Goal: Contribute content: Contribute content

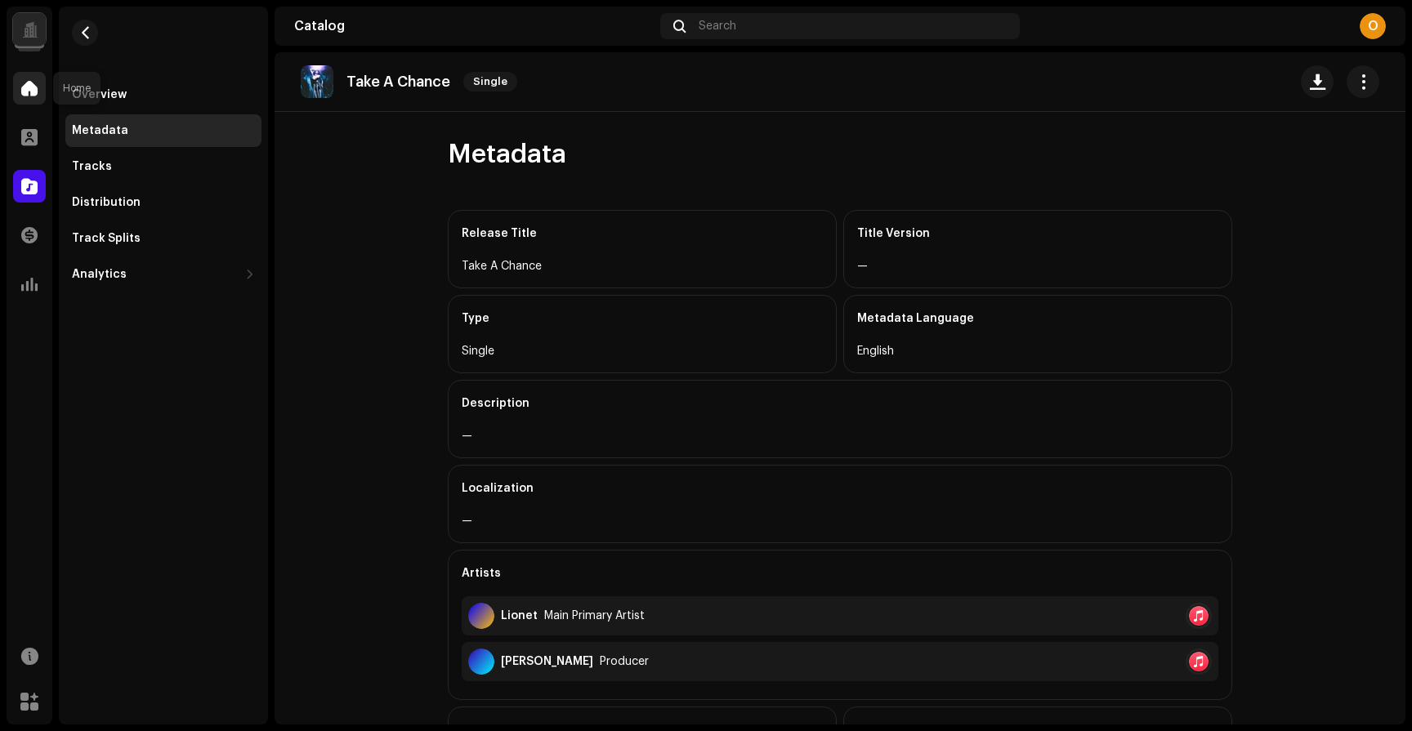
click at [23, 93] on span at bounding box center [29, 88] width 16 height 13
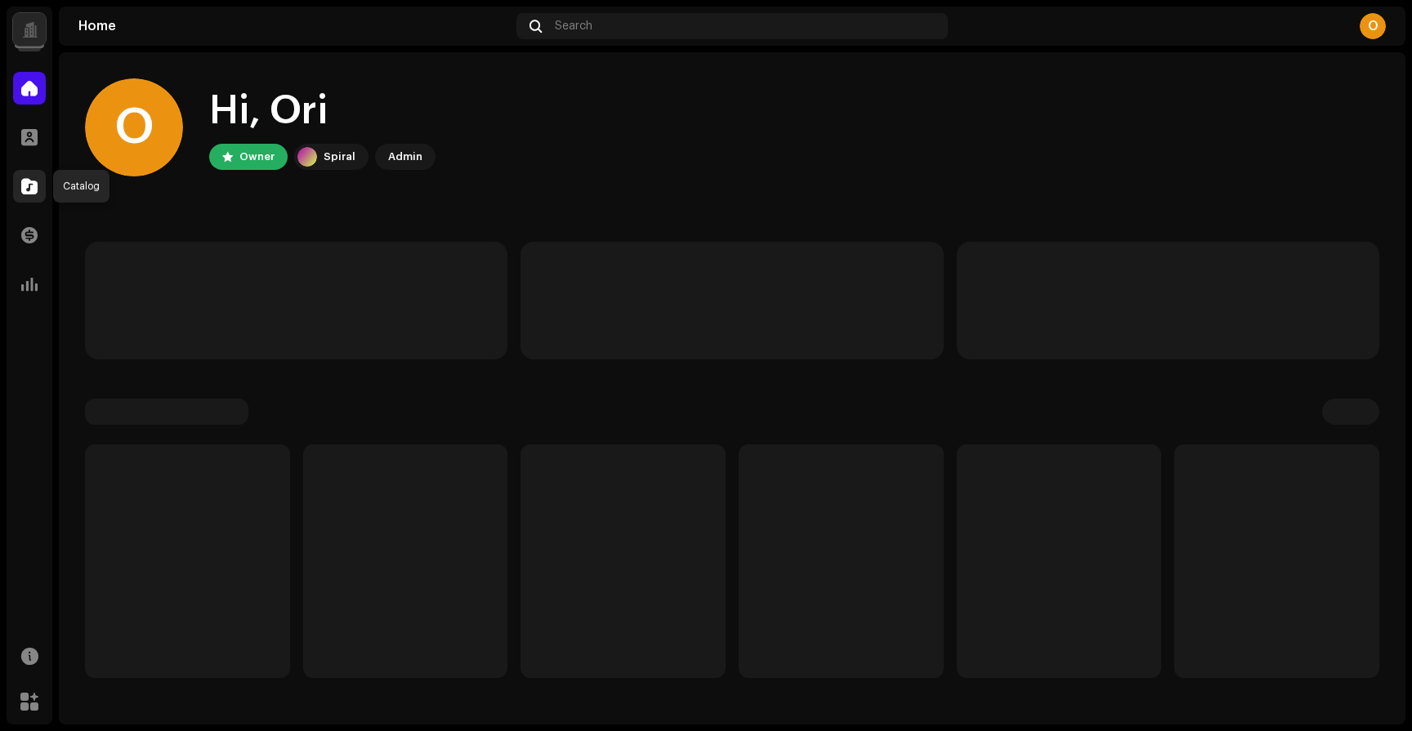
click at [25, 188] on span at bounding box center [29, 186] width 16 height 13
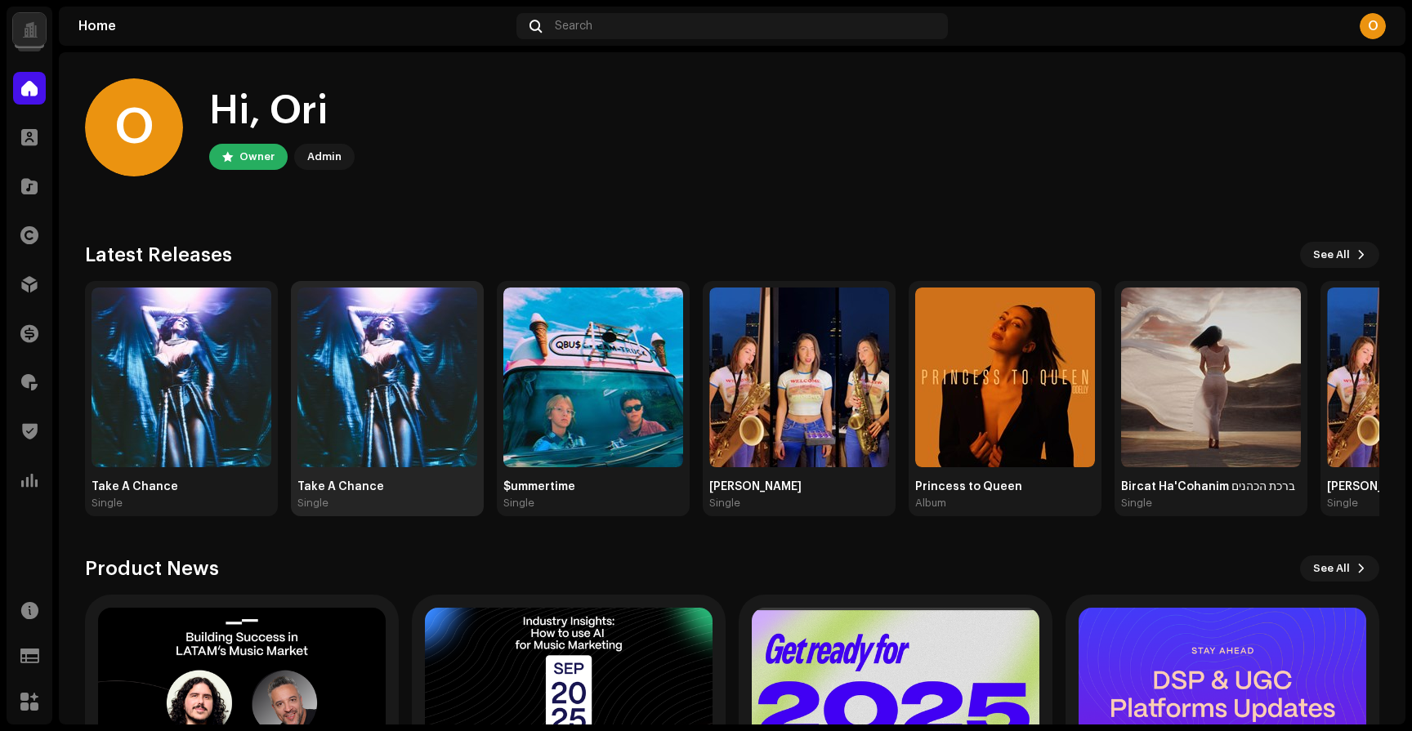
click at [368, 367] on img at bounding box center [387, 378] width 180 height 180
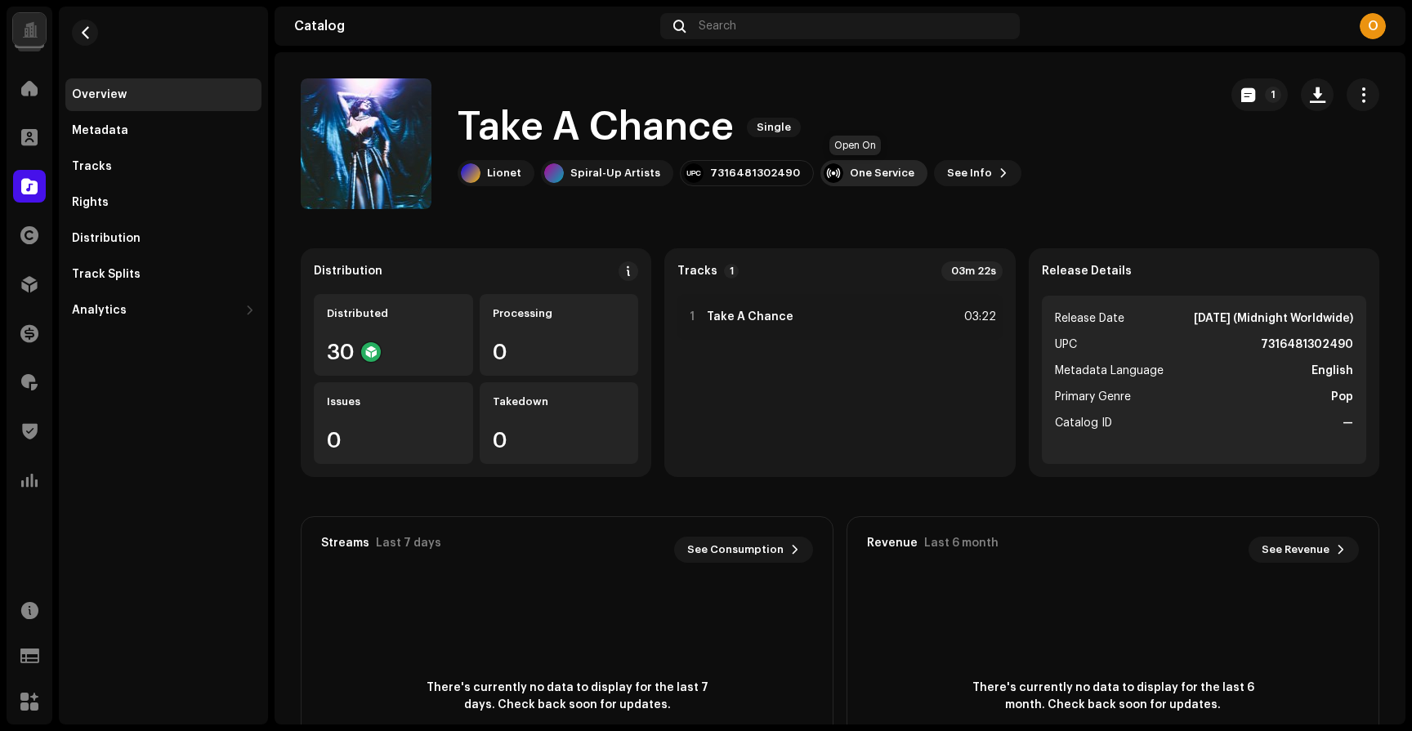
click at [859, 177] on div "One Service" at bounding box center [882, 173] width 65 height 13
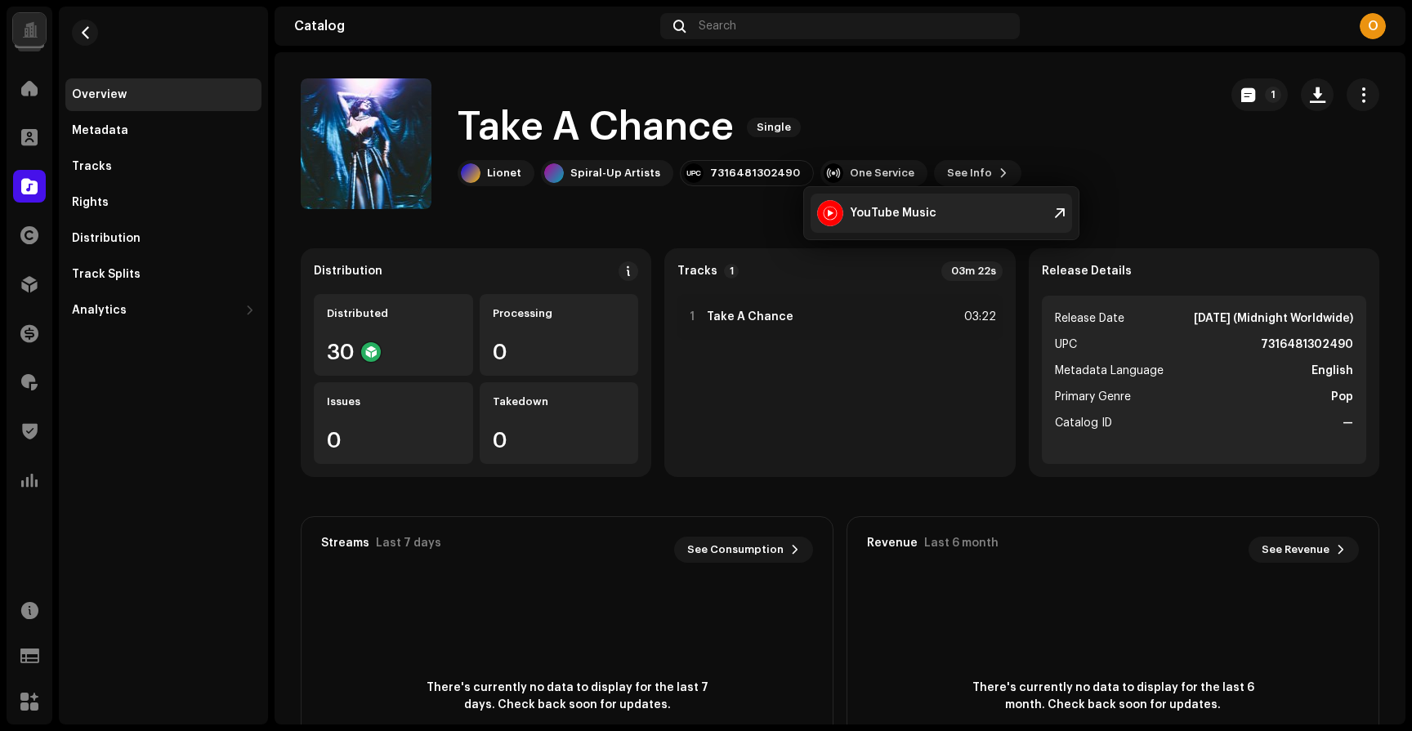
click at [882, 214] on div "YouTube Music" at bounding box center [893, 213] width 87 height 13
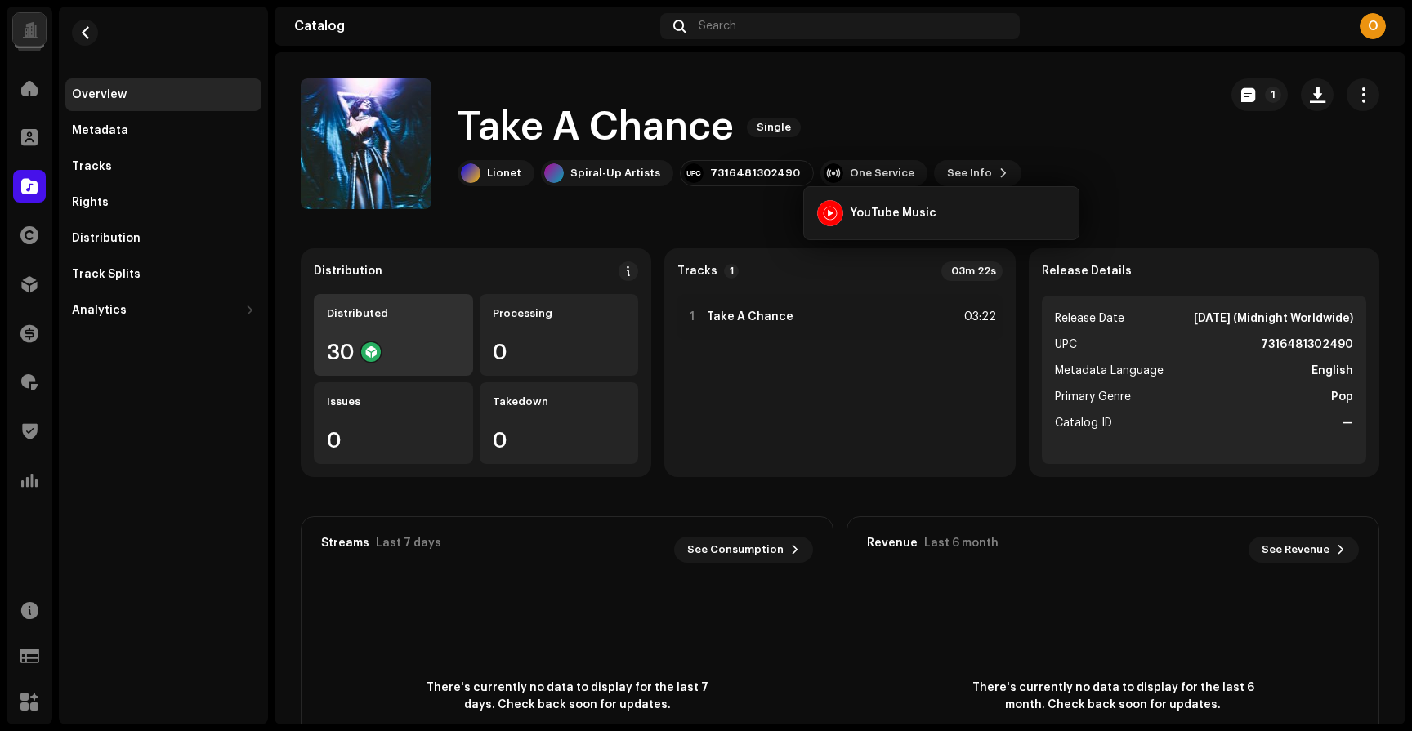
click at [386, 337] on div "Distributed 30" at bounding box center [393, 335] width 159 height 82
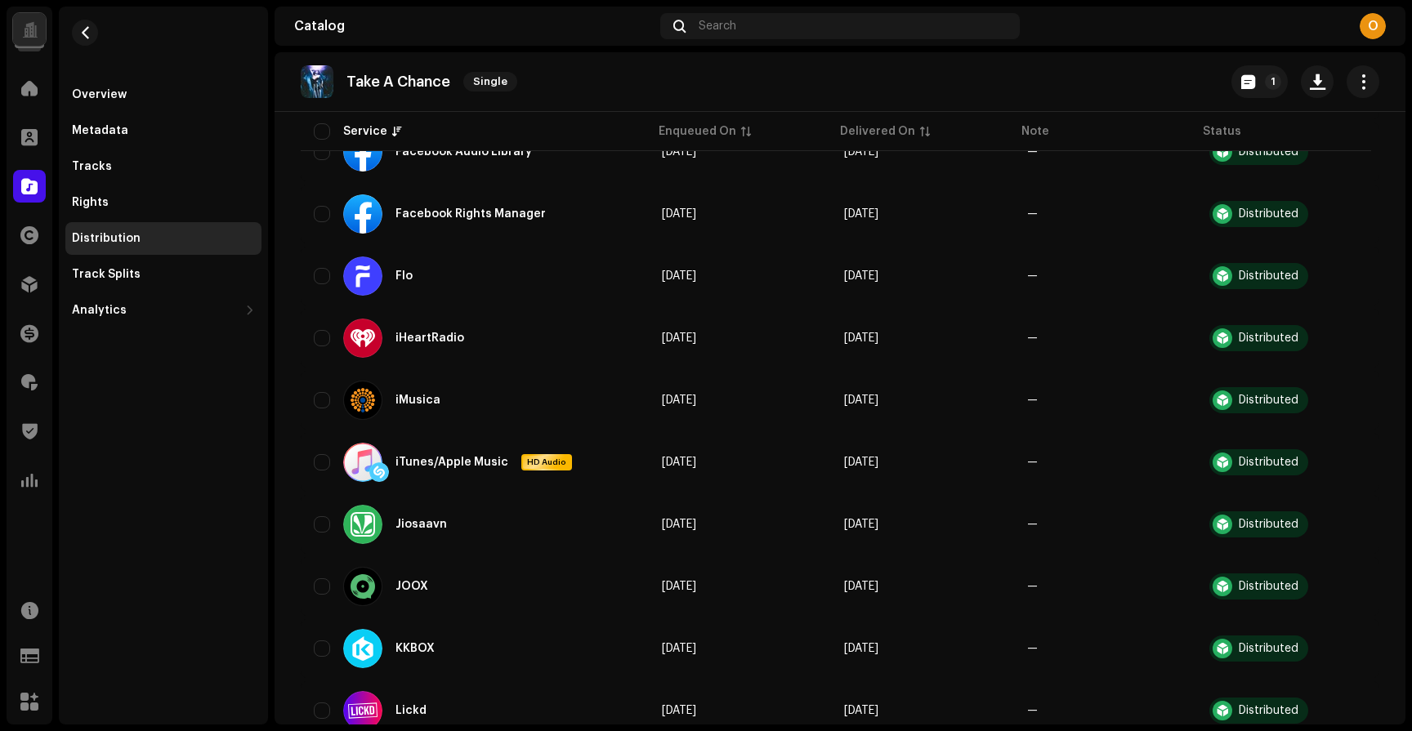
scroll to position [629, 0]
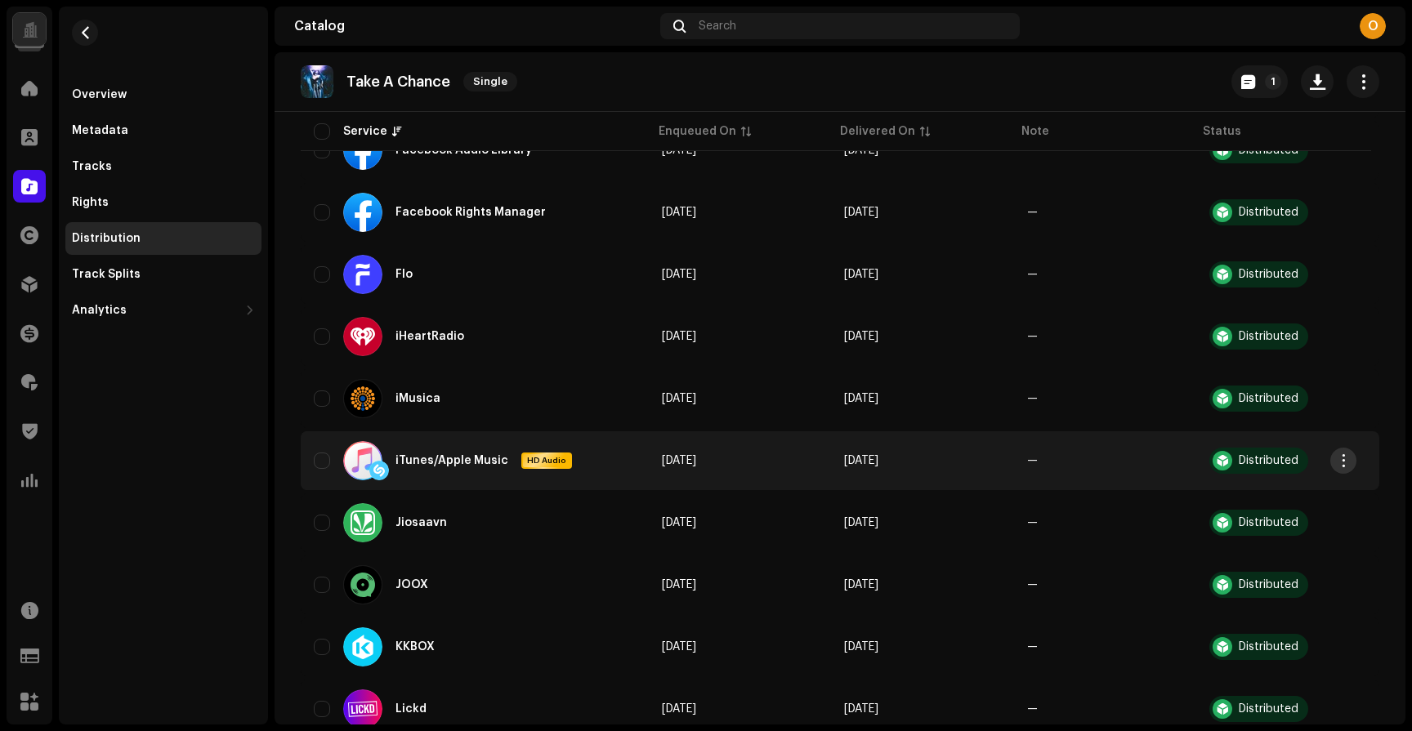
click at [1345, 463] on span "button" at bounding box center [1343, 460] width 12 height 13
click at [922, 476] on td "[DATE]" at bounding box center [922, 460] width 183 height 59
click at [462, 466] on div "iTunes/Apple Music" at bounding box center [451, 460] width 113 height 11
click at [363, 461] on div at bounding box center [362, 460] width 39 height 39
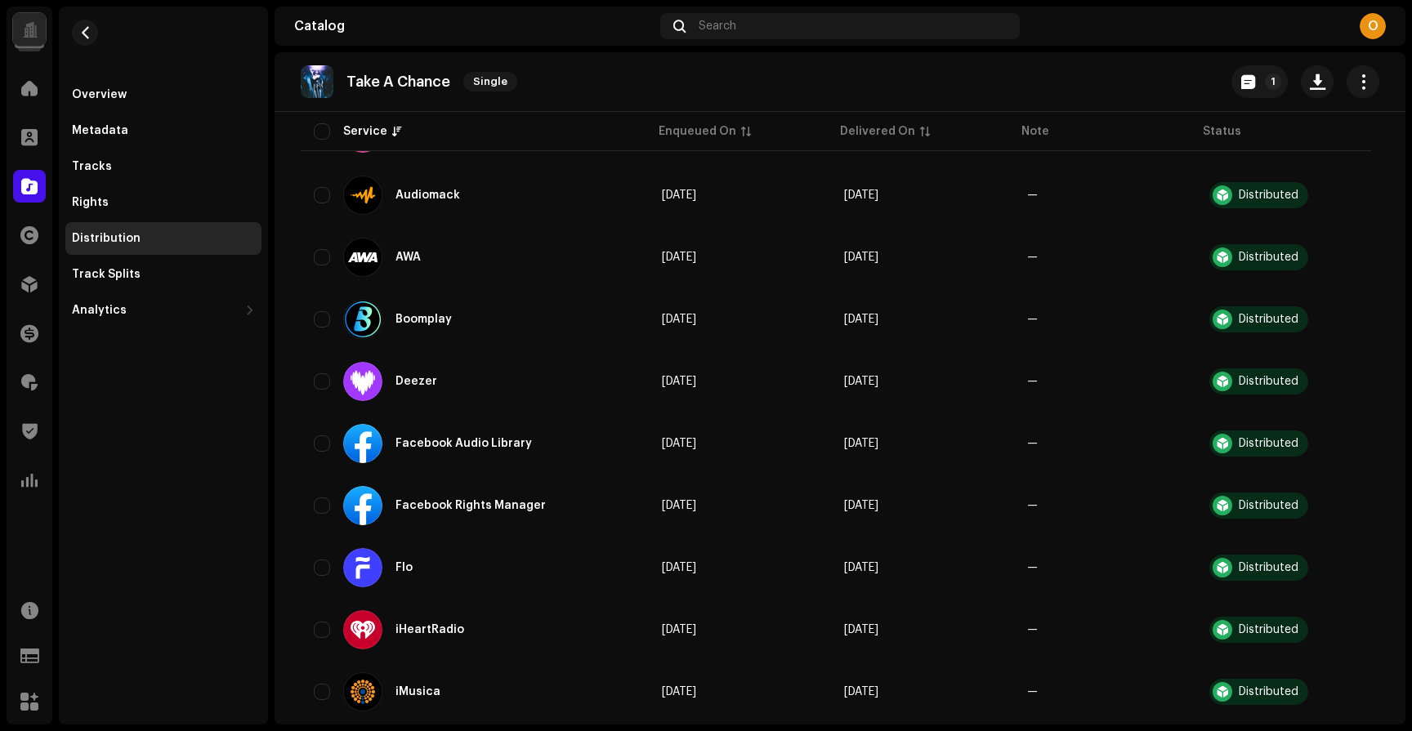
scroll to position [0, 0]
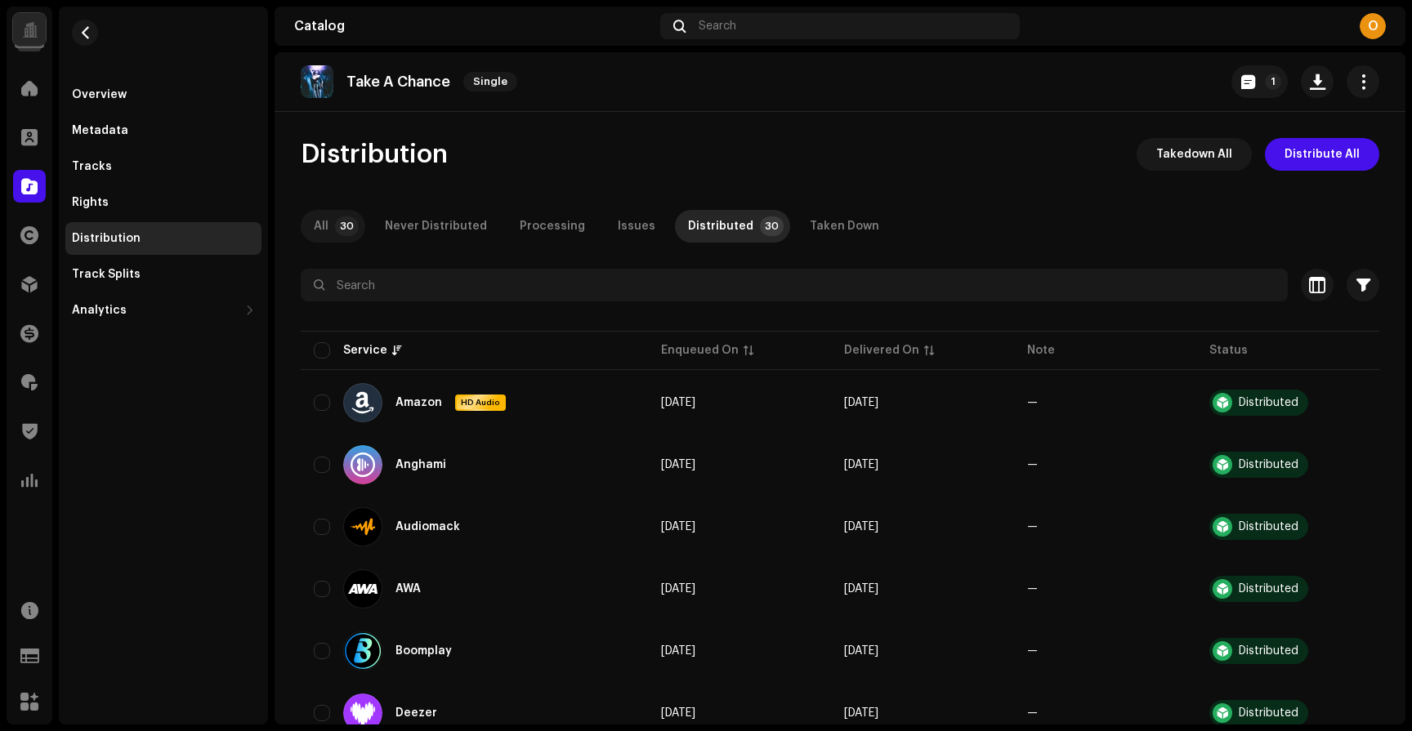
click at [324, 225] on div "All" at bounding box center [321, 226] width 15 height 33
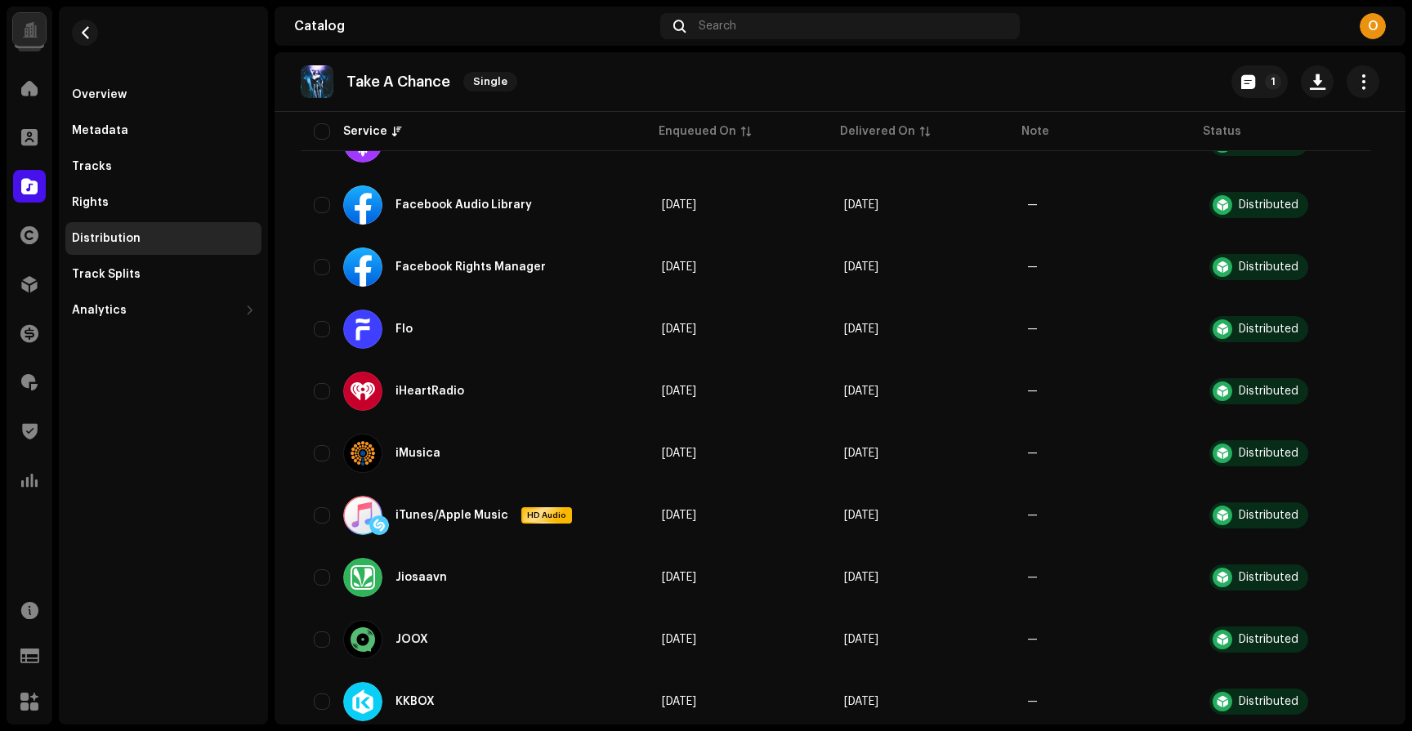
scroll to position [595, 0]
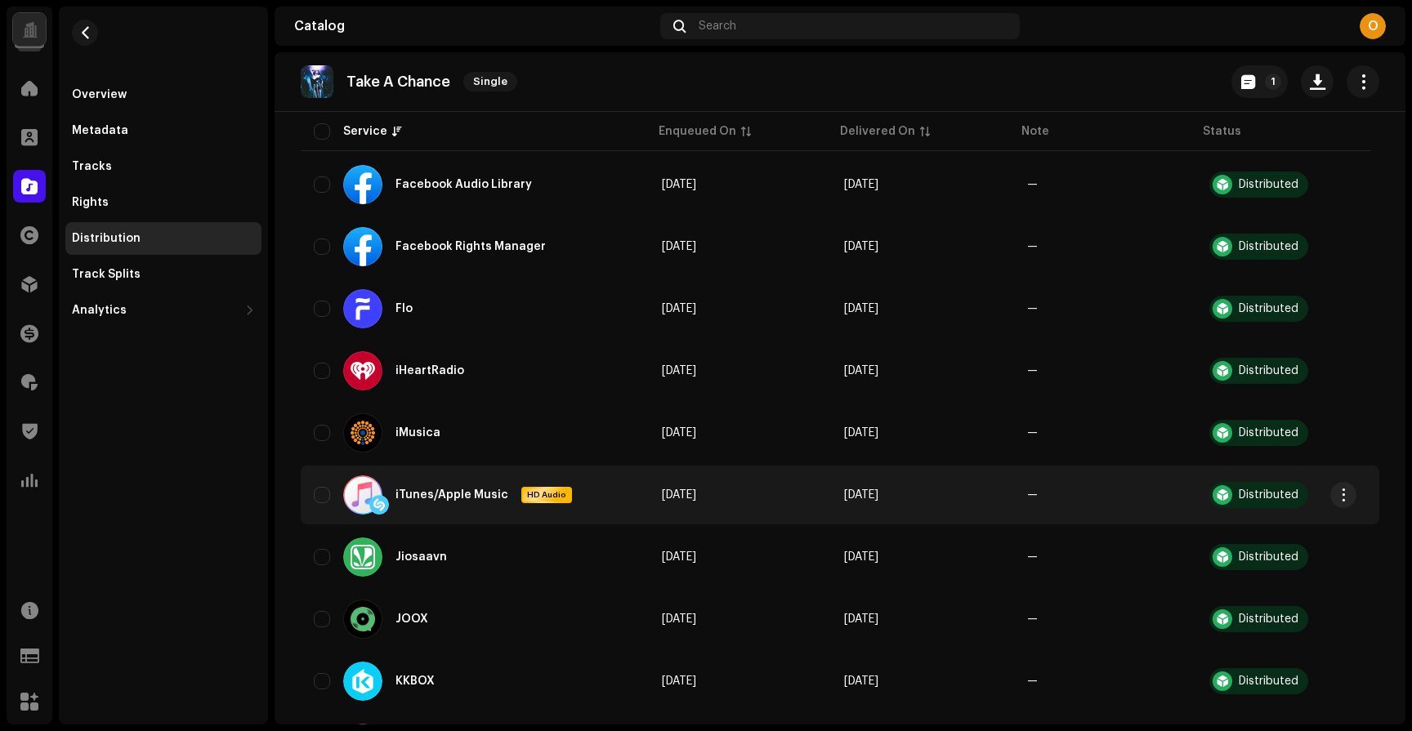
click at [498, 507] on div "iTunes/Apple Music HD Audio" at bounding box center [457, 494] width 229 height 39
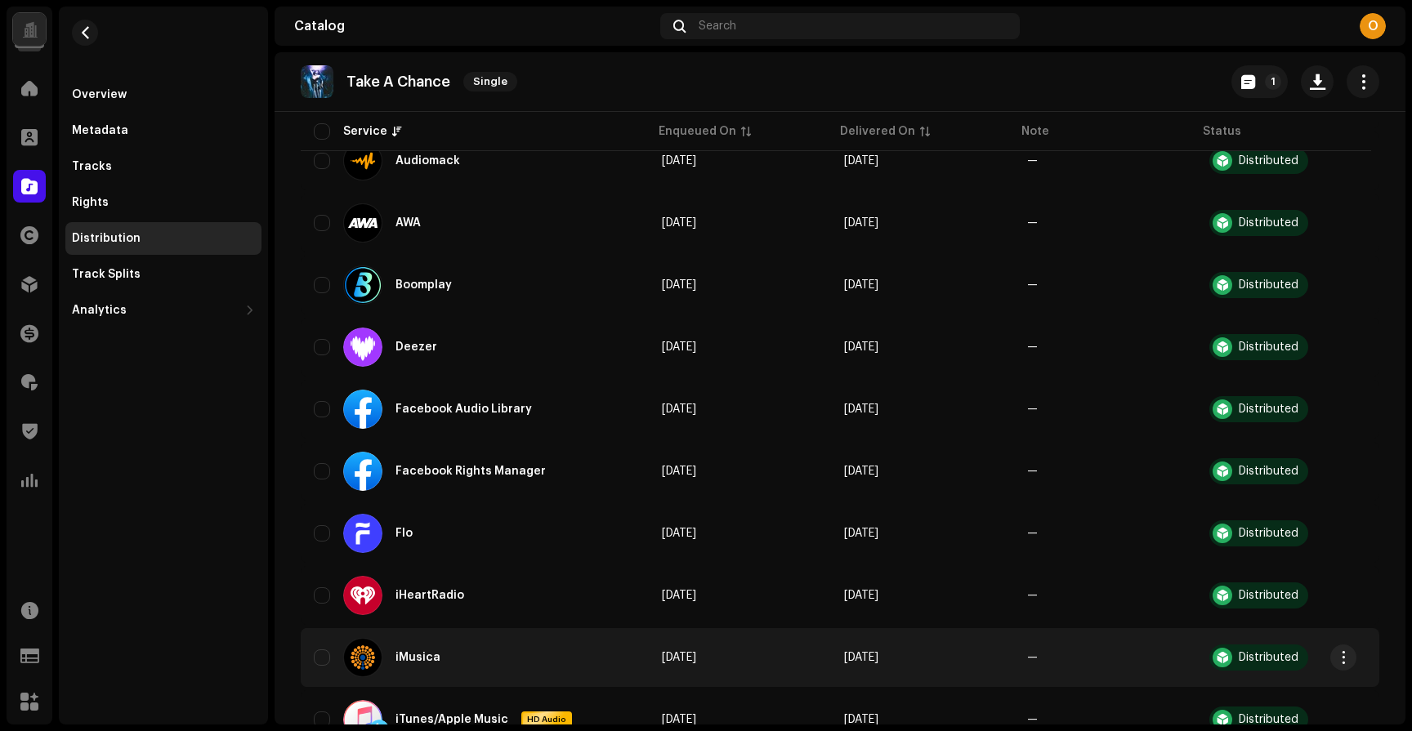
scroll to position [260, 0]
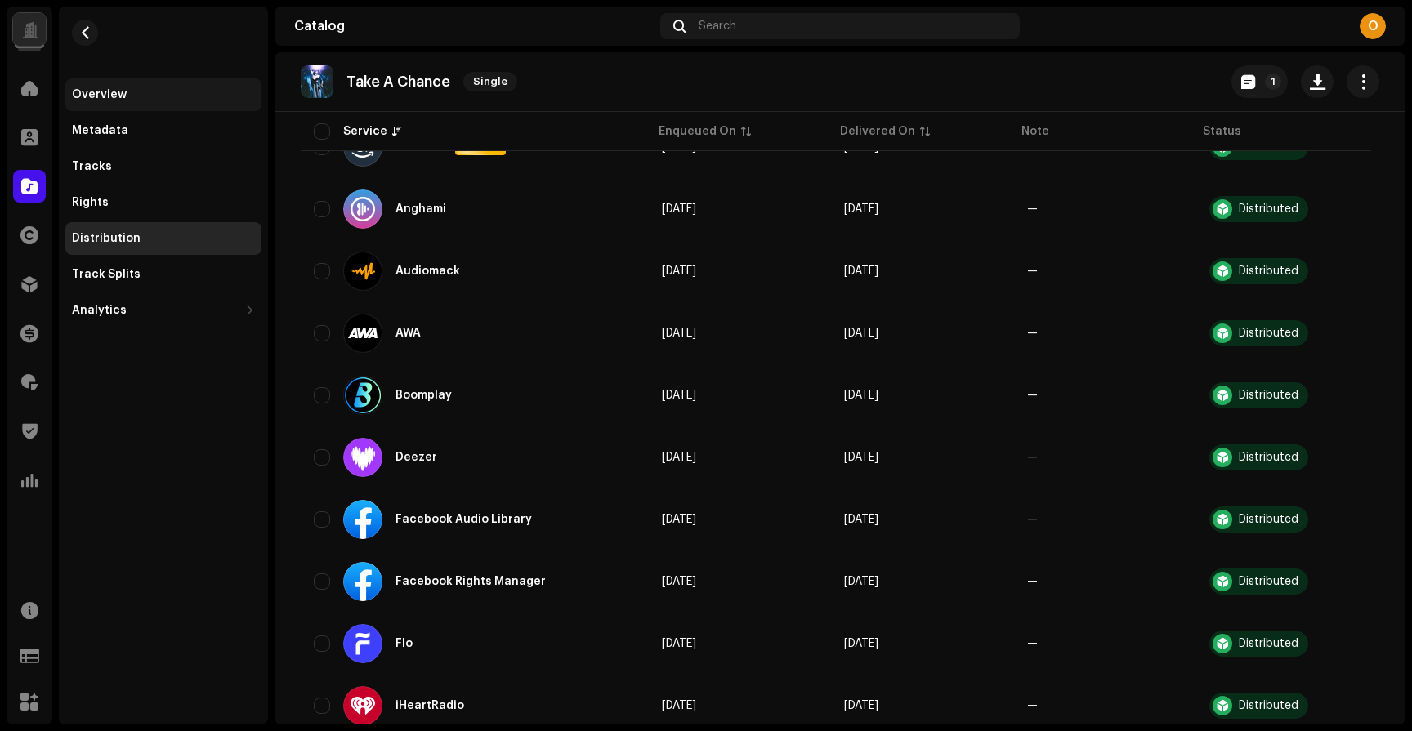
click at [99, 99] on div "Overview" at bounding box center [99, 94] width 55 height 13
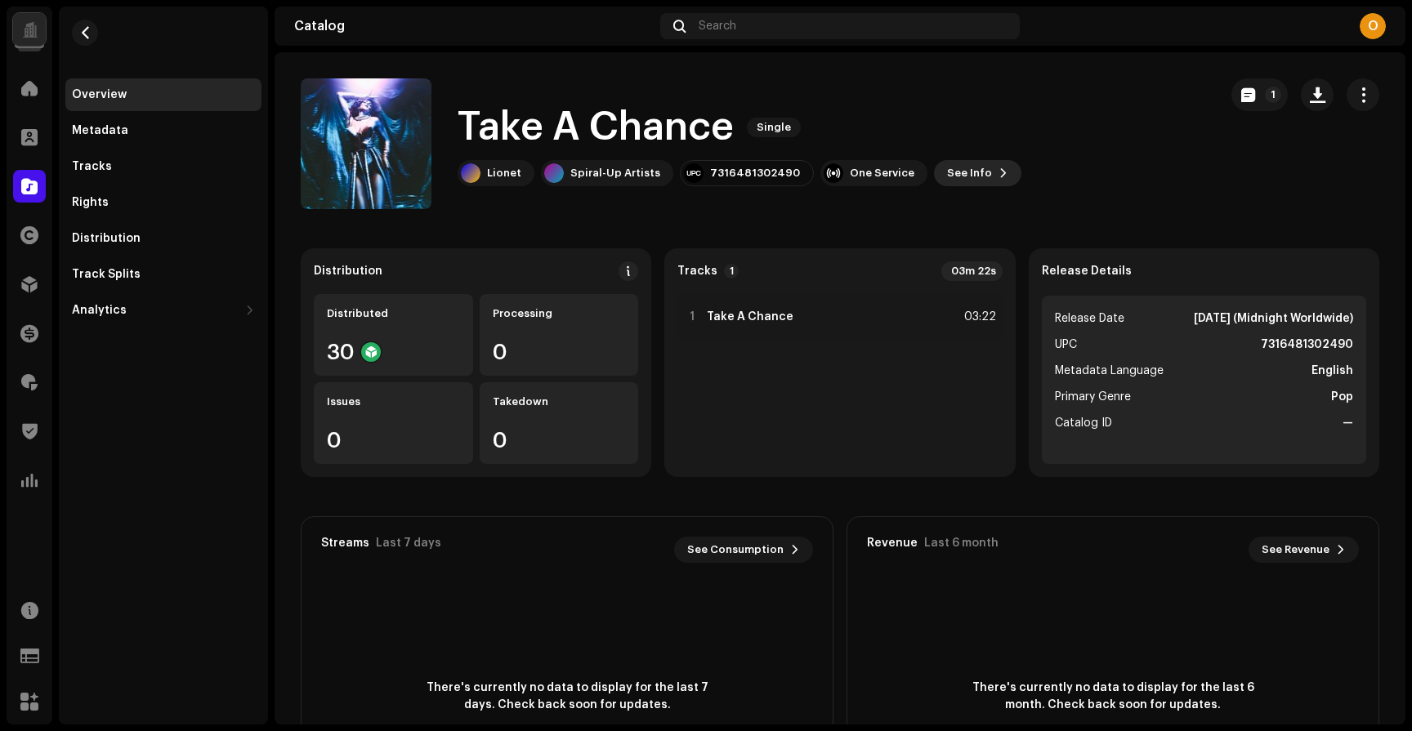
click at [998, 175] on span at bounding box center [1003, 173] width 10 height 13
click at [1038, 158] on div "Take A Chance 3008684 Metadata Distribution Metadata Language English Release T…" at bounding box center [706, 365] width 1412 height 731
click at [29, 278] on span at bounding box center [29, 284] width 16 height 13
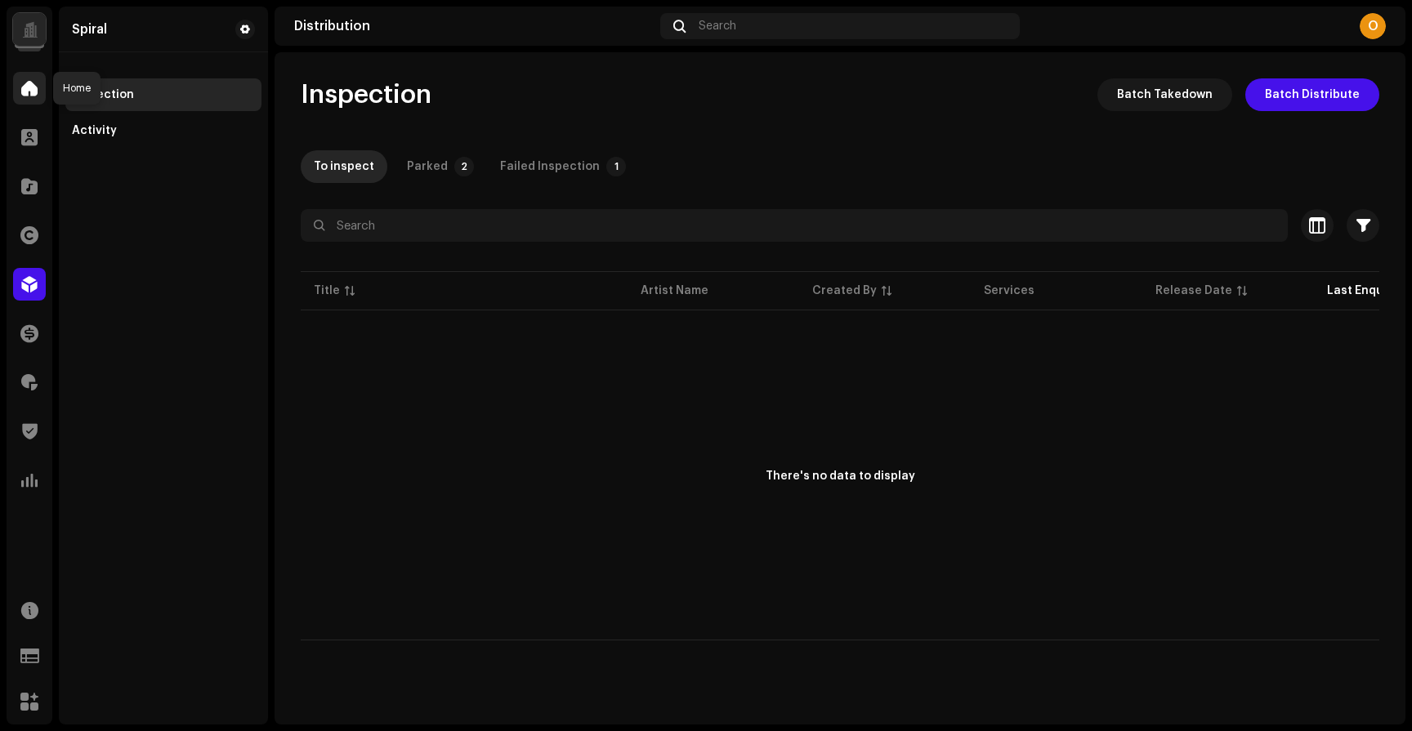
click at [25, 98] on div at bounding box center [29, 88] width 33 height 33
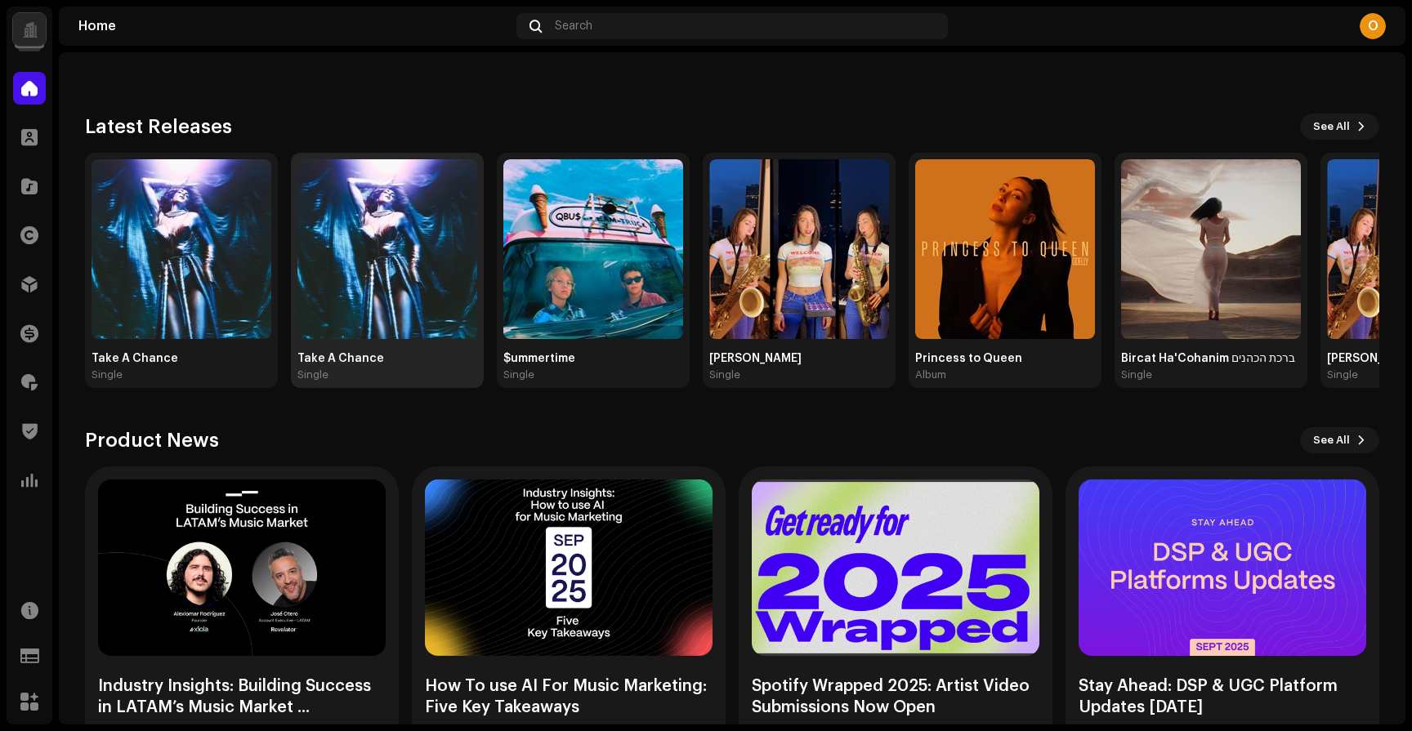
click at [353, 333] on img at bounding box center [387, 249] width 180 height 180
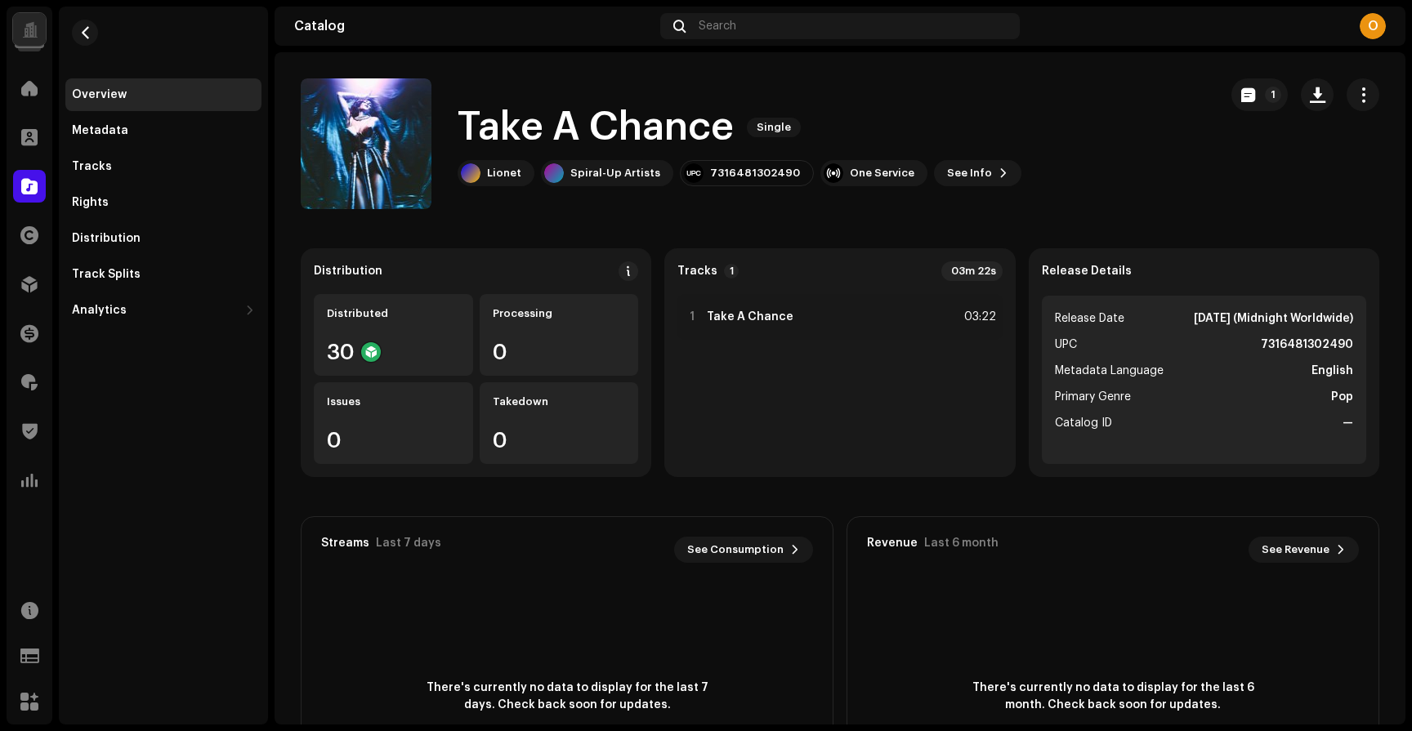
click at [32, 29] on div at bounding box center [30, 29] width 16 height 0
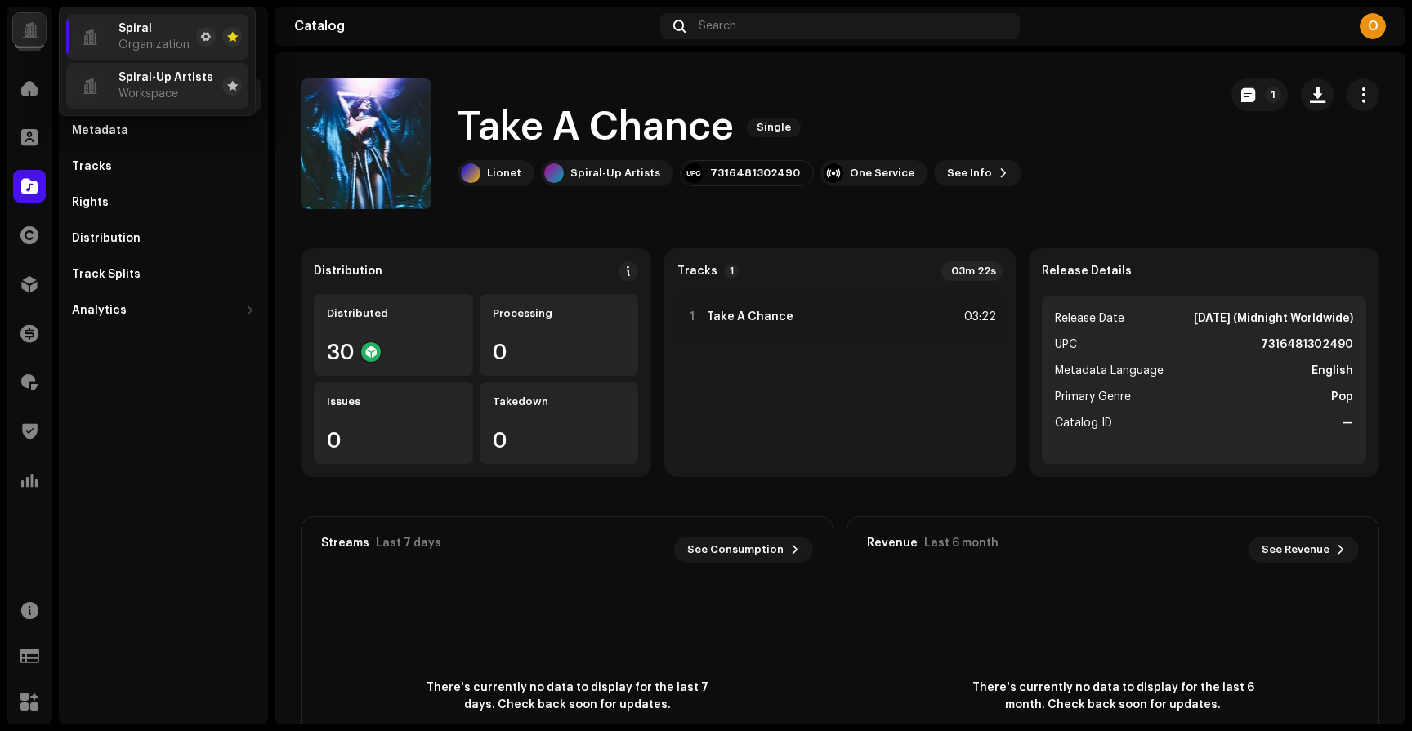
click at [190, 79] on span "Spiral-Up Artists" at bounding box center [165, 77] width 95 height 13
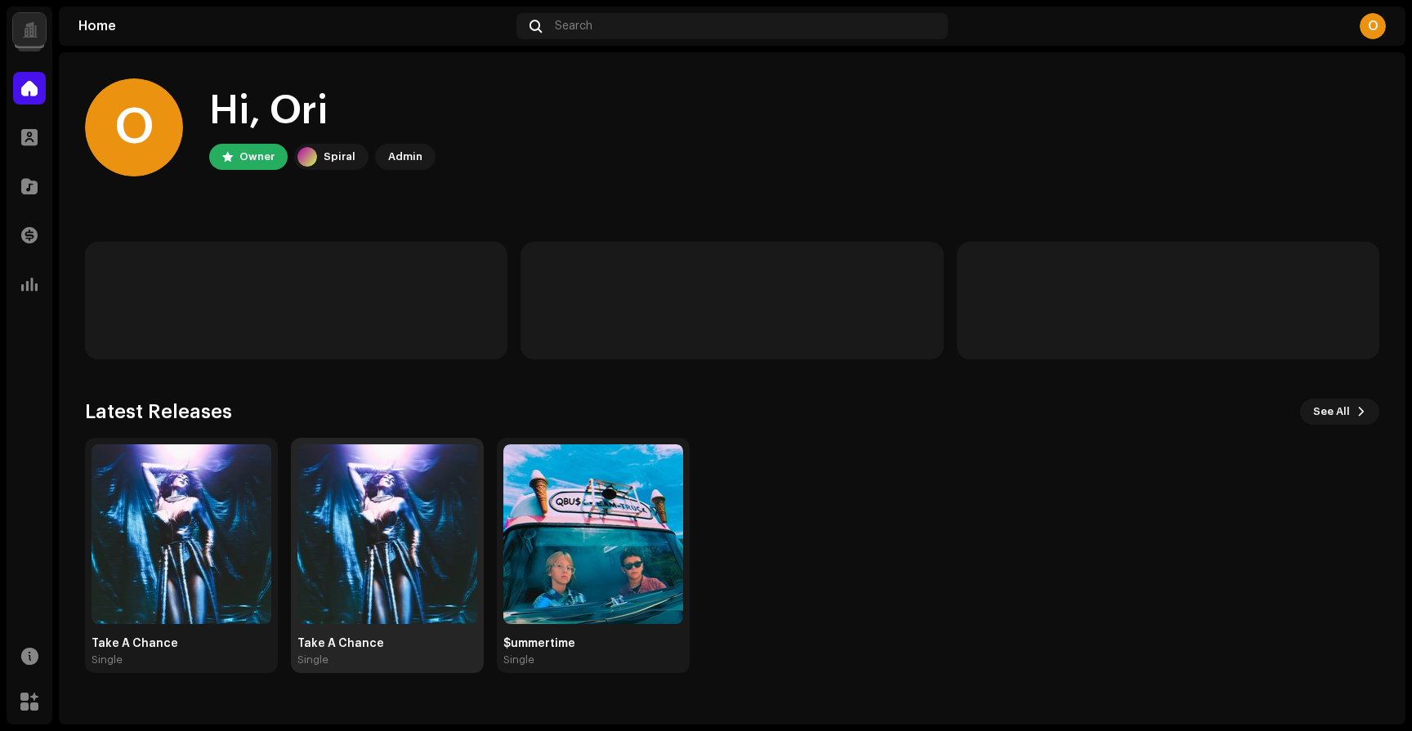
click at [375, 598] on img at bounding box center [387, 534] width 180 height 180
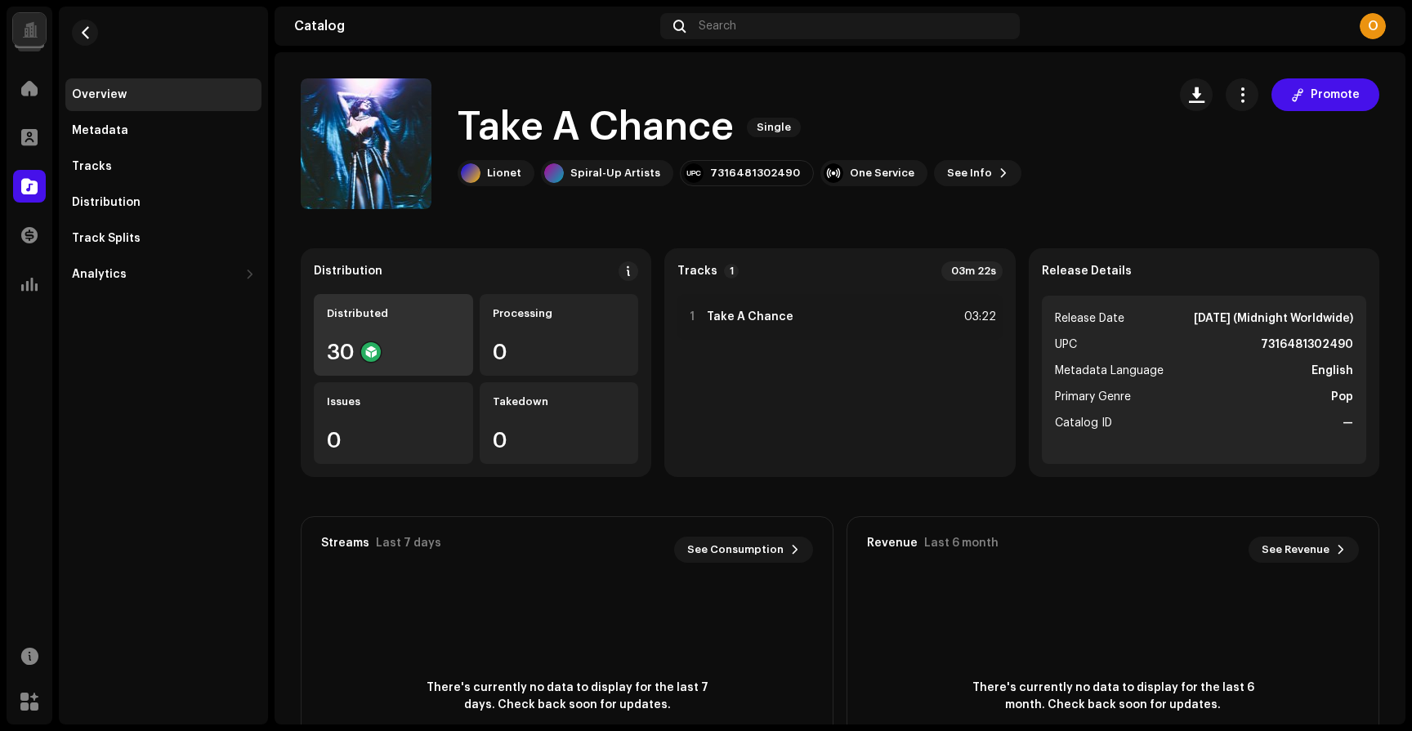
click at [413, 349] on div "30" at bounding box center [393, 352] width 133 height 21
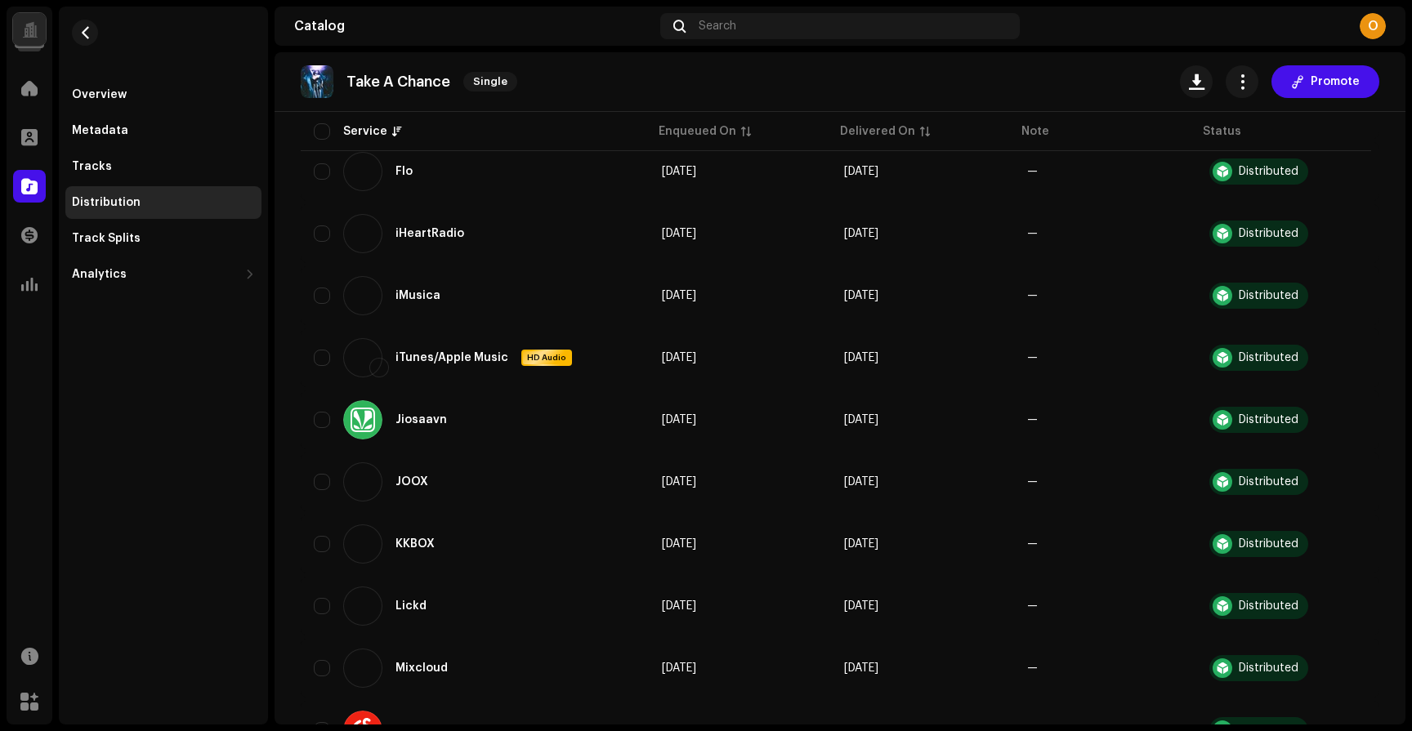
scroll to position [773, 0]
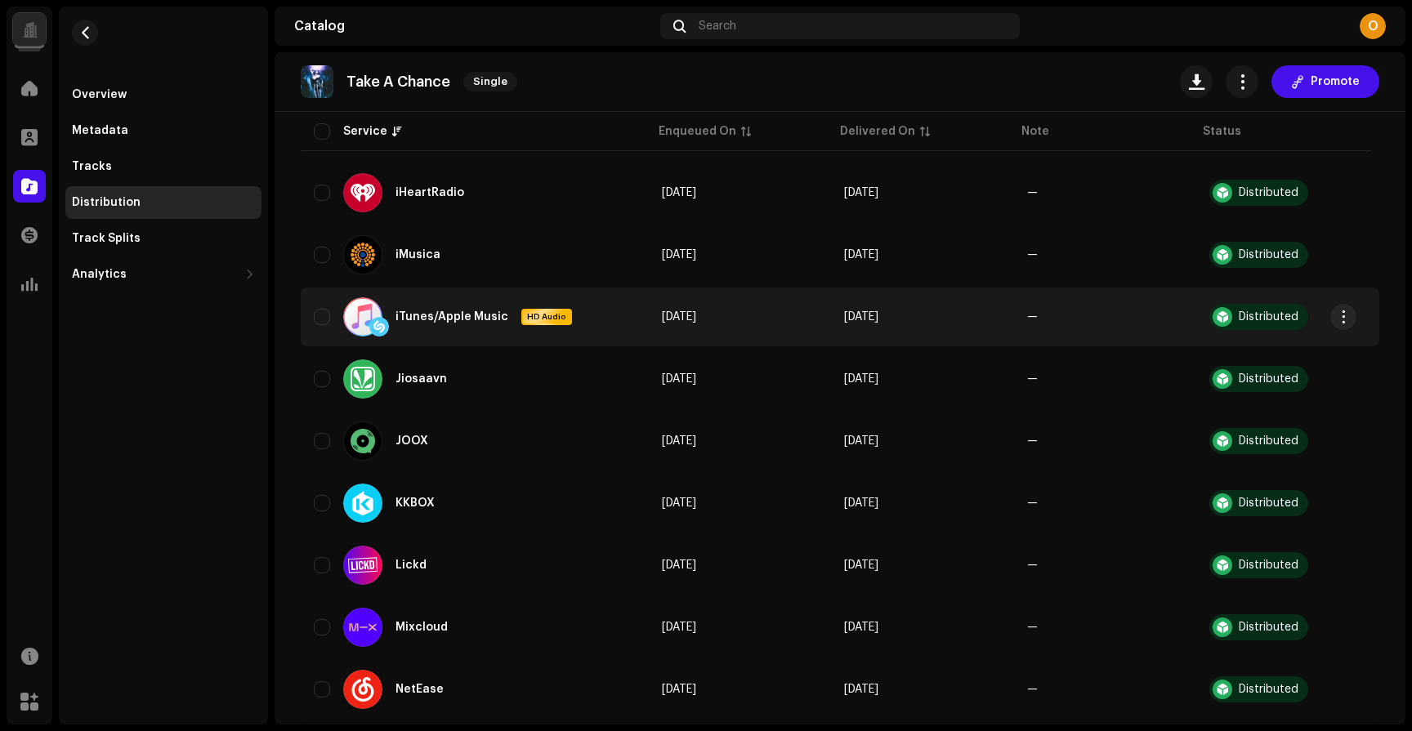
click at [411, 313] on div "iTunes/Apple Music" at bounding box center [451, 316] width 113 height 11
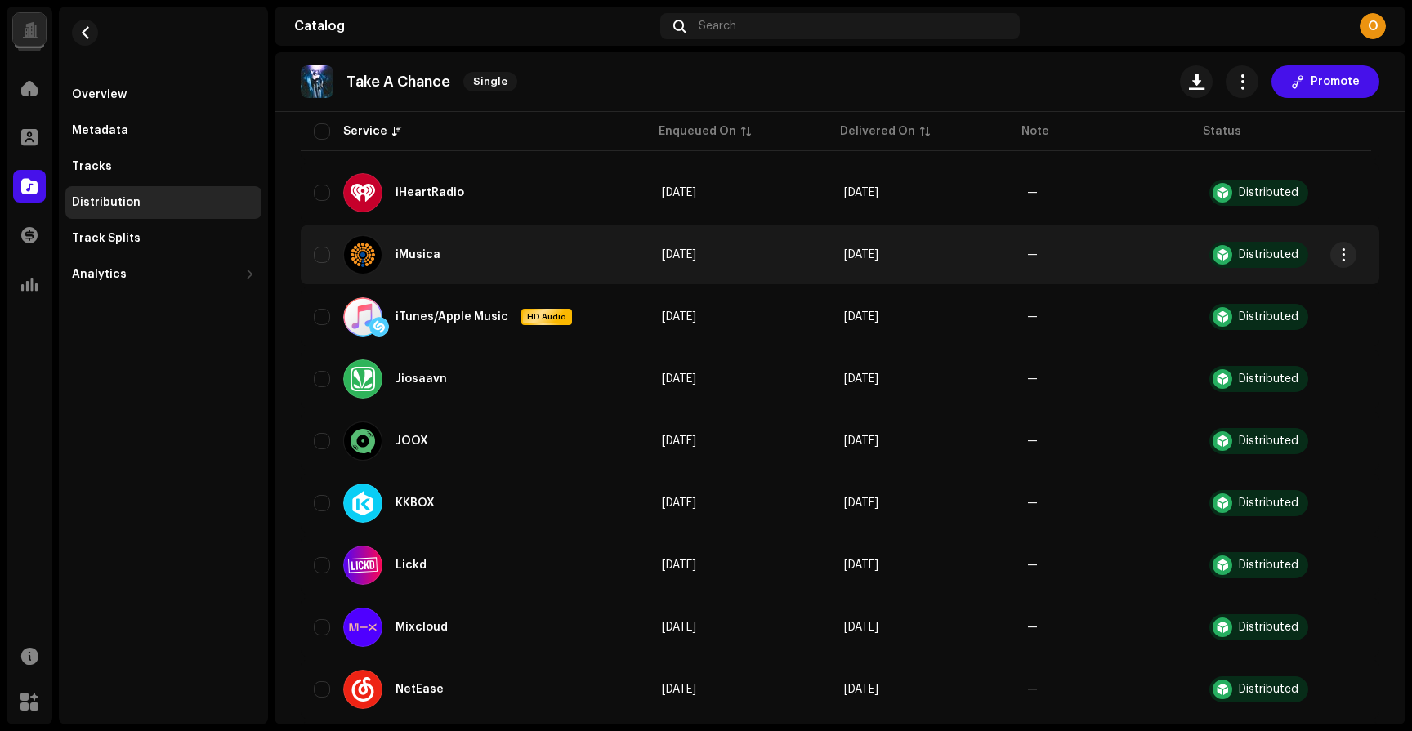
scroll to position [0, 0]
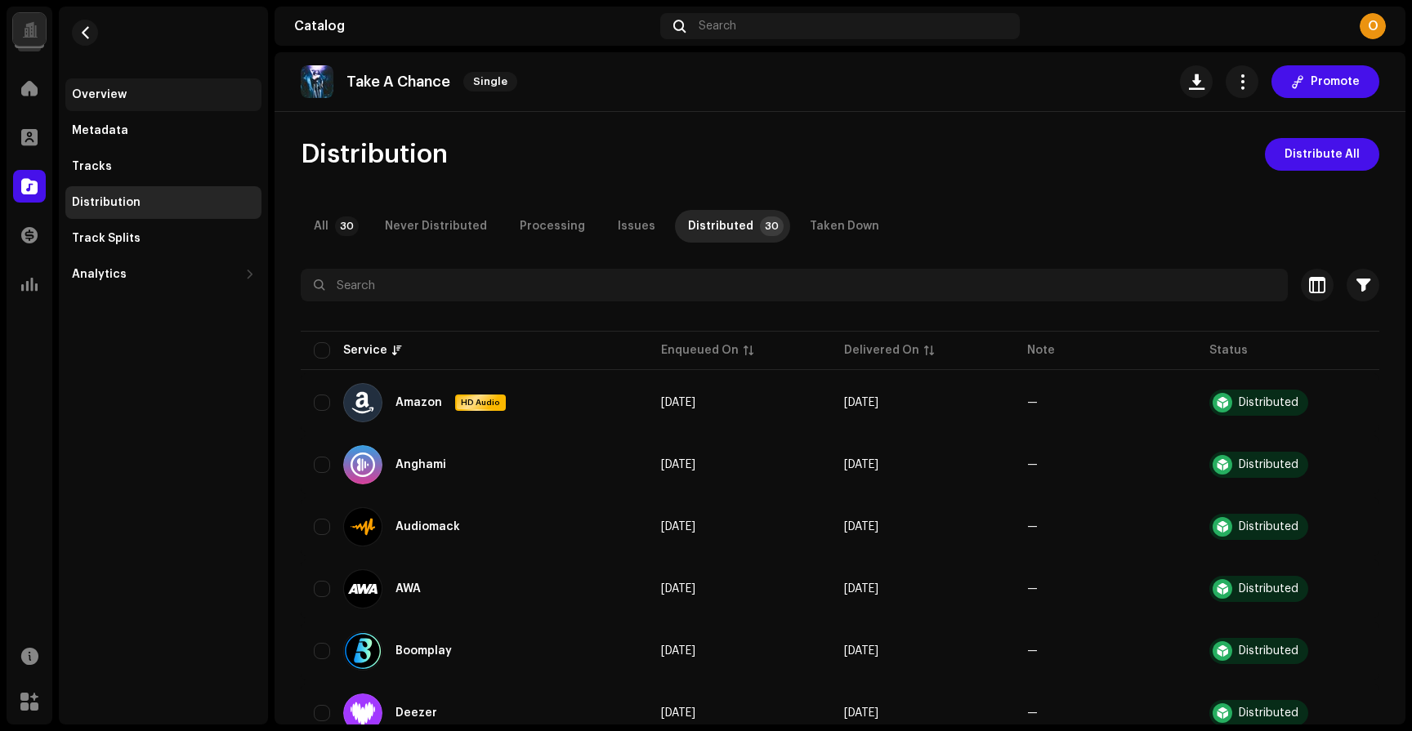
click at [109, 96] on div "Overview" at bounding box center [99, 94] width 55 height 13
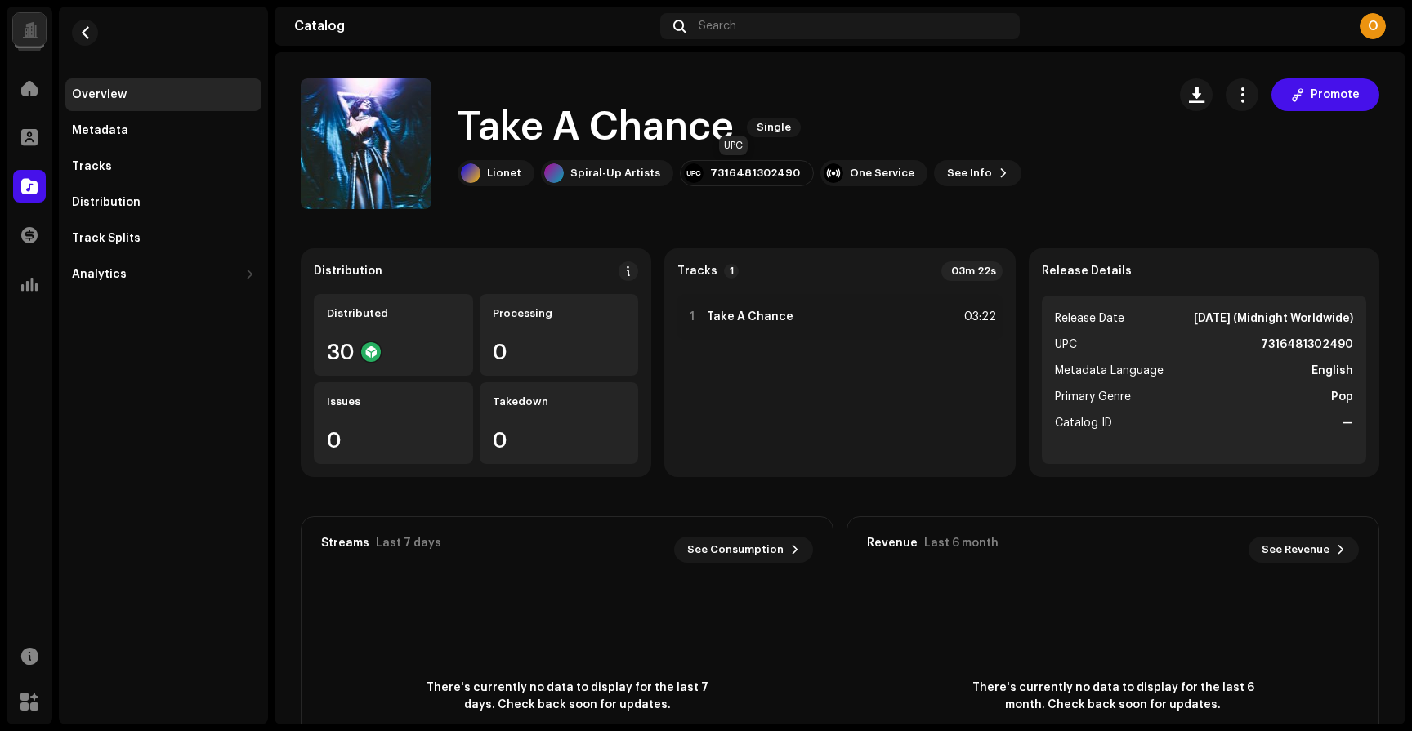
click at [739, 176] on div "7316481302490" at bounding box center [755, 173] width 90 height 13
copy div "7316481302490"
click at [65, 161] on div "Tracks" at bounding box center [163, 166] width 196 height 33
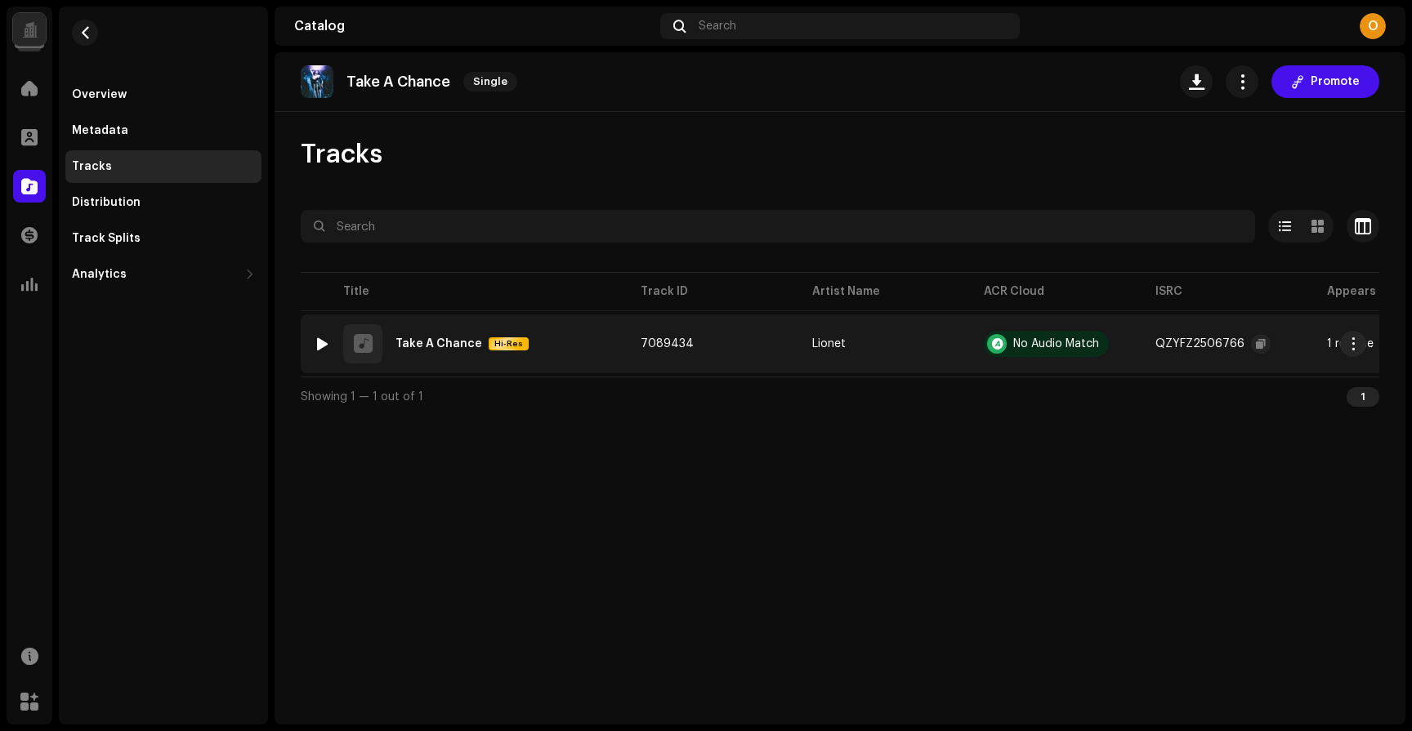
click at [1201, 341] on div "QZYFZ2506766" at bounding box center [1199, 343] width 89 height 11
click at [1257, 342] on span "button" at bounding box center [1261, 343] width 10 height 13
click at [27, 136] on span at bounding box center [29, 137] width 16 height 13
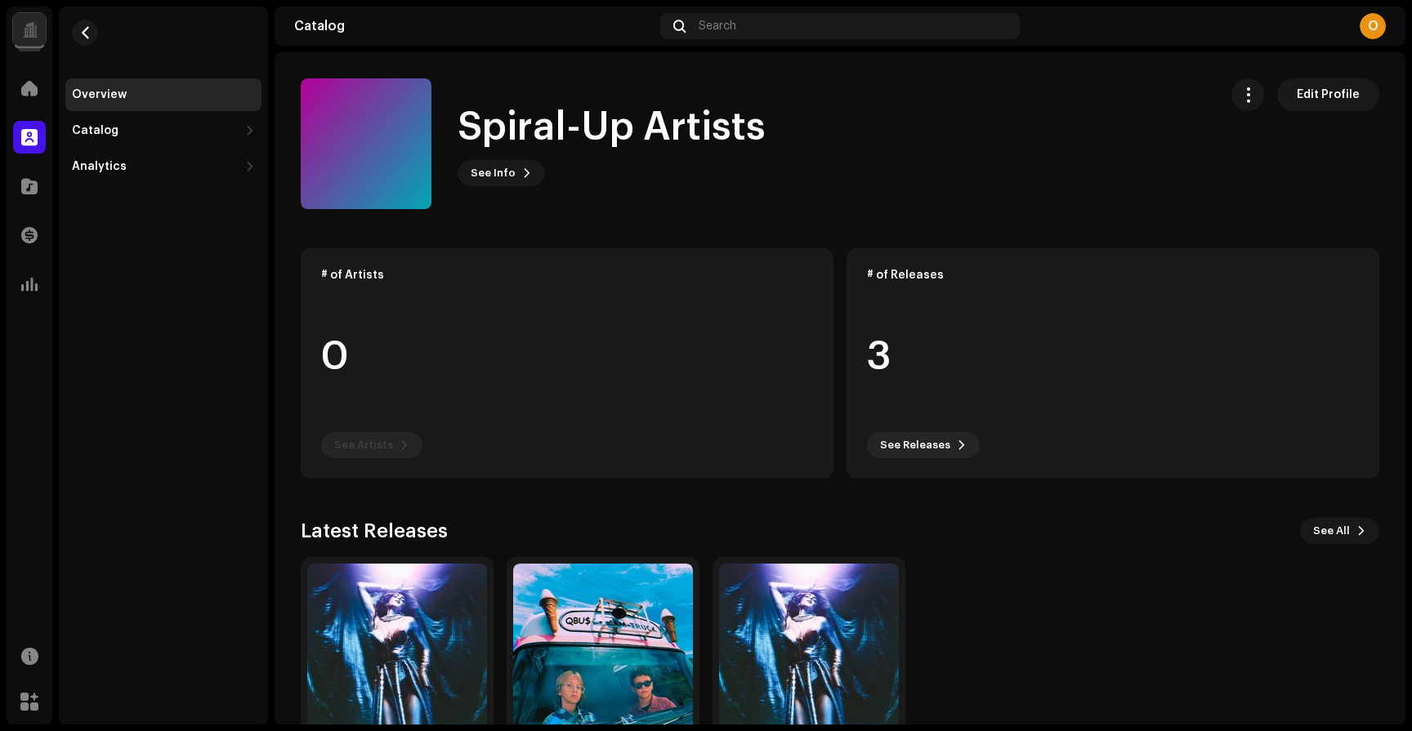
scroll to position [94, 0]
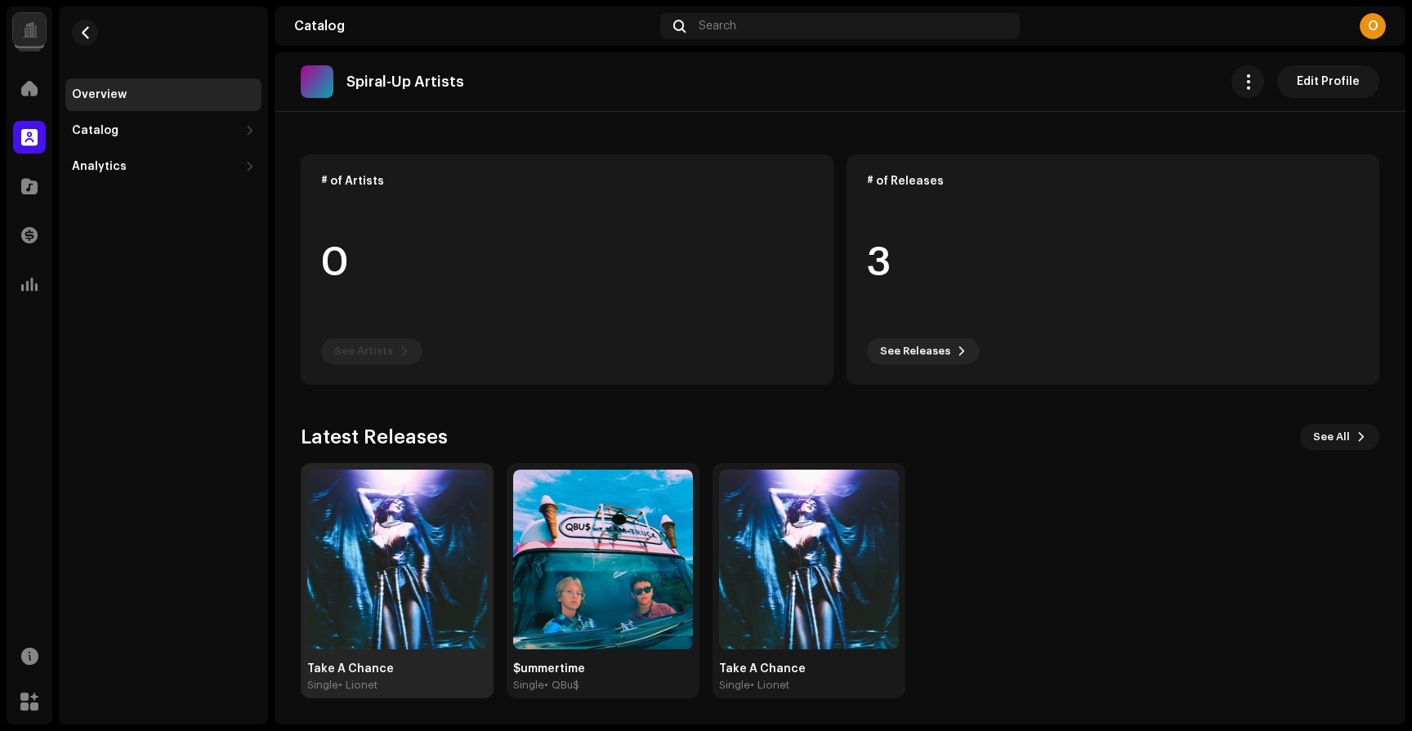
click at [404, 561] on img at bounding box center [397, 560] width 180 height 180
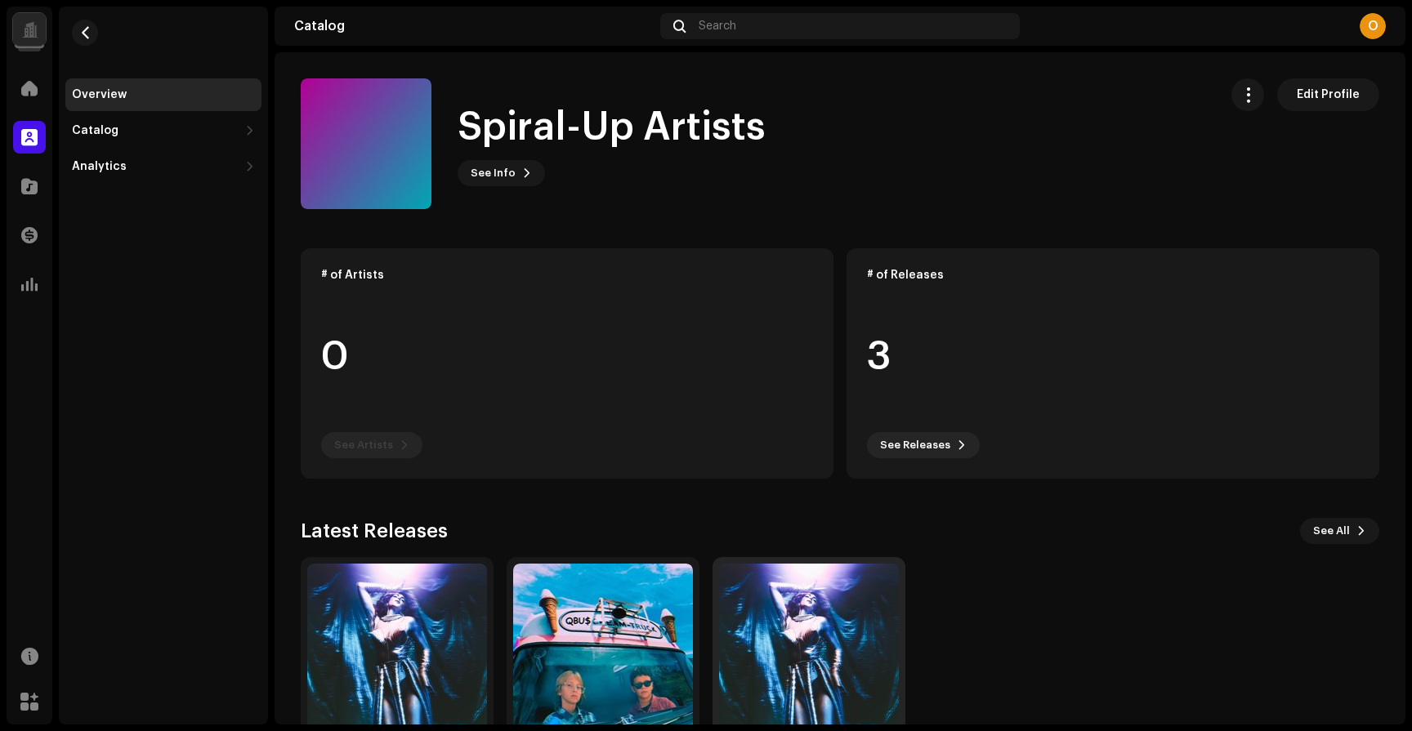
click at [876, 632] on img at bounding box center [809, 654] width 180 height 180
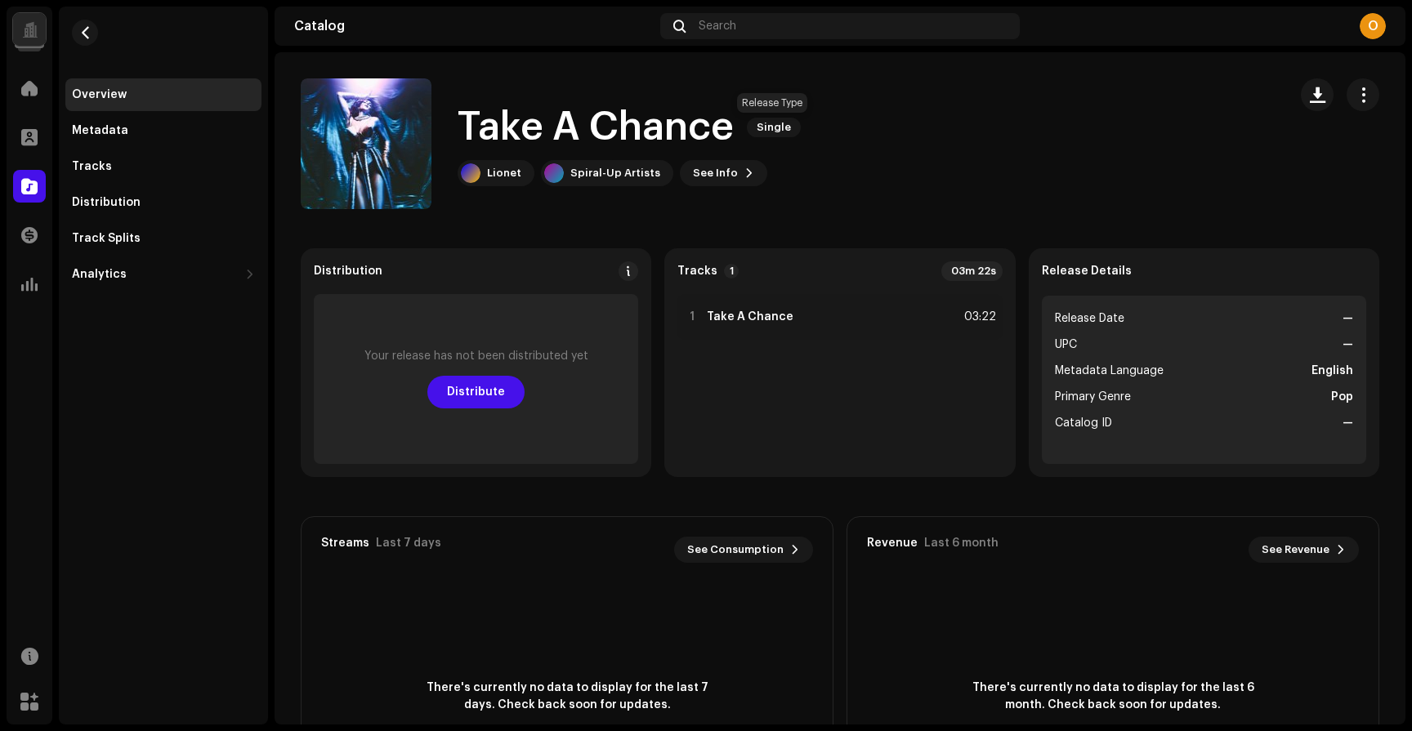
click at [779, 134] on span "Single" at bounding box center [774, 128] width 54 height 20
click at [725, 168] on button "See Info" at bounding box center [723, 173] width 87 height 26
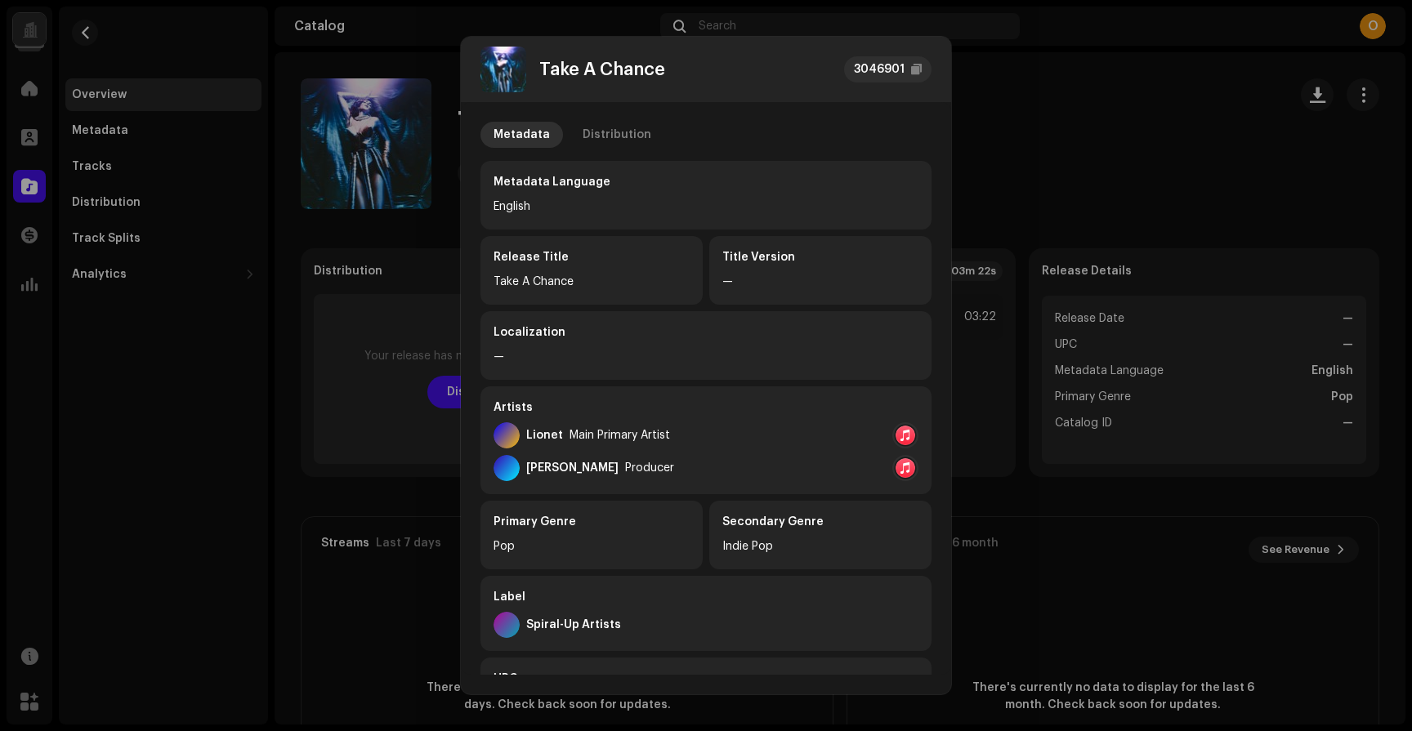
scroll to position [221, 0]
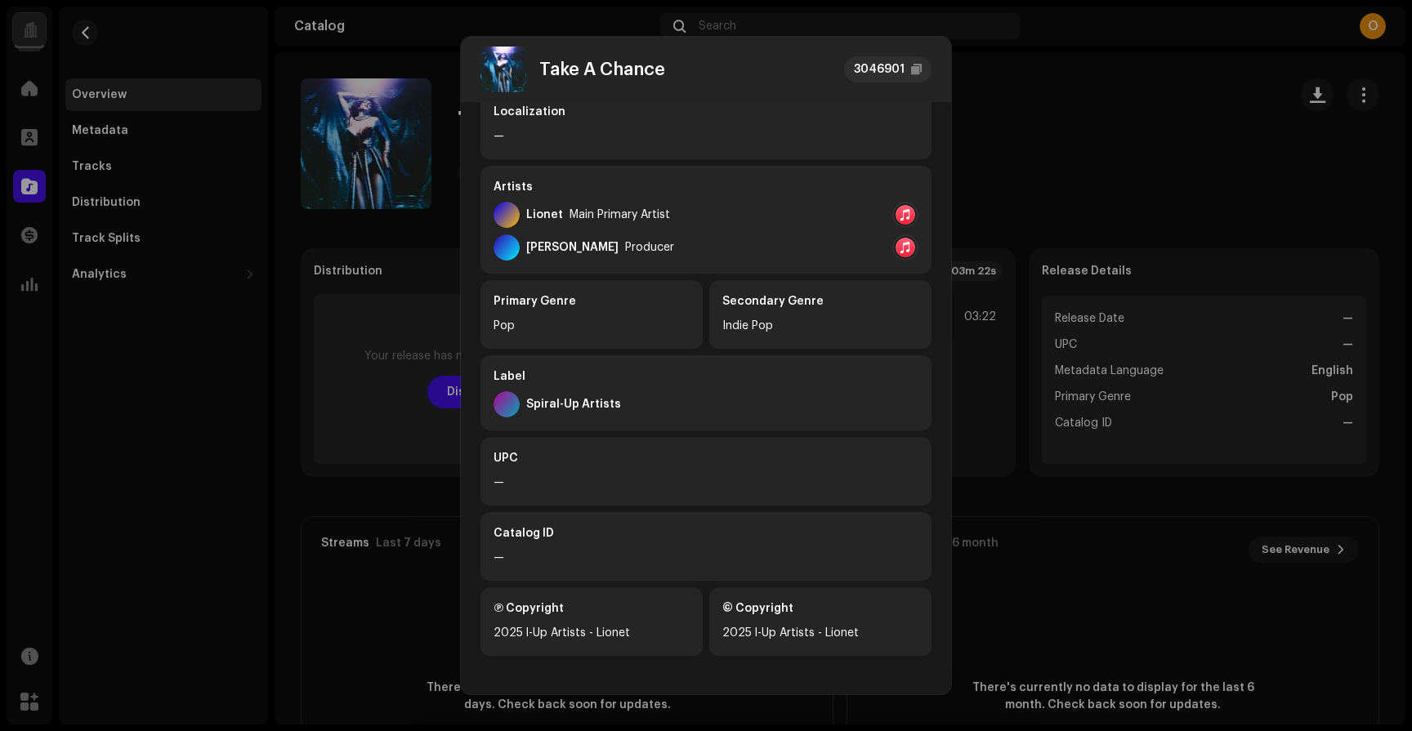
click at [573, 628] on div "2025 l-Up Artists - Lionet" at bounding box center [591, 633] width 196 height 20
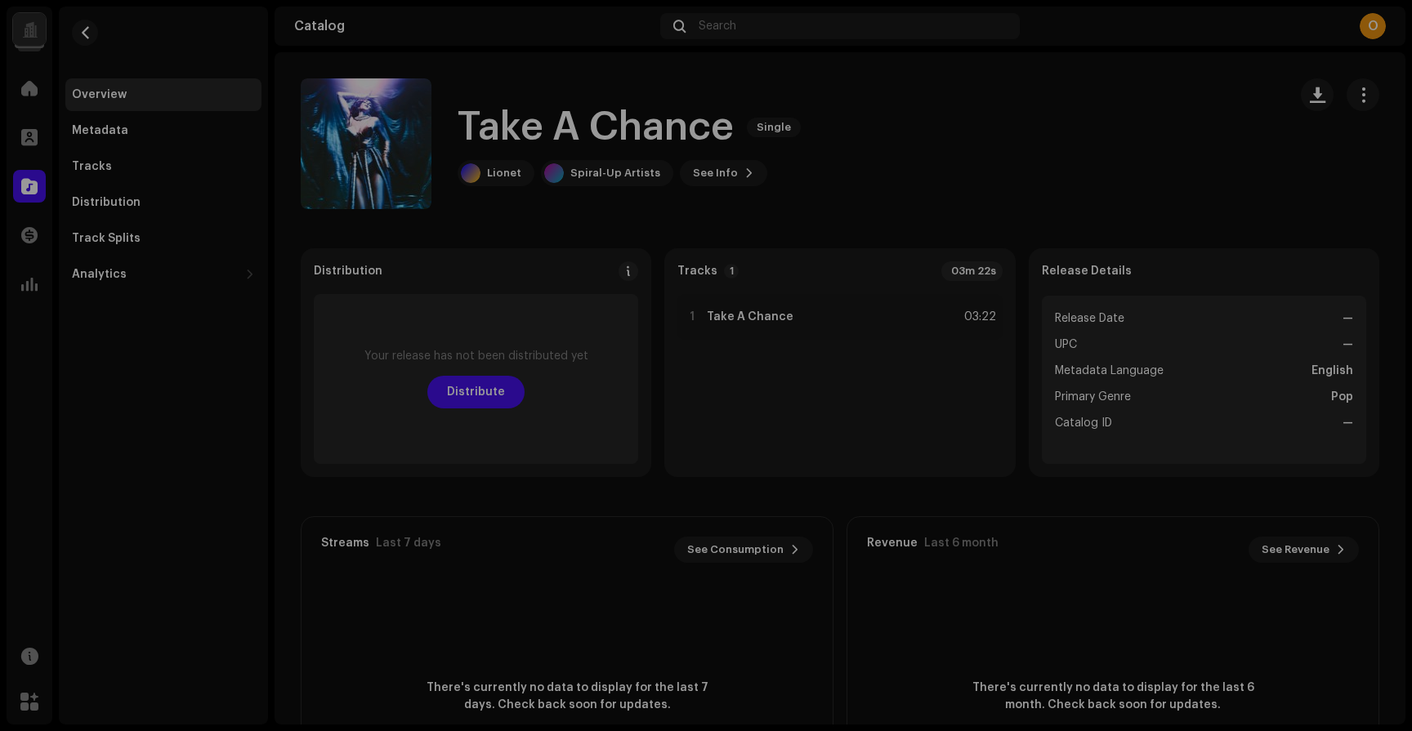
click at [346, 573] on div "Take A Chance 3046901 Metadata Distribution Metadata Language English Release T…" at bounding box center [706, 365] width 1412 height 731
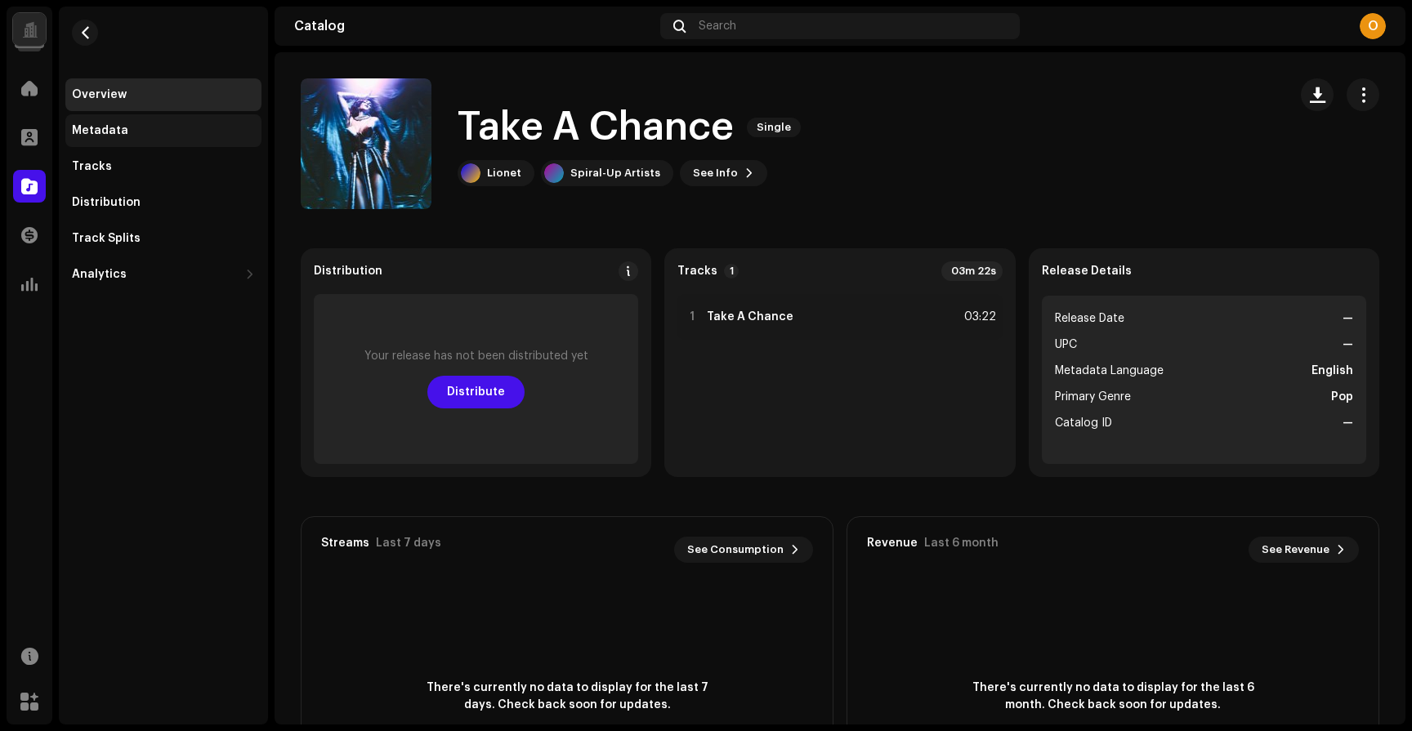
click at [118, 124] on div "Metadata" at bounding box center [100, 130] width 56 height 13
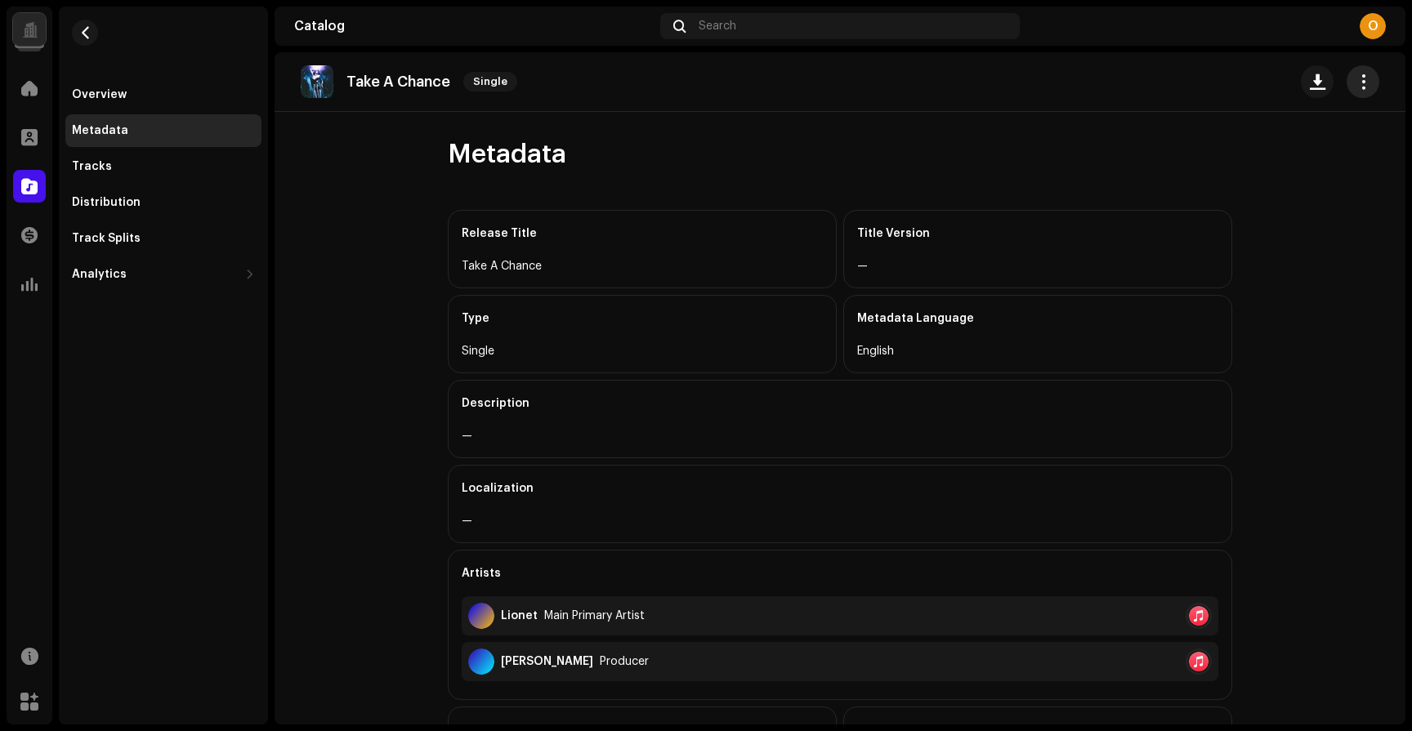
click at [1359, 78] on span "button" at bounding box center [1363, 81] width 16 height 13
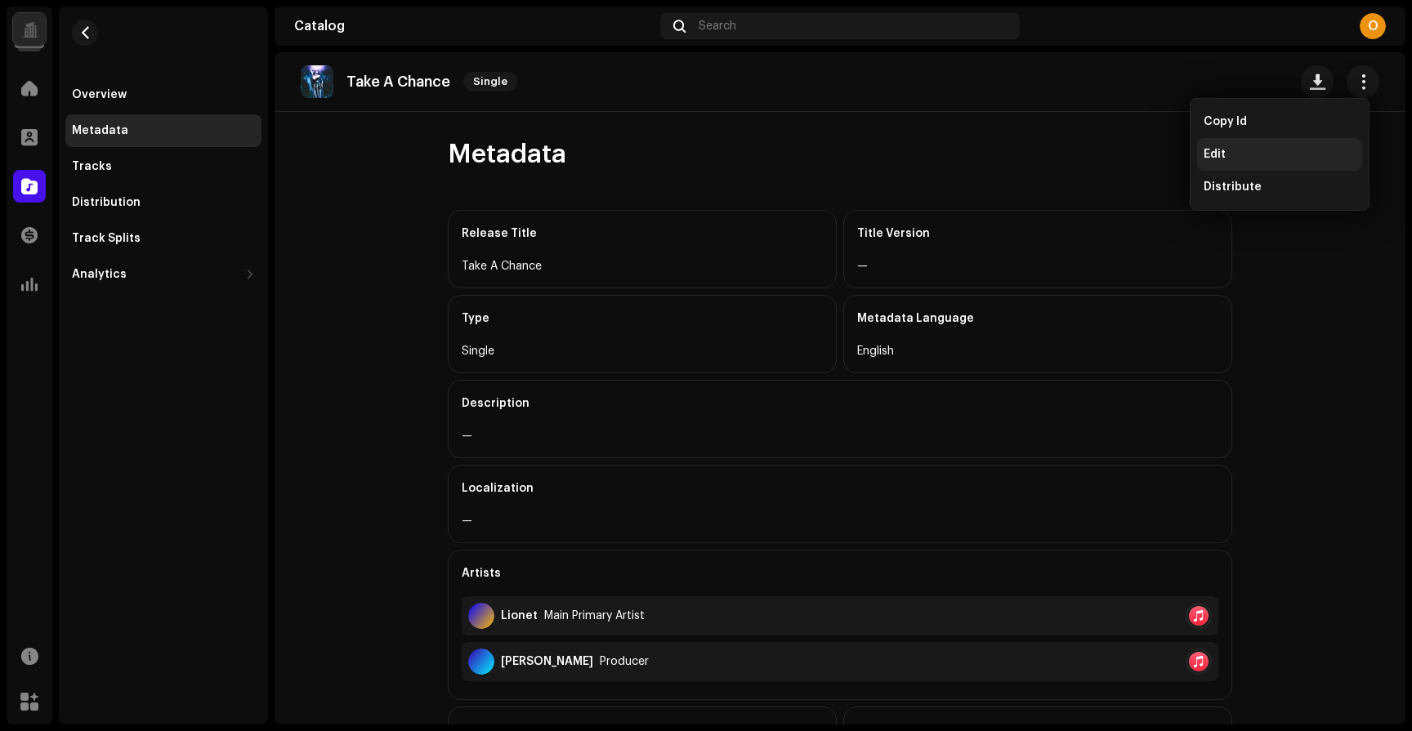
click at [1302, 141] on div "Edit" at bounding box center [1279, 154] width 165 height 33
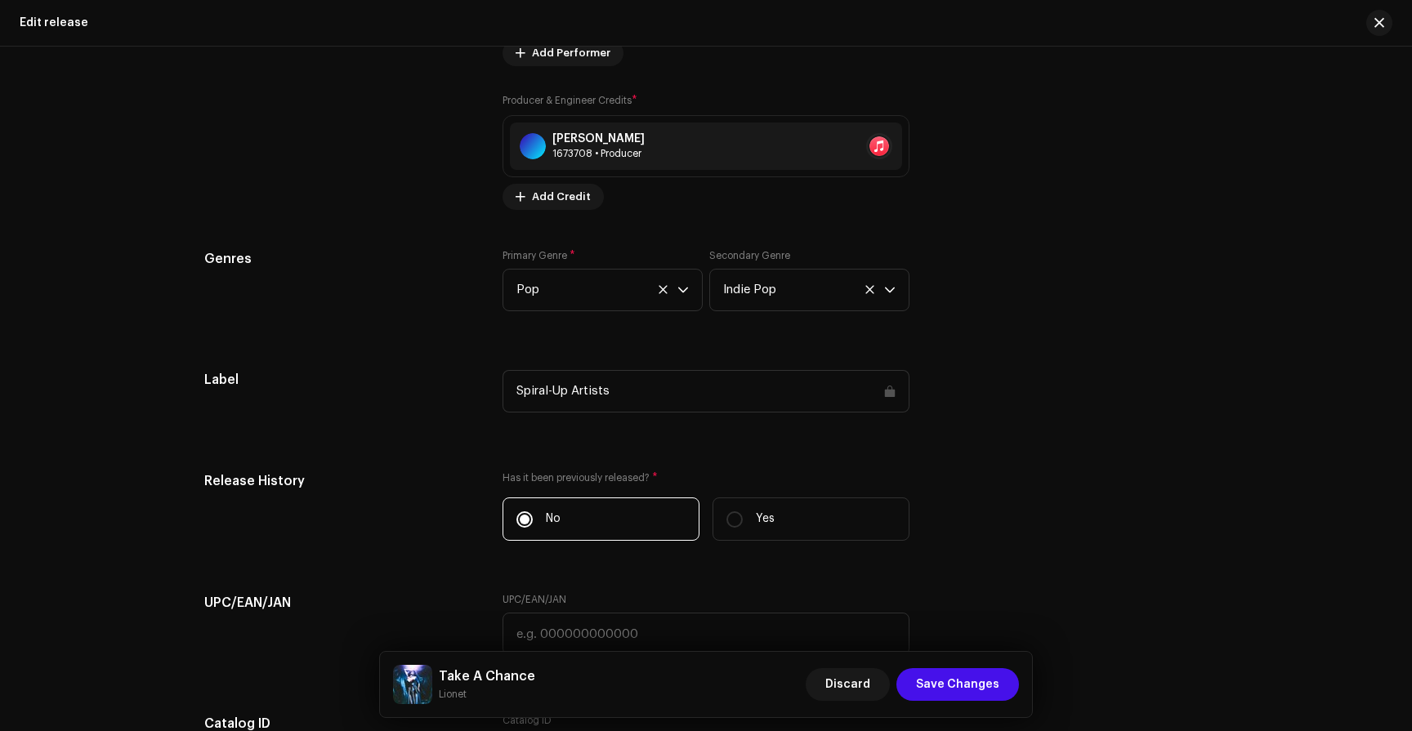
scroll to position [2487, 0]
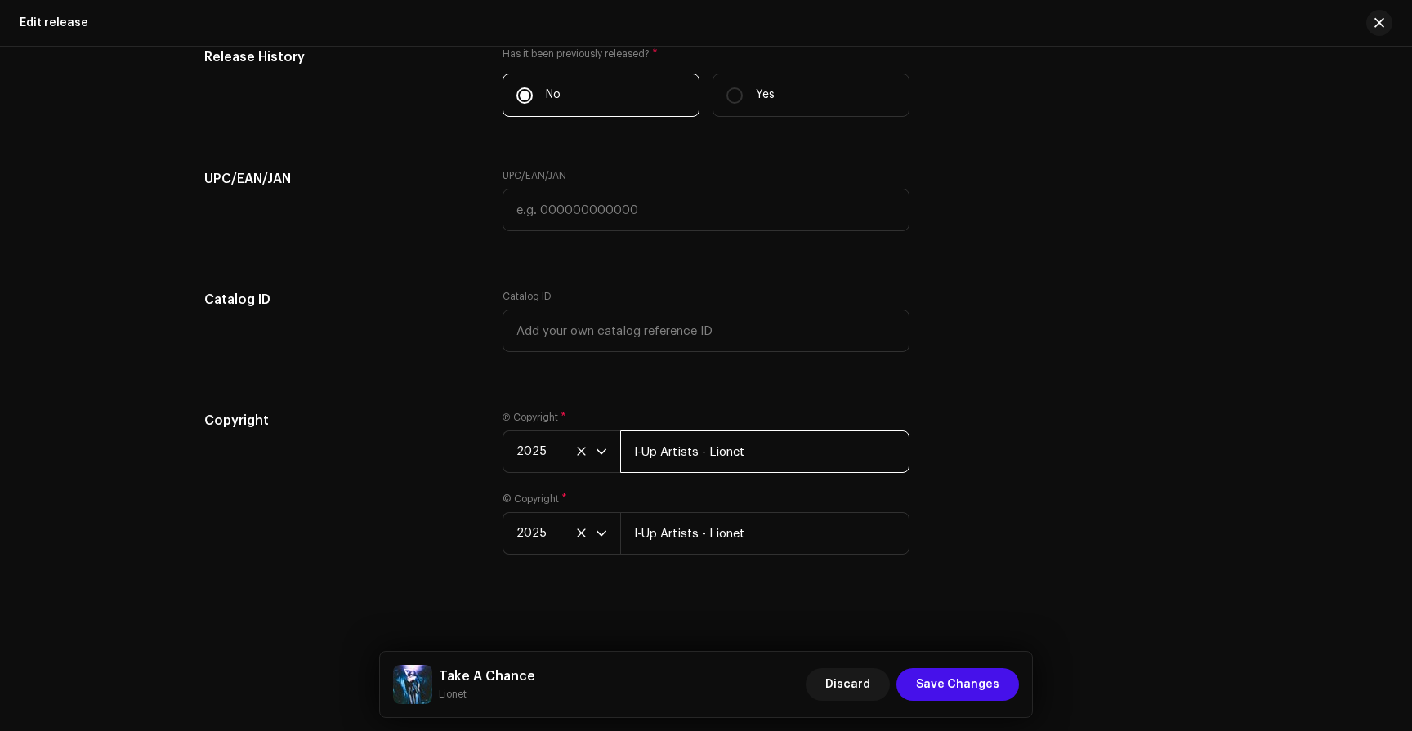
click at [642, 460] on input "l-Up Artists - Lionet" at bounding box center [764, 452] width 289 height 42
click at [636, 457] on input "l-Up Artists - Lionet" at bounding box center [764, 452] width 289 height 42
type input "Spiral-Up Artists - Lionet"
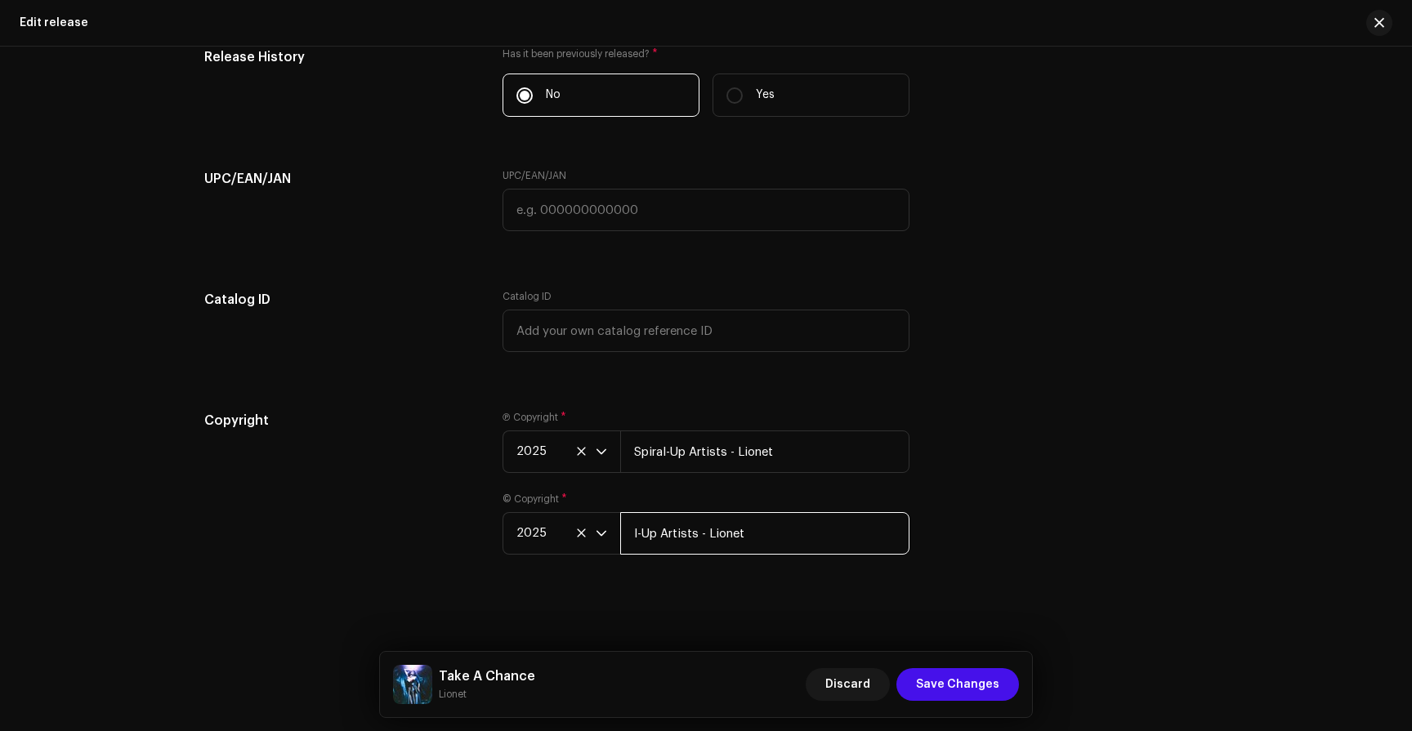
click at [707, 536] on input "l-Up Artists - Lionet" at bounding box center [764, 533] width 289 height 42
type input "Spiral-Up Artists - Lionet"
click at [1003, 691] on button "Save Changes" at bounding box center [957, 684] width 123 height 33
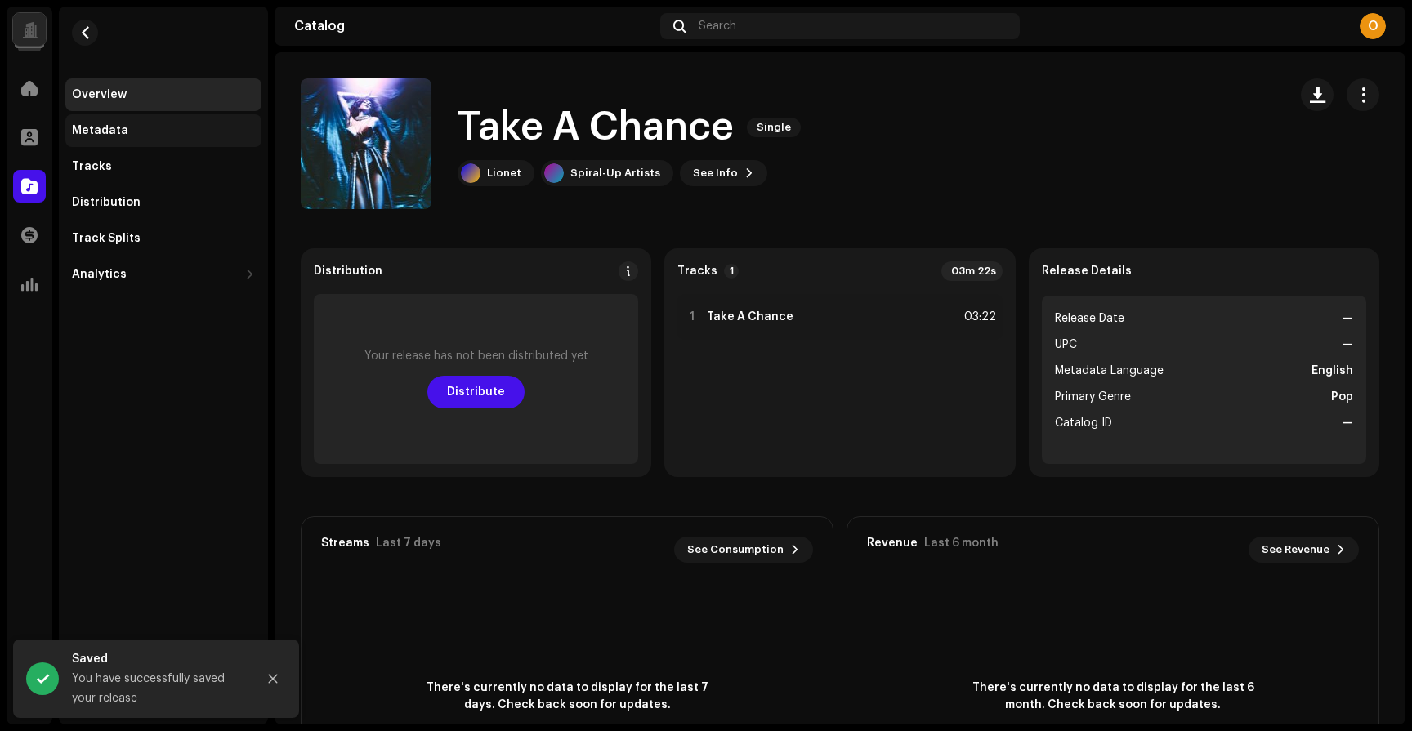
click at [116, 118] on div "Metadata" at bounding box center [163, 130] width 196 height 33
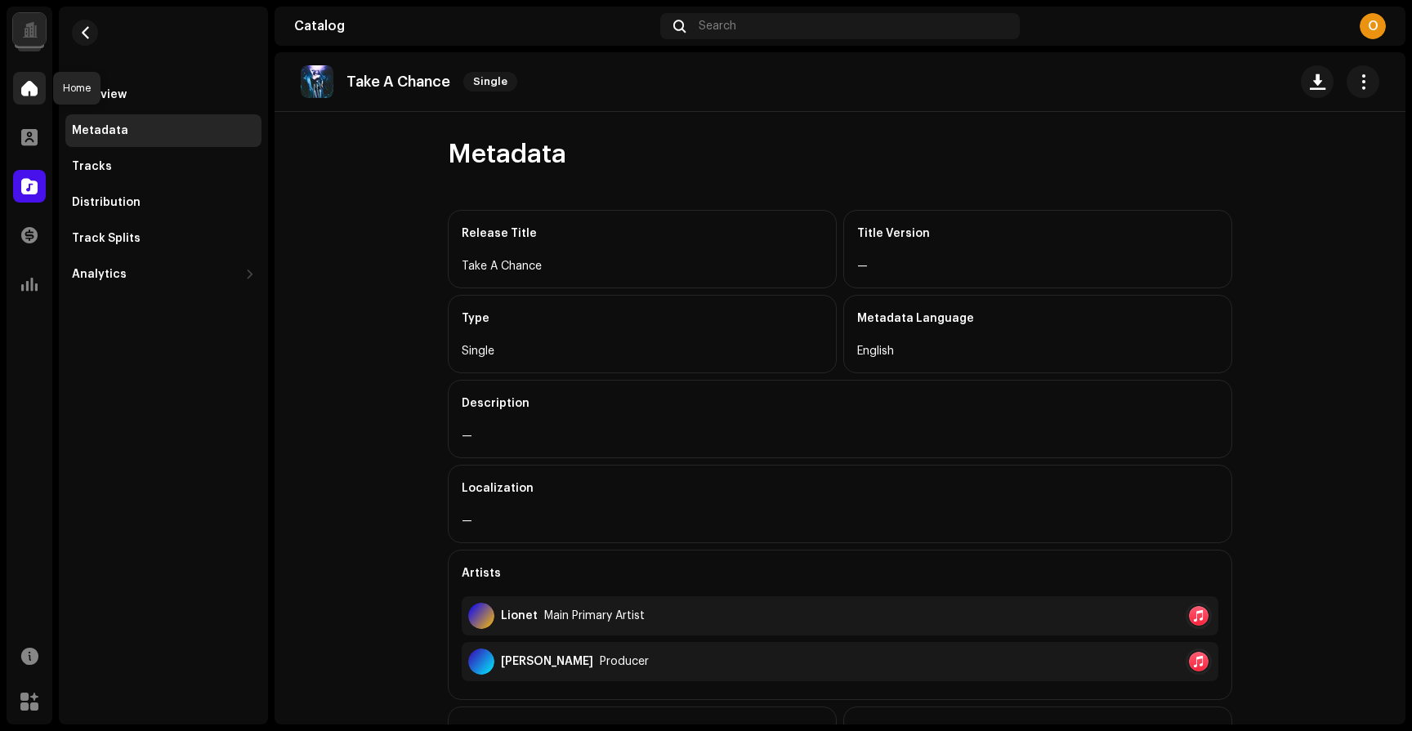
click at [34, 88] on span at bounding box center [29, 88] width 16 height 13
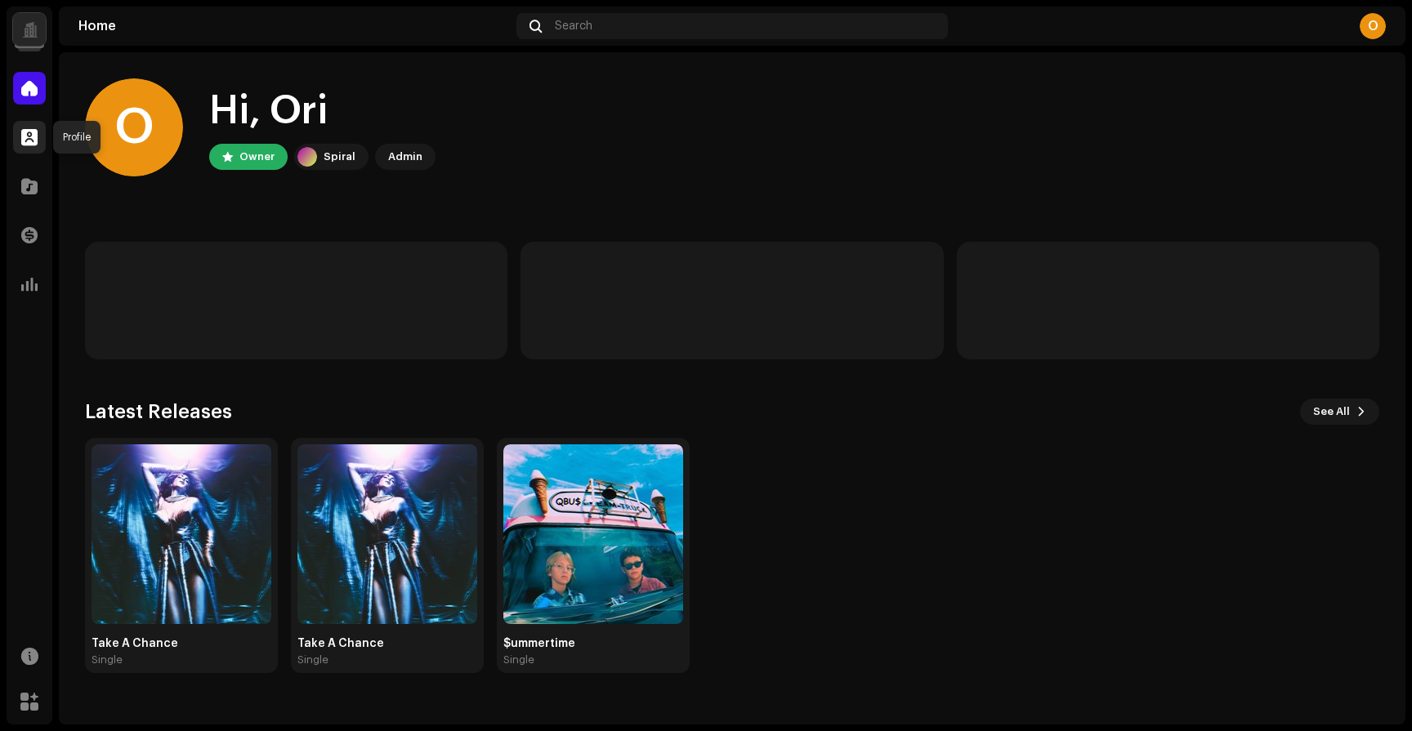
click at [31, 137] on span at bounding box center [29, 137] width 16 height 13
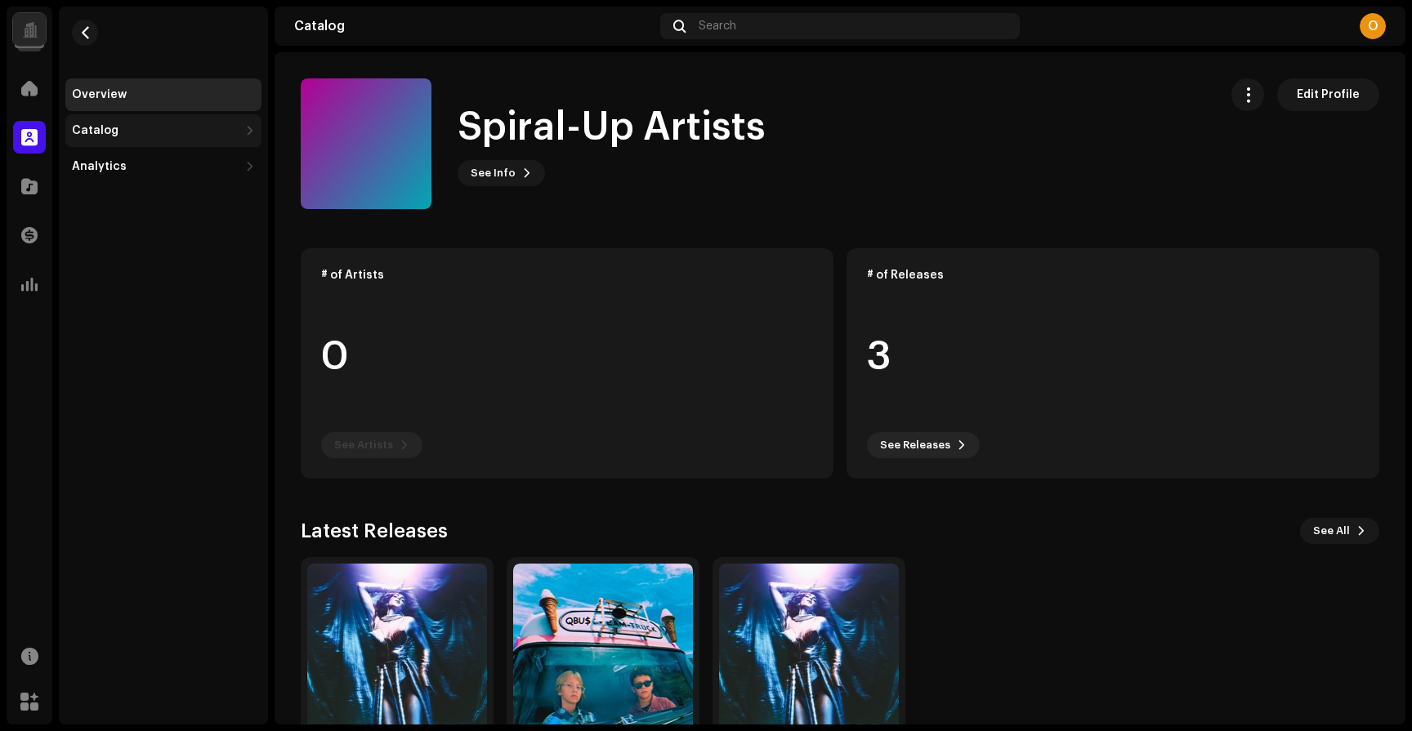
click at [121, 125] on div "Catalog" at bounding box center [155, 130] width 167 height 13
click at [46, 29] on navigation-account-switch "Spiral-Up Artists" at bounding box center [30, 30] width 46 height 46
click at [38, 29] on div at bounding box center [29, 29] width 33 height 33
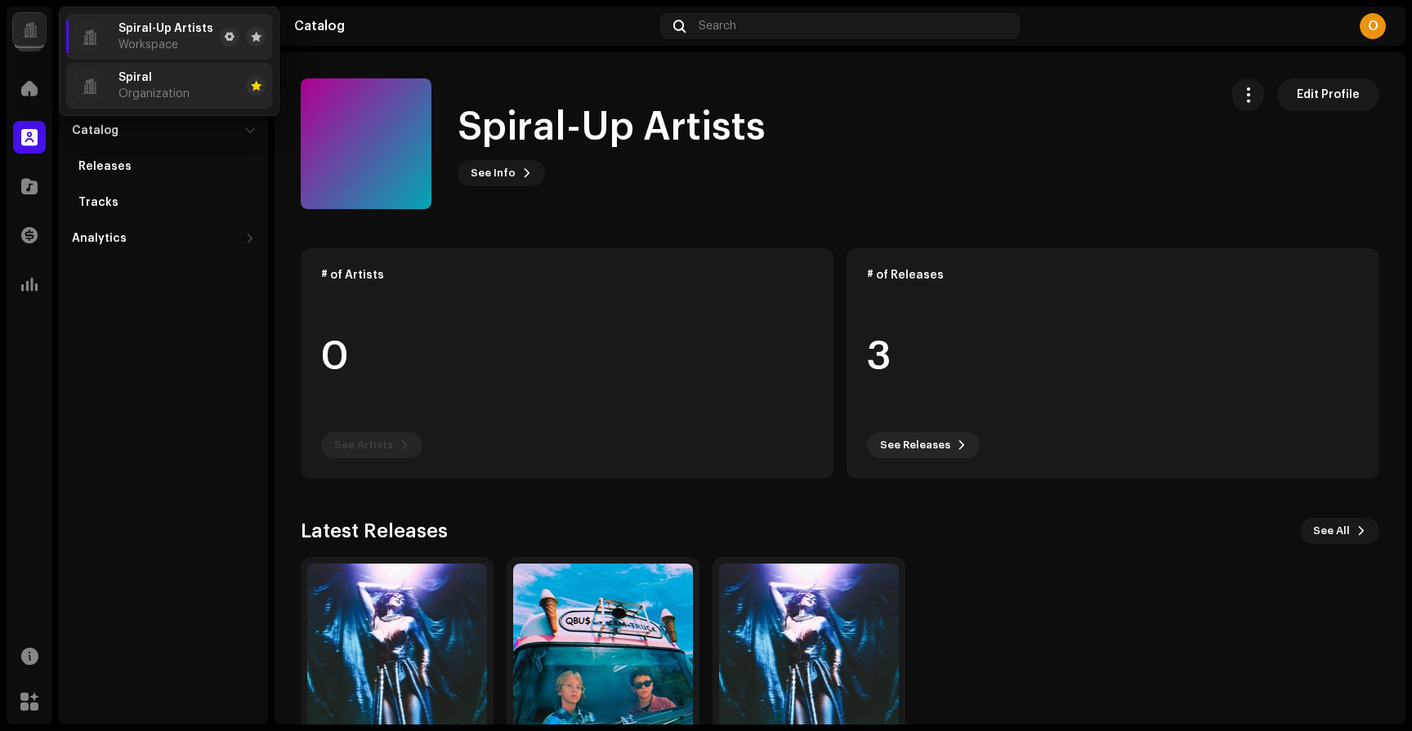
click at [175, 84] on div "Spiral Organization" at bounding box center [153, 85] width 71 height 29
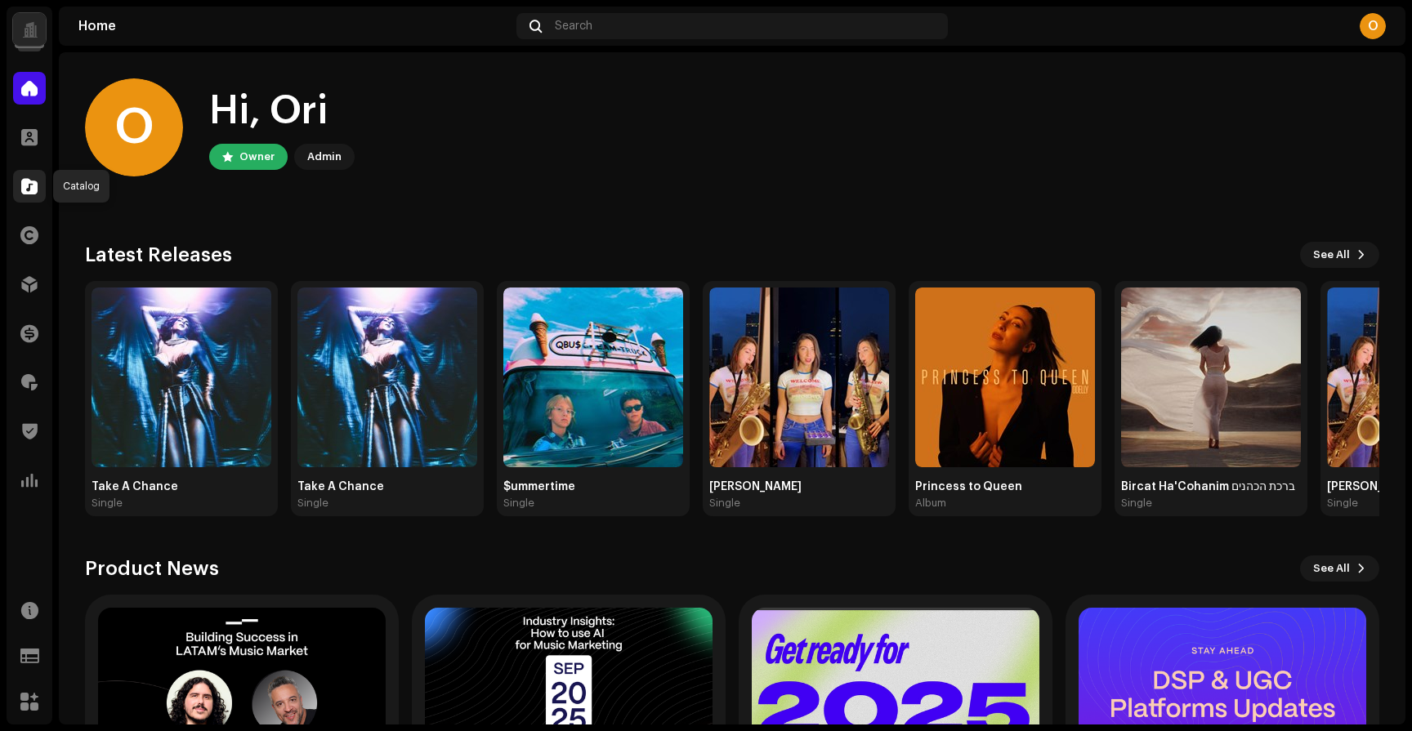
click at [33, 180] on span at bounding box center [29, 186] width 16 height 13
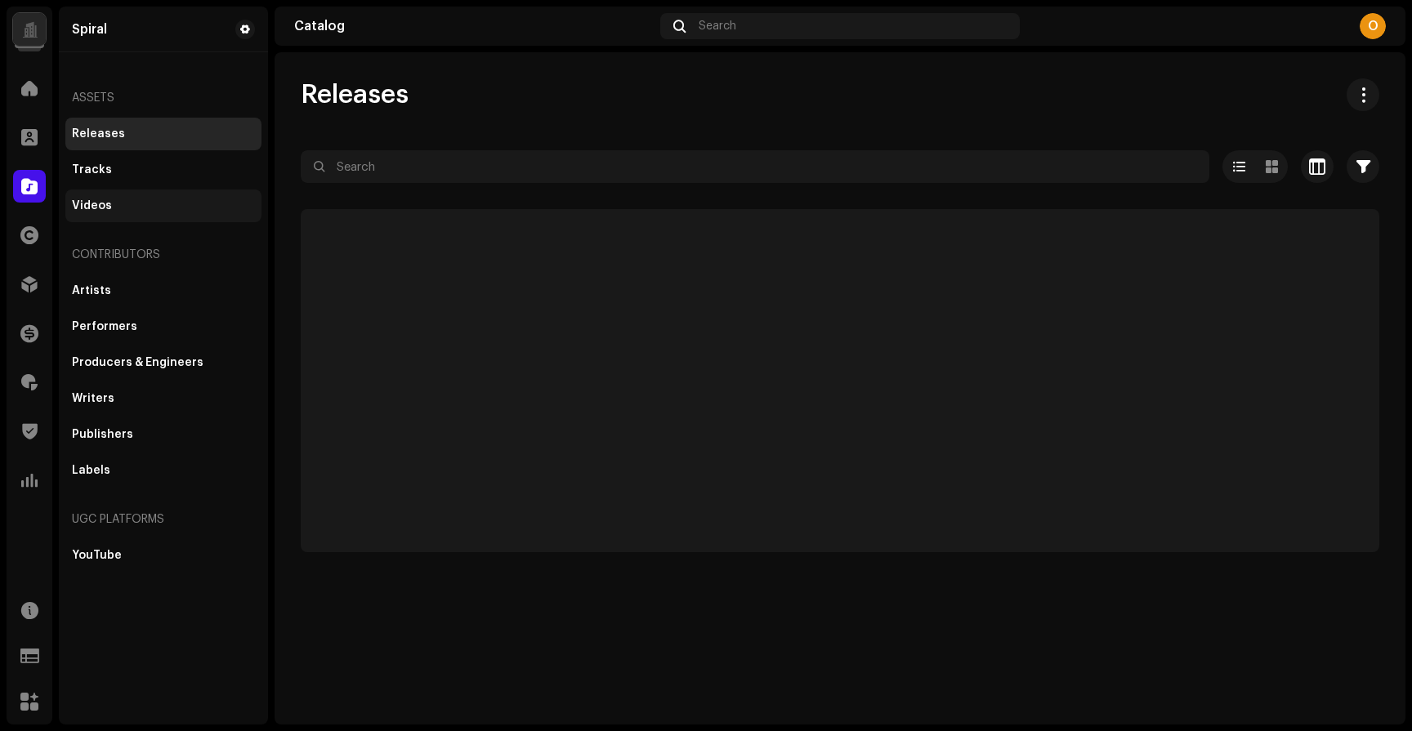
click at [115, 196] on div "Videos" at bounding box center [163, 206] width 196 height 33
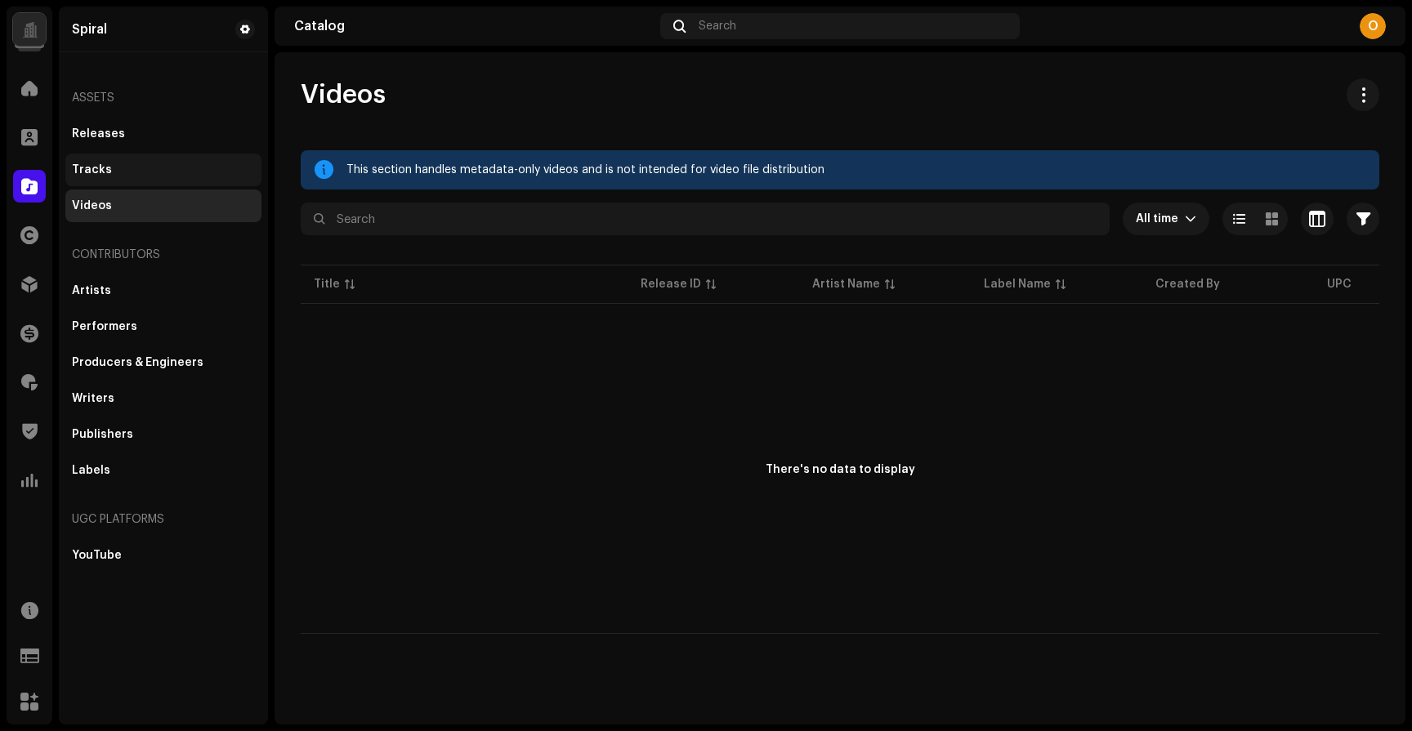
click at [116, 165] on div "Tracks" at bounding box center [163, 169] width 183 height 13
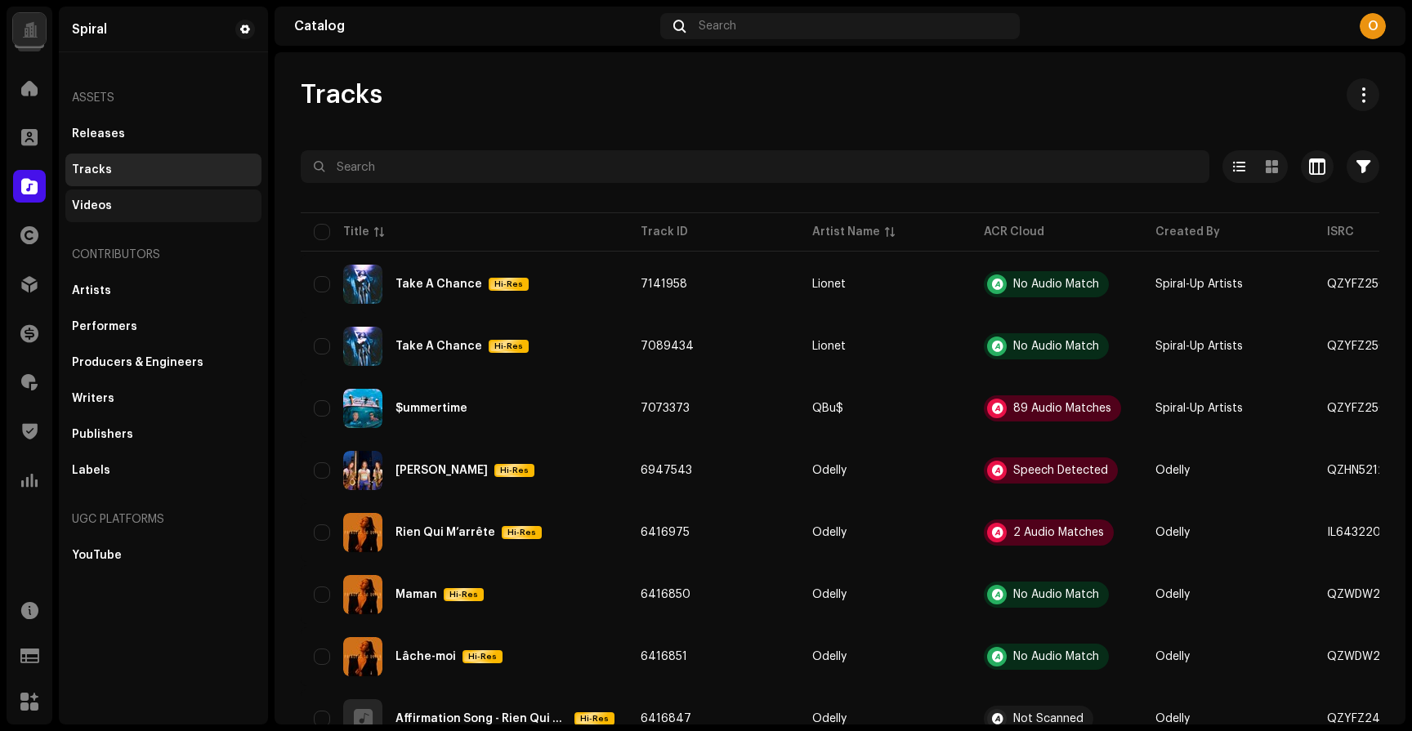
click at [107, 203] on div "Videos" at bounding box center [92, 205] width 40 height 13
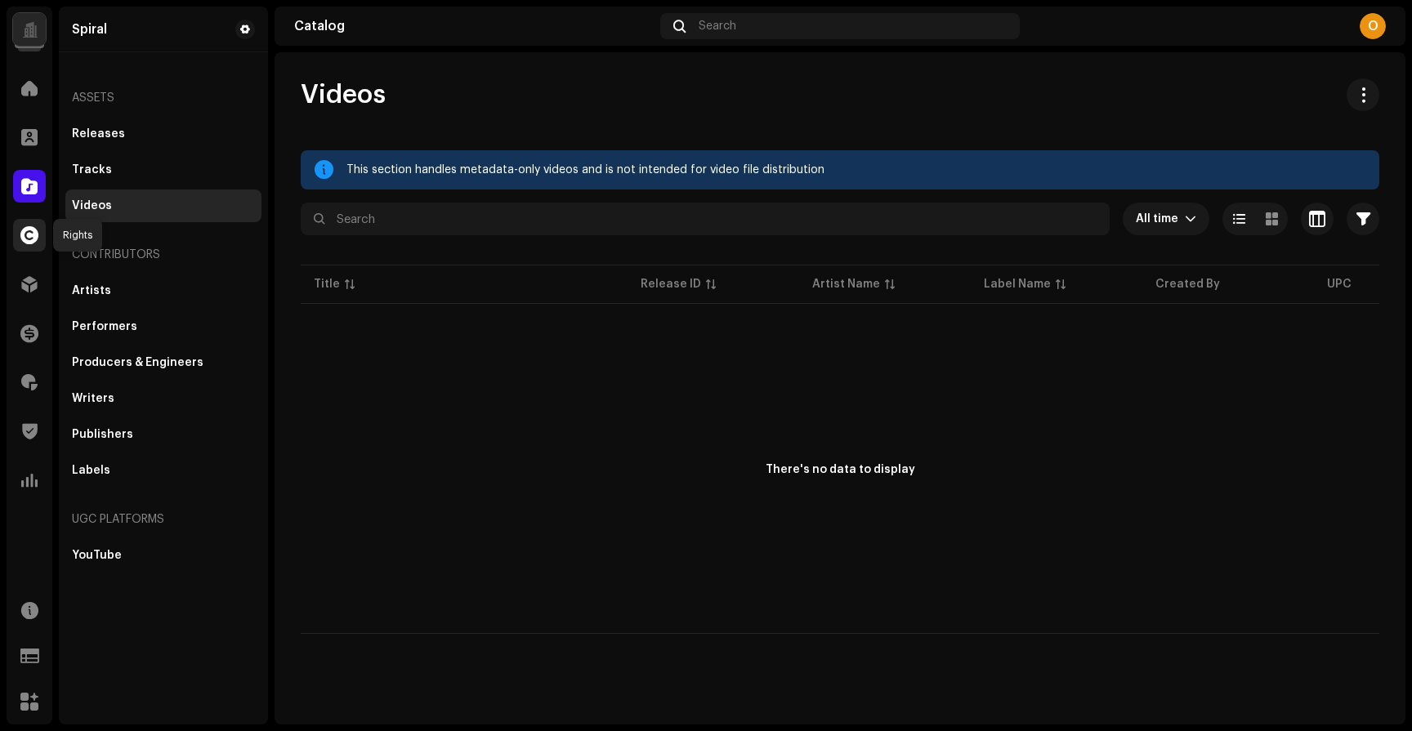
click at [28, 242] on span at bounding box center [29, 235] width 18 height 13
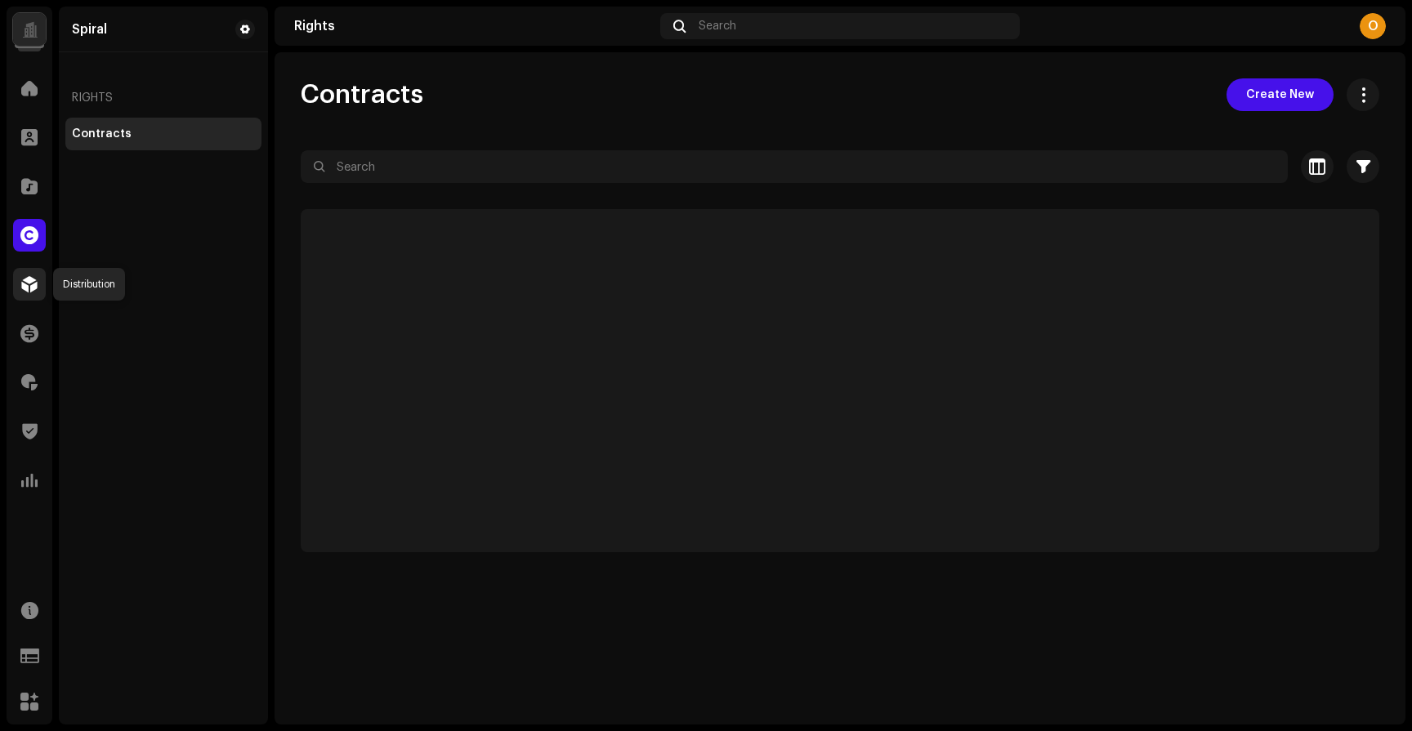
click at [39, 280] on div at bounding box center [29, 284] width 33 height 33
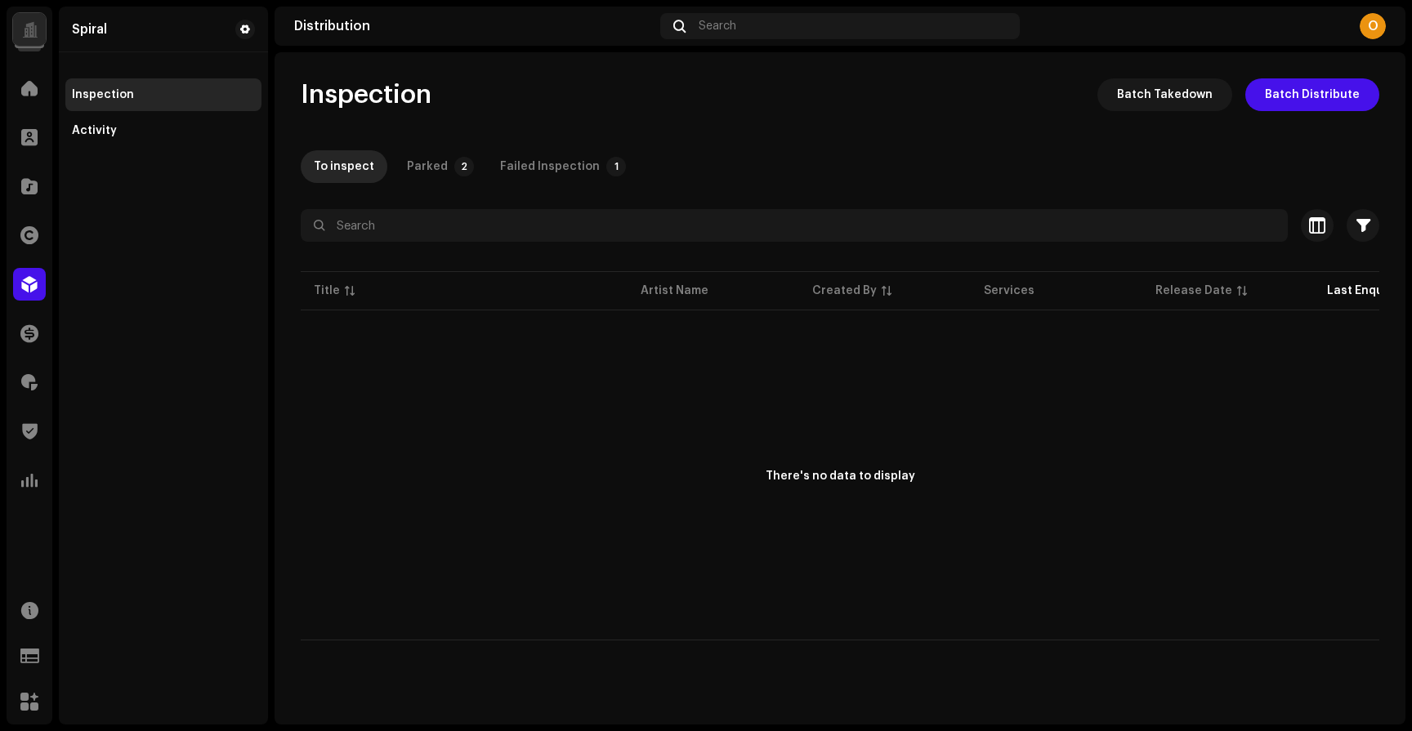
click at [38, 27] on div at bounding box center [29, 29] width 33 height 33
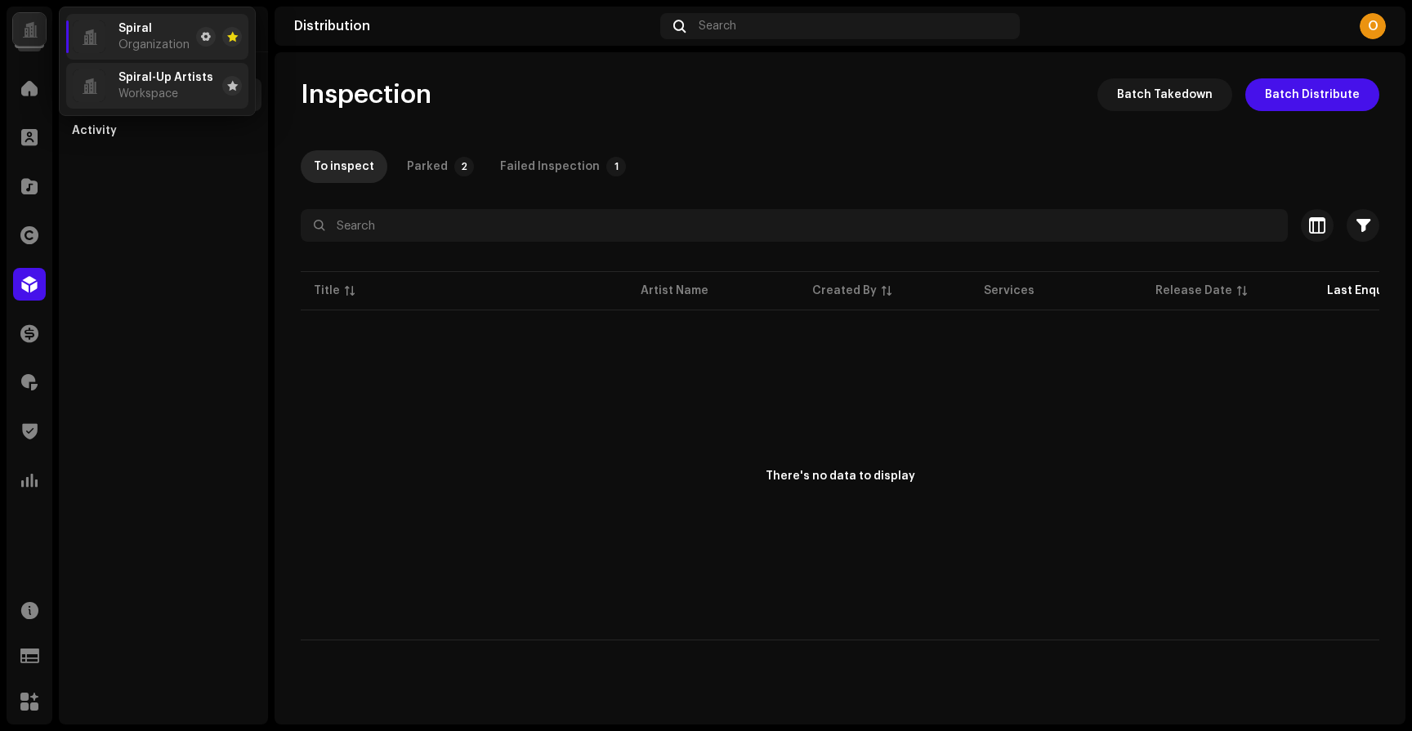
click at [139, 77] on span "Spiral-Up Artists" at bounding box center [165, 77] width 95 height 13
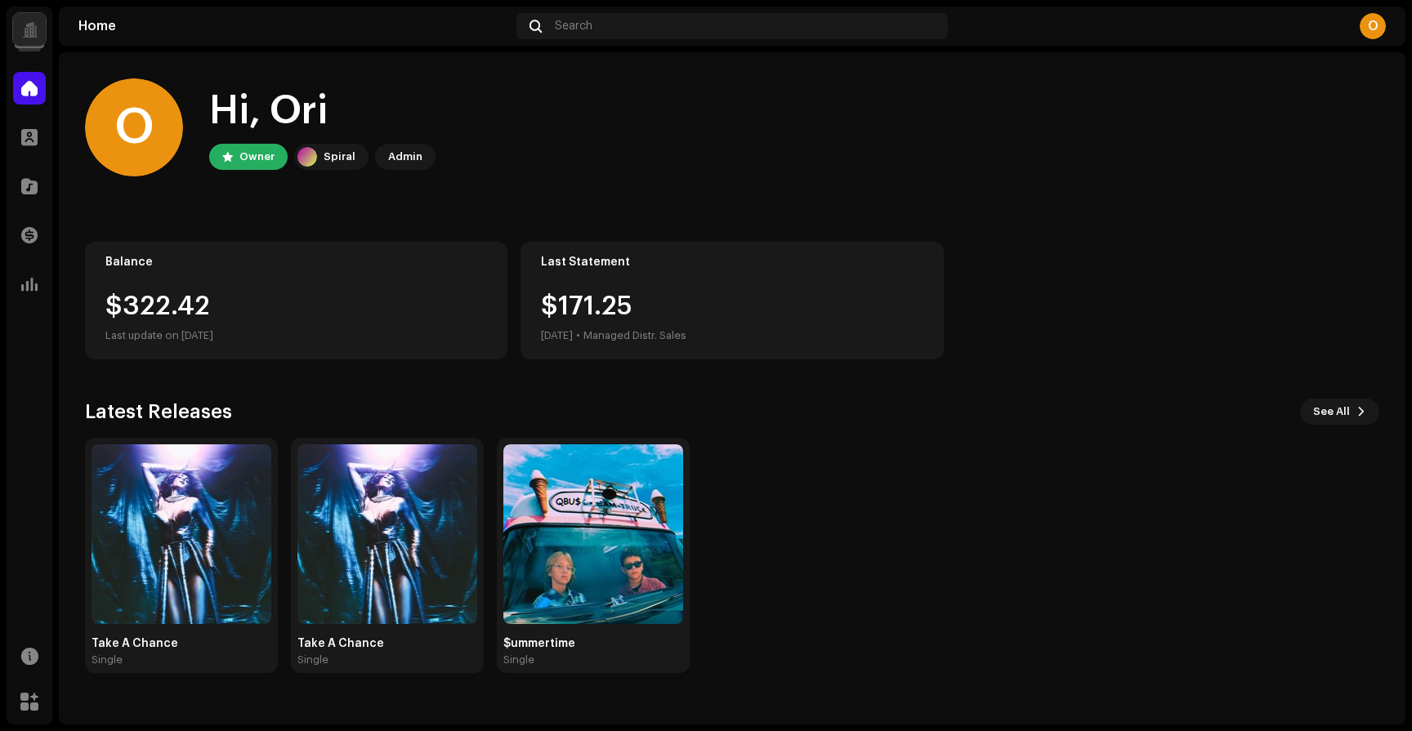
click at [10, 134] on div "Profile" at bounding box center [30, 137] width 46 height 46
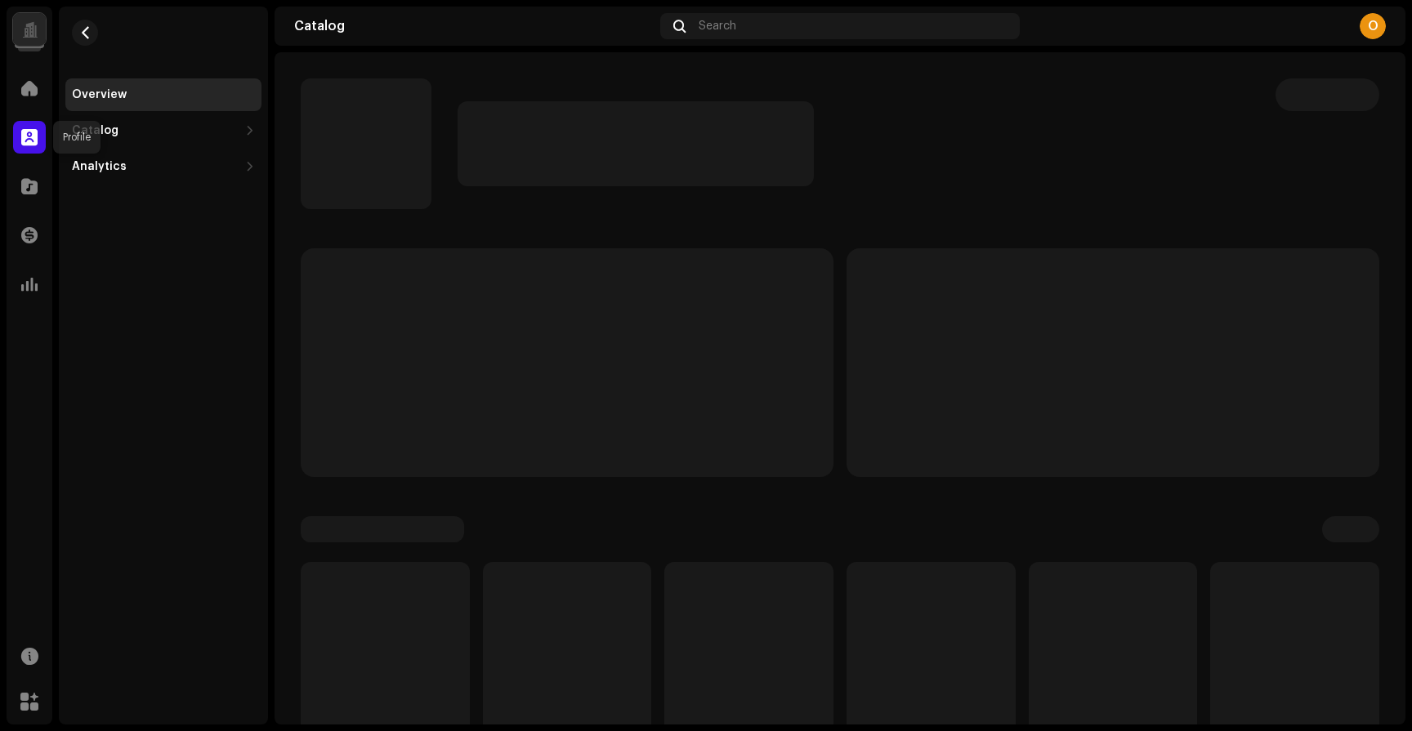
click at [29, 136] on span at bounding box center [29, 137] width 16 height 13
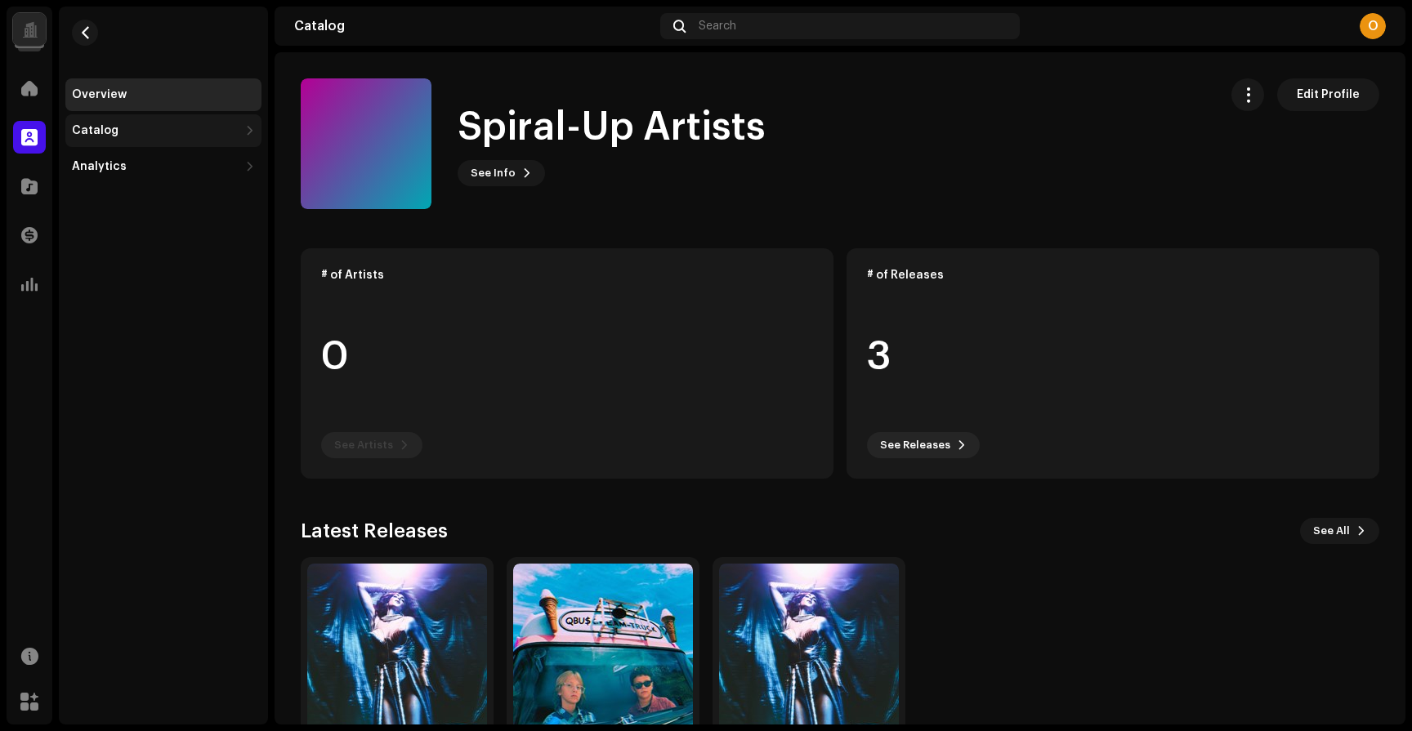
click at [126, 123] on div "Catalog" at bounding box center [163, 130] width 196 height 33
click at [148, 166] on div "Releases" at bounding box center [166, 166] width 176 height 13
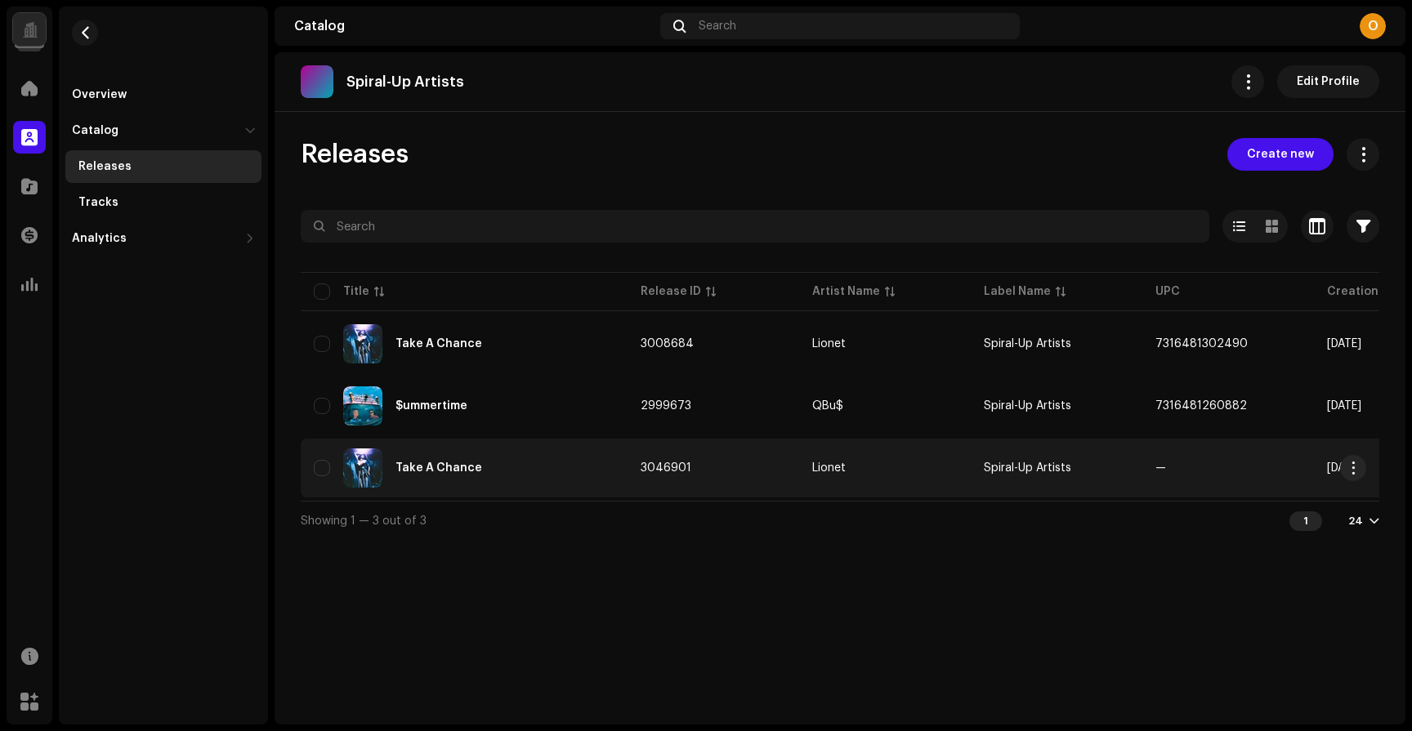
click at [900, 458] on td "Lionet" at bounding box center [885, 468] width 172 height 59
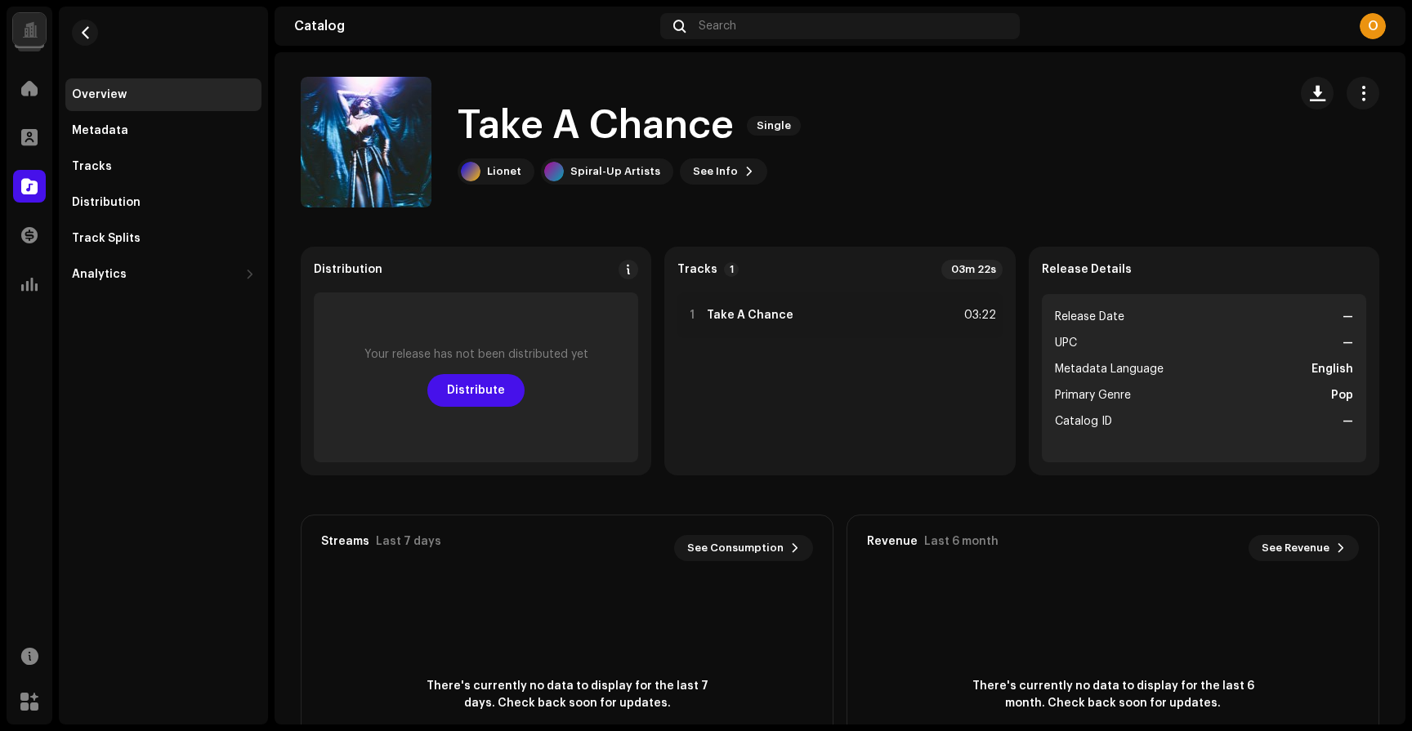
scroll to position [15, 0]
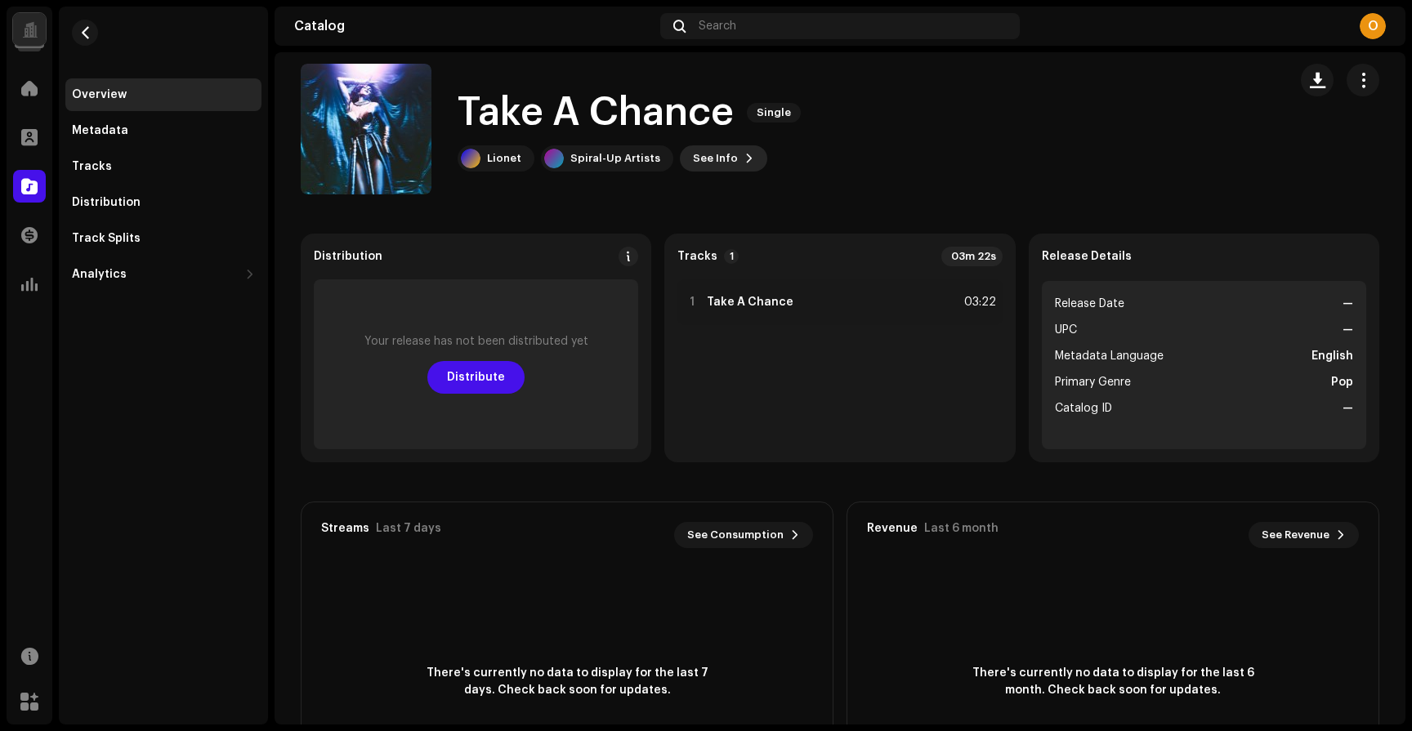
click at [725, 154] on button "See Info" at bounding box center [723, 158] width 87 height 26
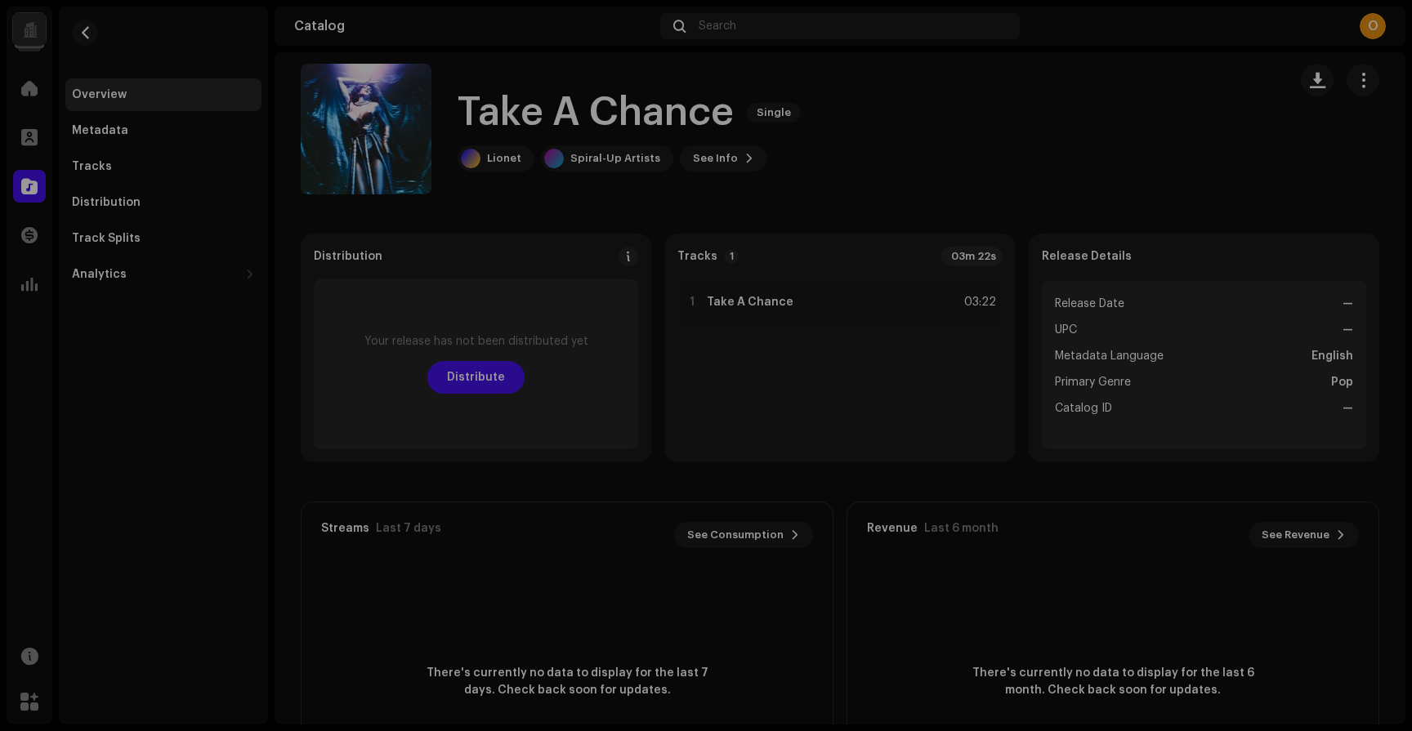
click at [1087, 148] on div "Take A Chance 3046901 Metadata Distribution Metadata Language English Release T…" at bounding box center [706, 365] width 1412 height 731
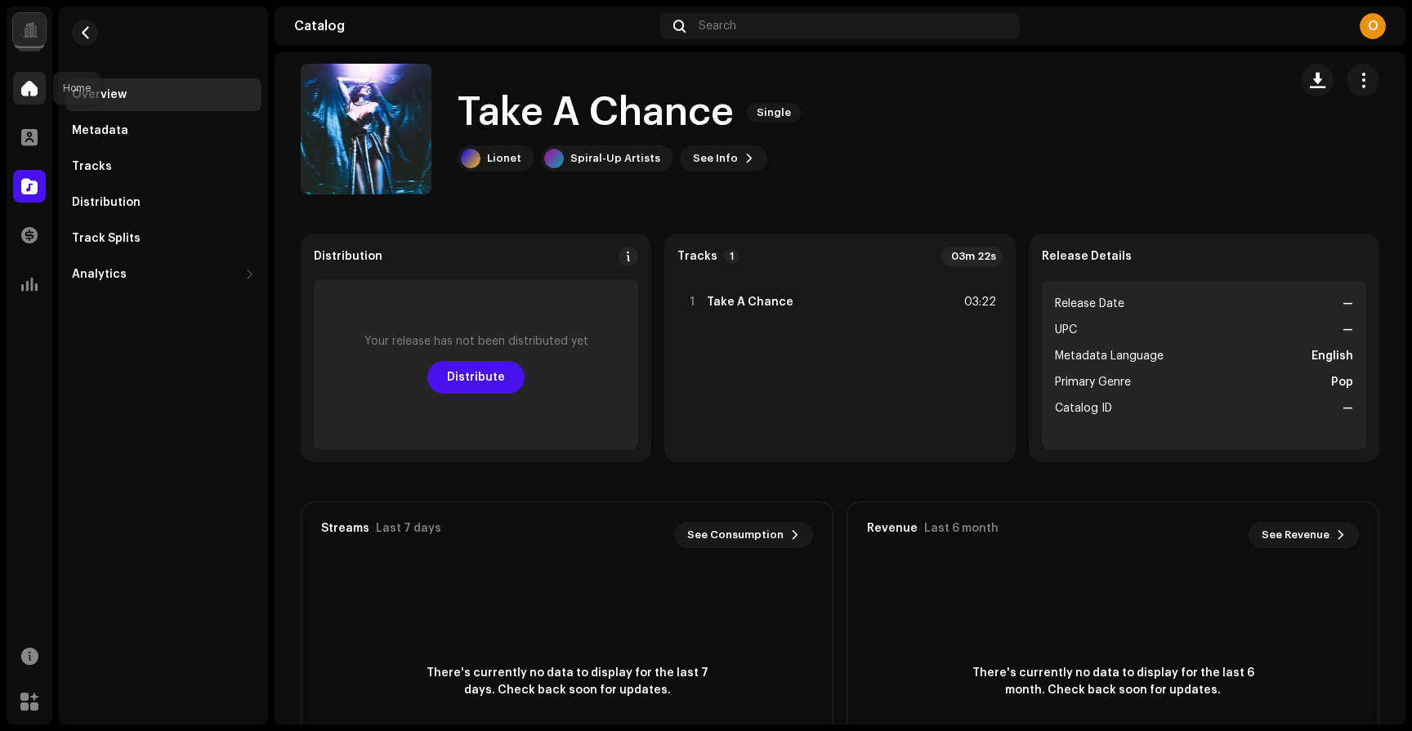
click at [30, 75] on div at bounding box center [29, 88] width 33 height 33
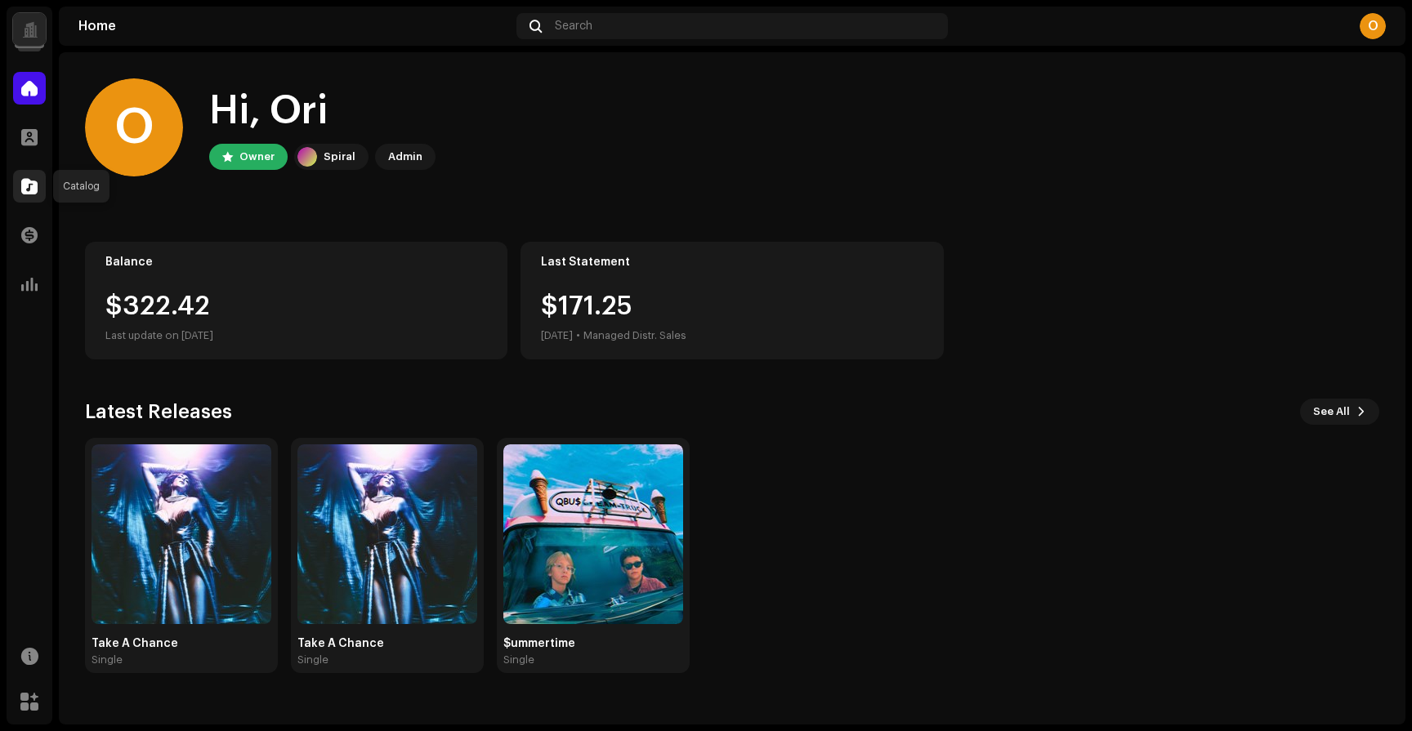
click at [27, 184] on span at bounding box center [29, 186] width 16 height 13
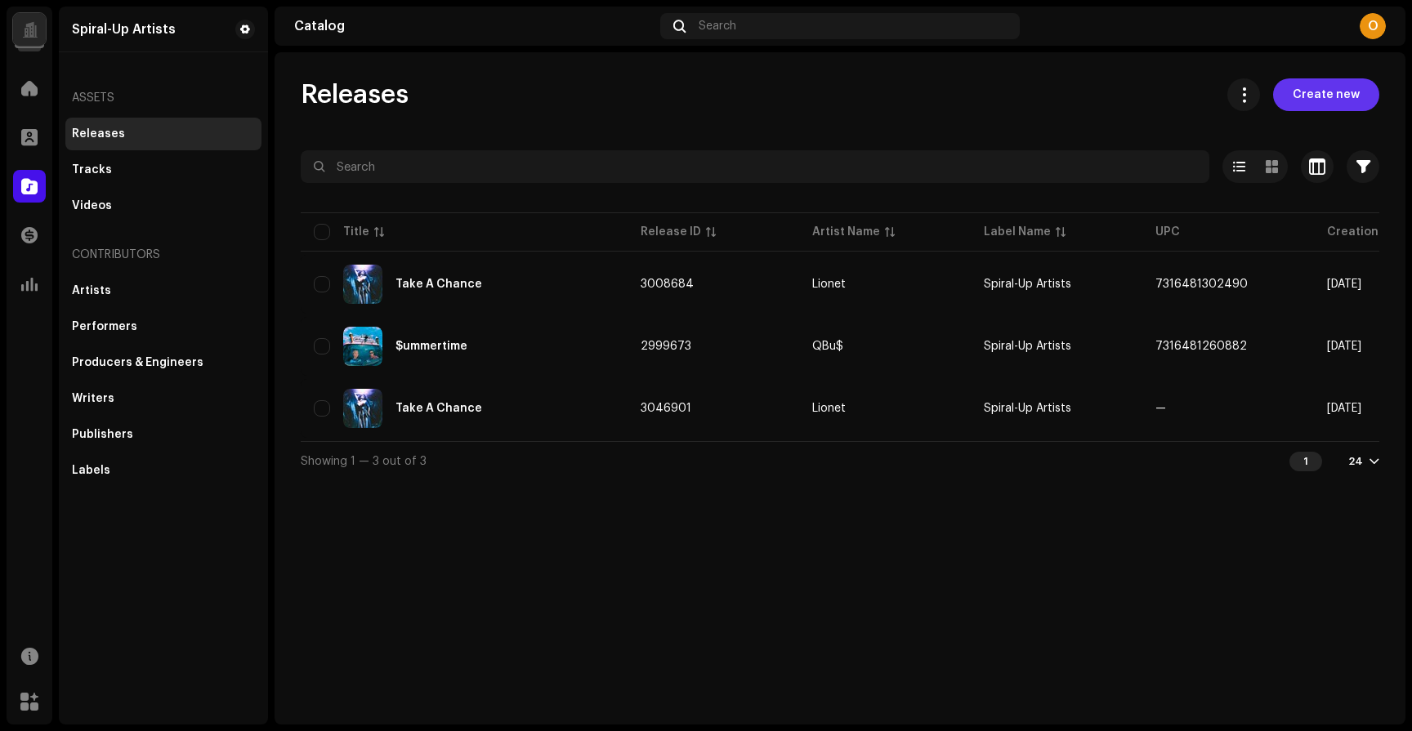
click at [1359, 100] on button "Create new" at bounding box center [1326, 94] width 106 height 33
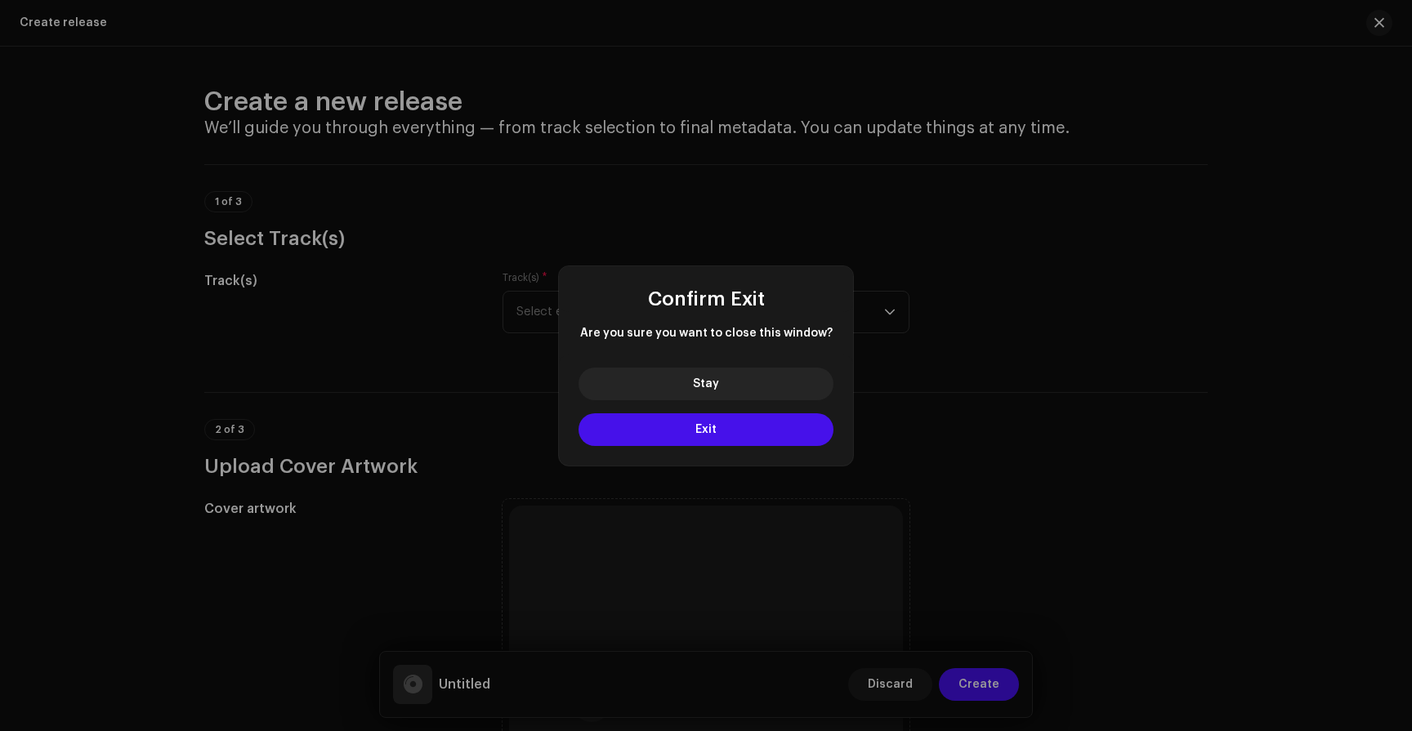
click at [1387, 34] on div "Confirm Exit Are you sure you want to close this window? Stay Exit" at bounding box center [706, 365] width 1412 height 731
click at [1383, 19] on div "Confirm Exit Are you sure you want to close this window? Stay Exit" at bounding box center [706, 365] width 1412 height 731
click at [735, 426] on button "Exit" at bounding box center [705, 429] width 255 height 33
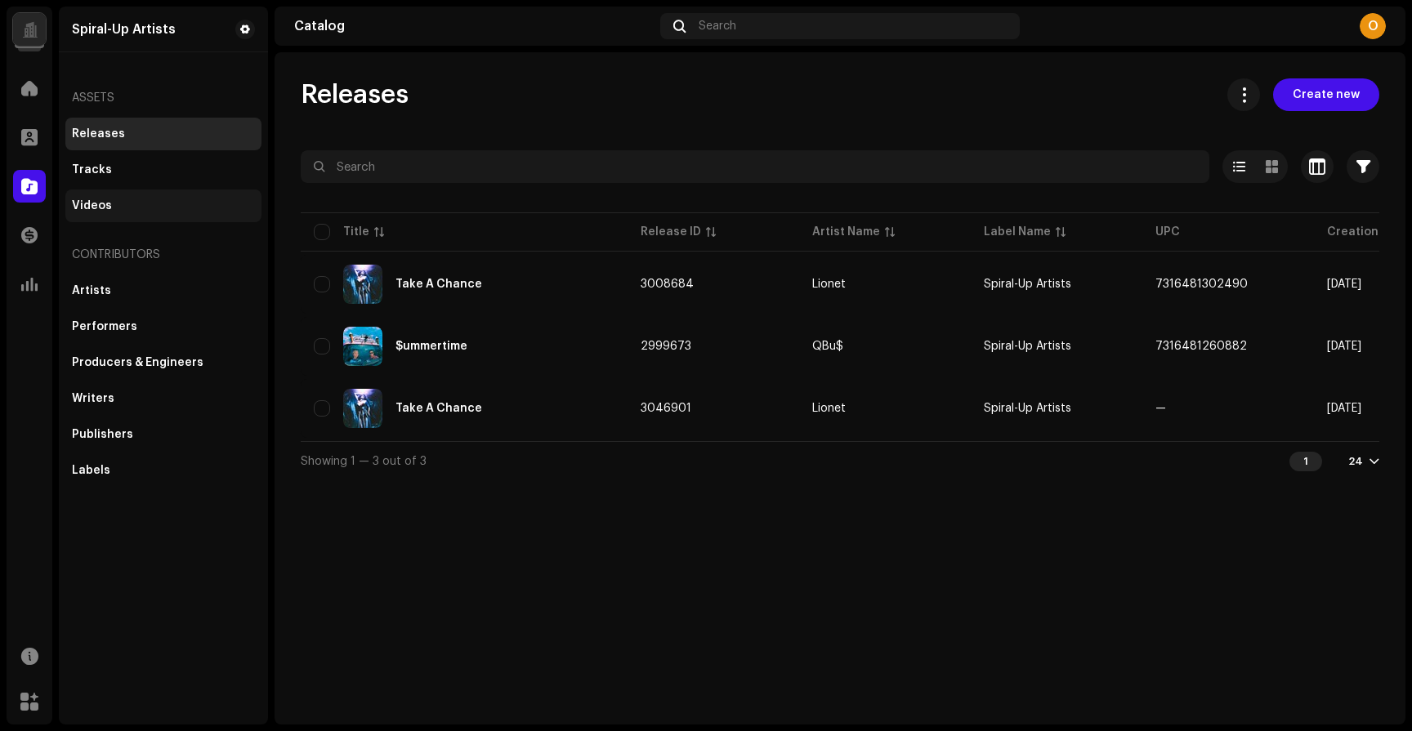
click at [140, 218] on div "Videos" at bounding box center [163, 206] width 196 height 33
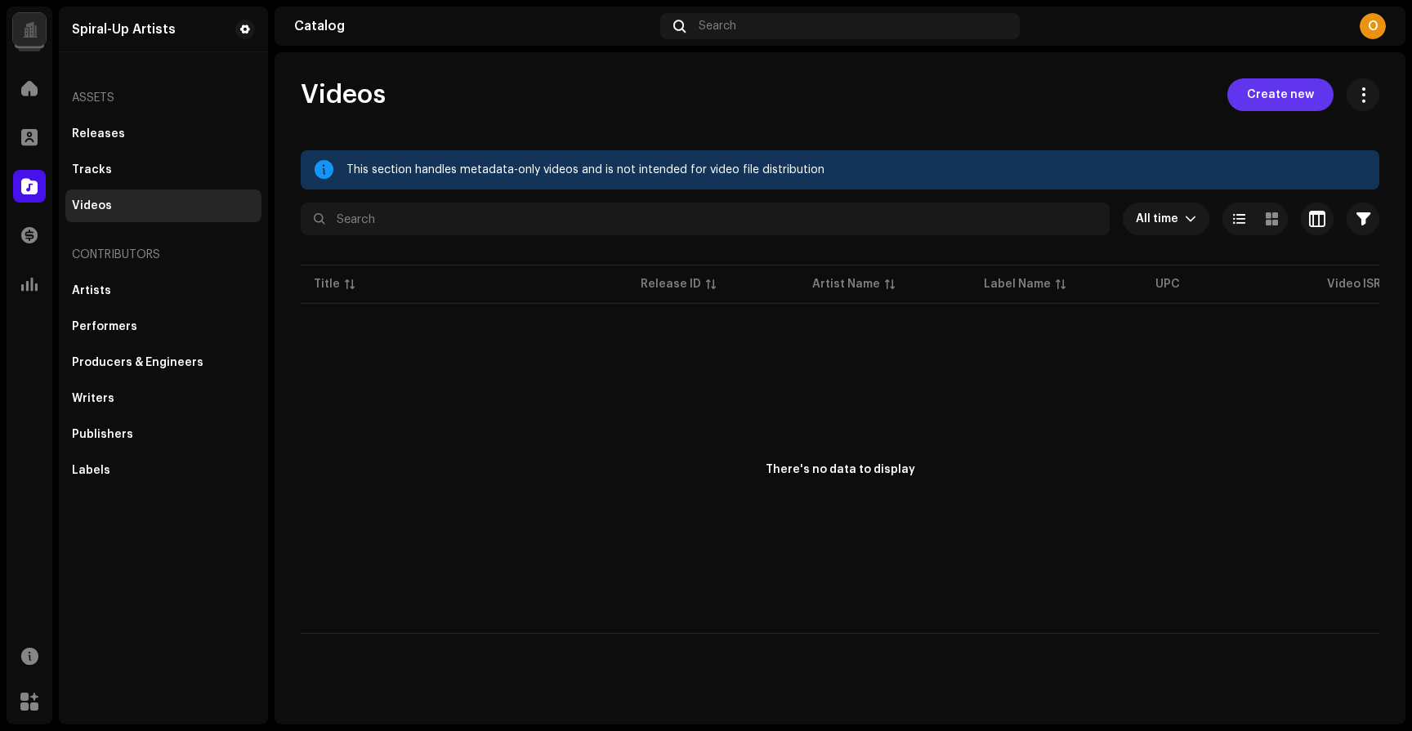
click at [1291, 92] on span "Create new" at bounding box center [1280, 94] width 67 height 33
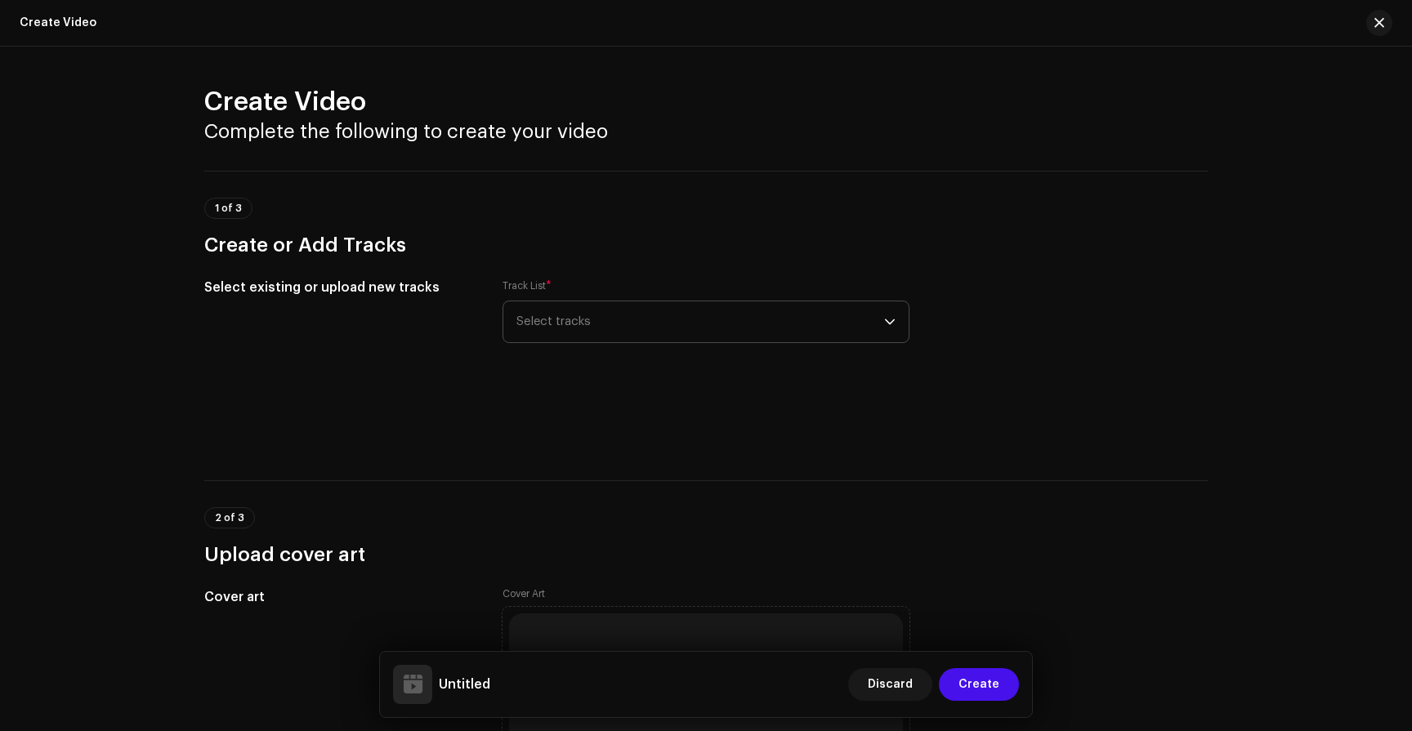
drag, startPoint x: 600, startPoint y: 316, endPoint x: 612, endPoint y: 320, distance: 12.1
click at [600, 315] on span "Select tracks" at bounding box center [700, 321] width 368 height 41
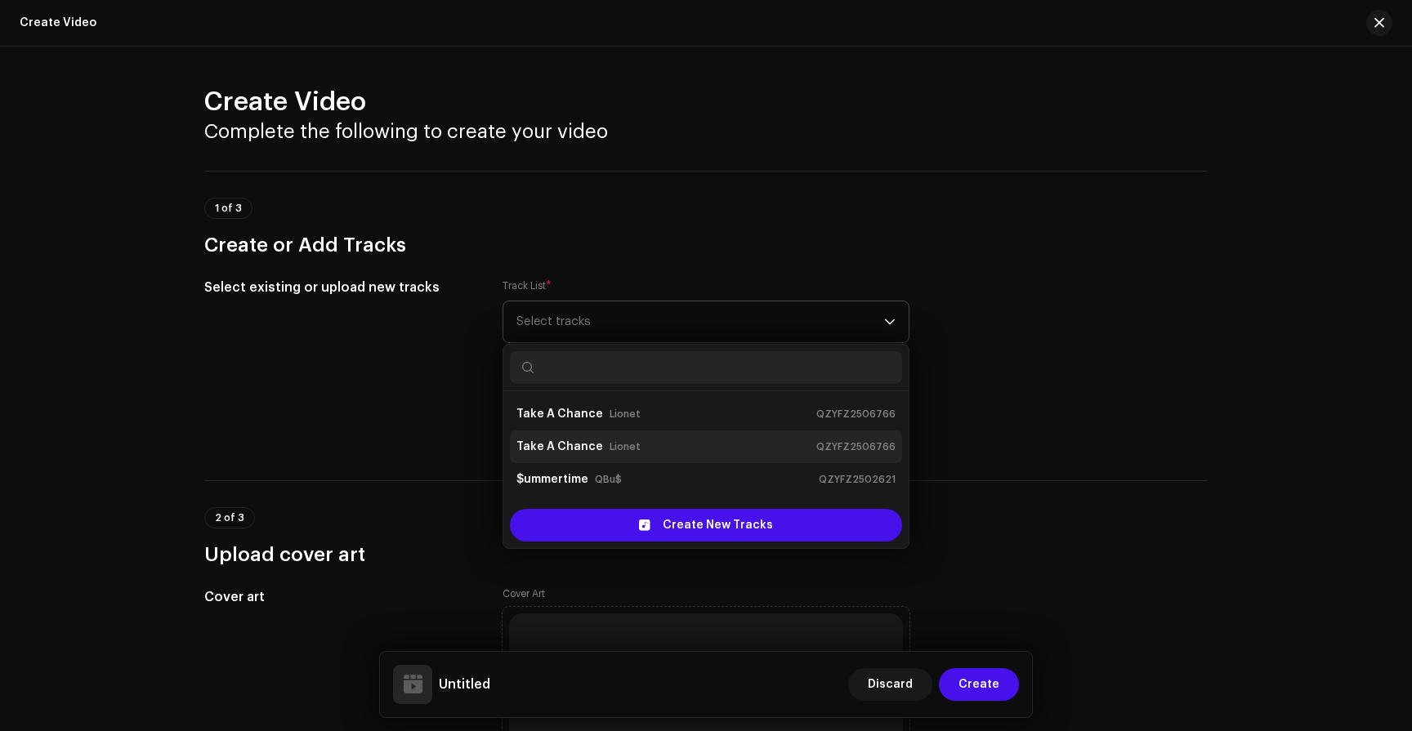
click at [654, 436] on div "Take A Chance Lionet QZYFZ2506766" at bounding box center [705, 447] width 379 height 26
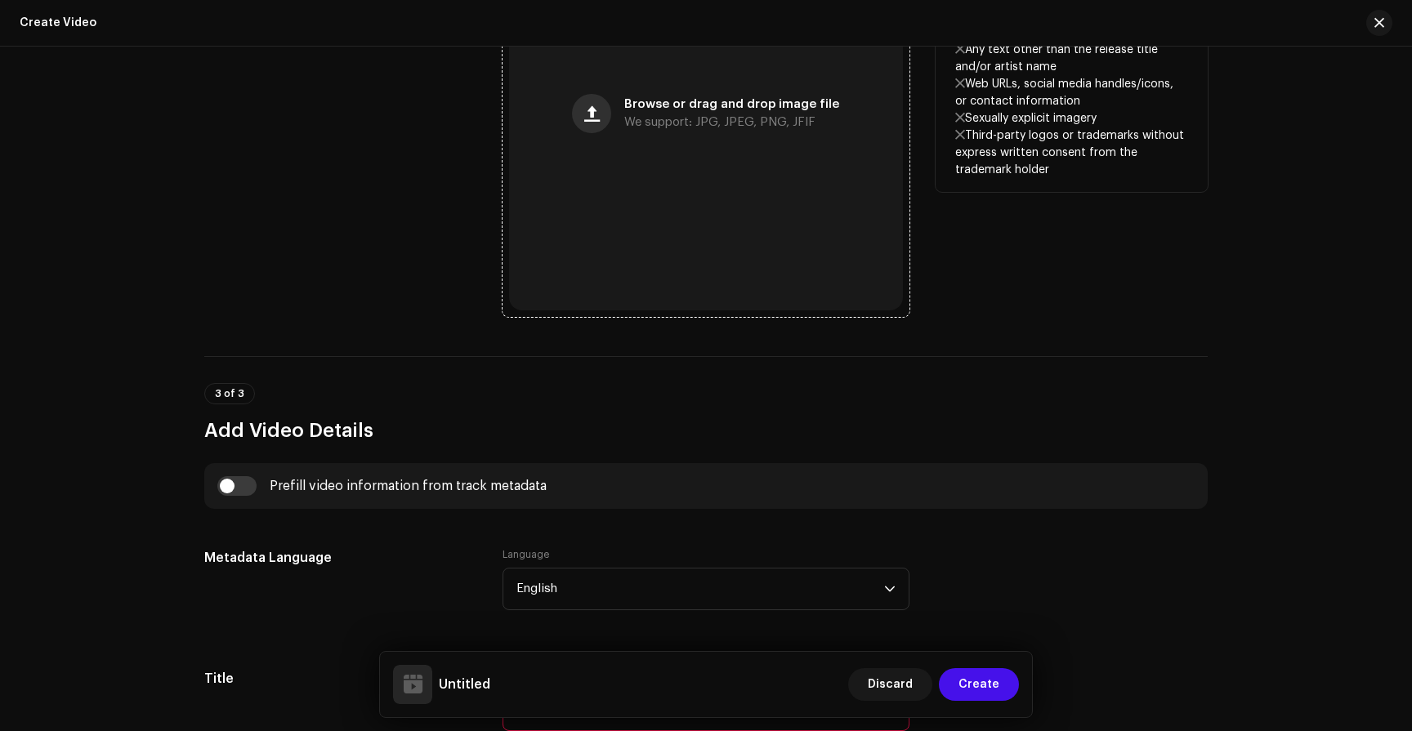
scroll to position [839, 0]
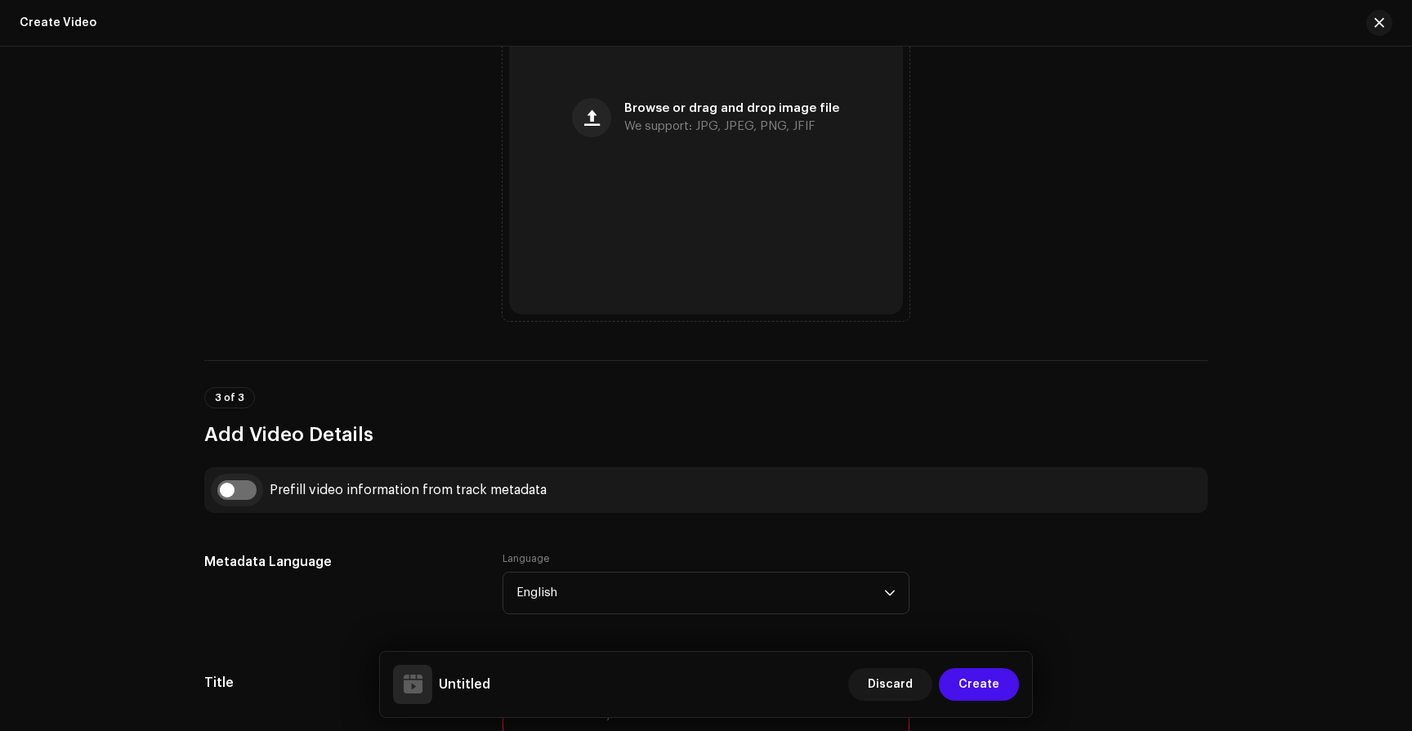
click at [225, 488] on input "checkbox" at bounding box center [236, 490] width 39 height 20
checkbox input "true"
type input "Take A Chance"
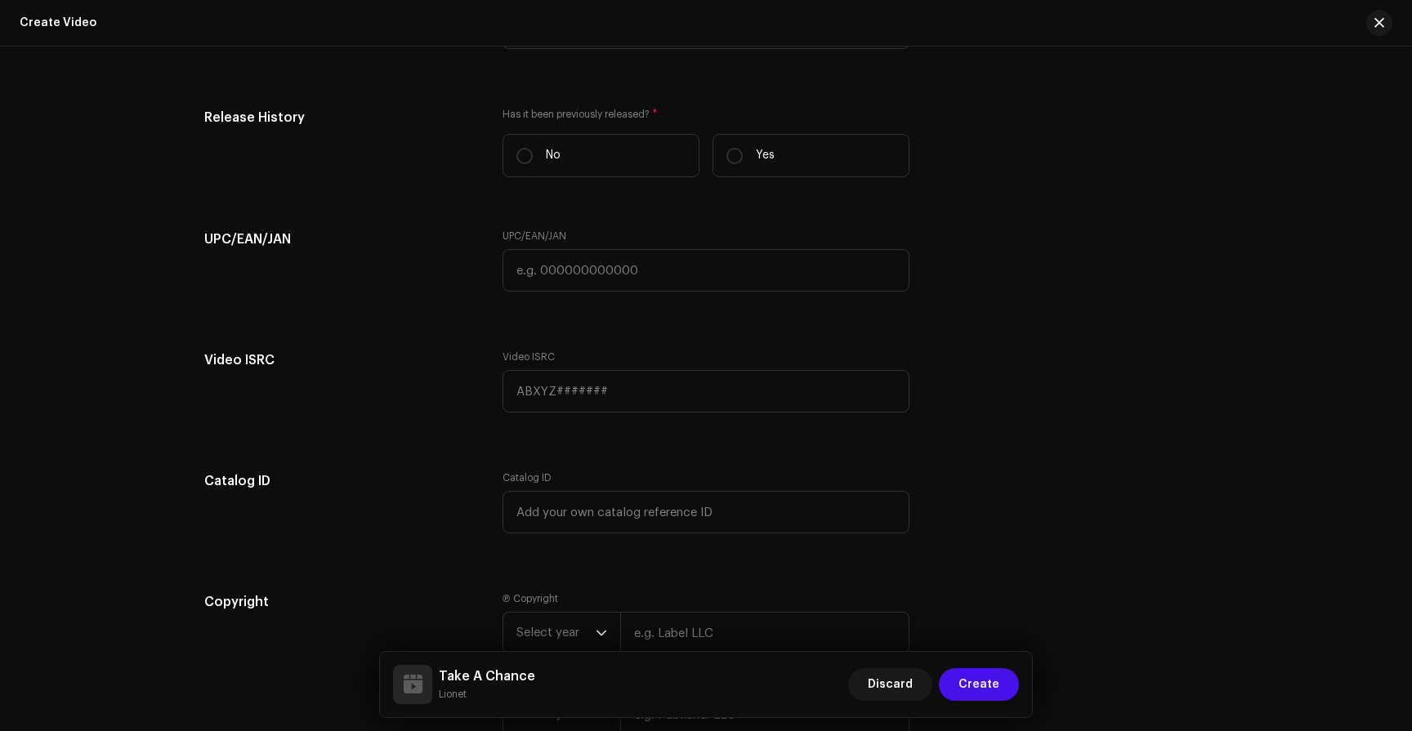
scroll to position [2613, 0]
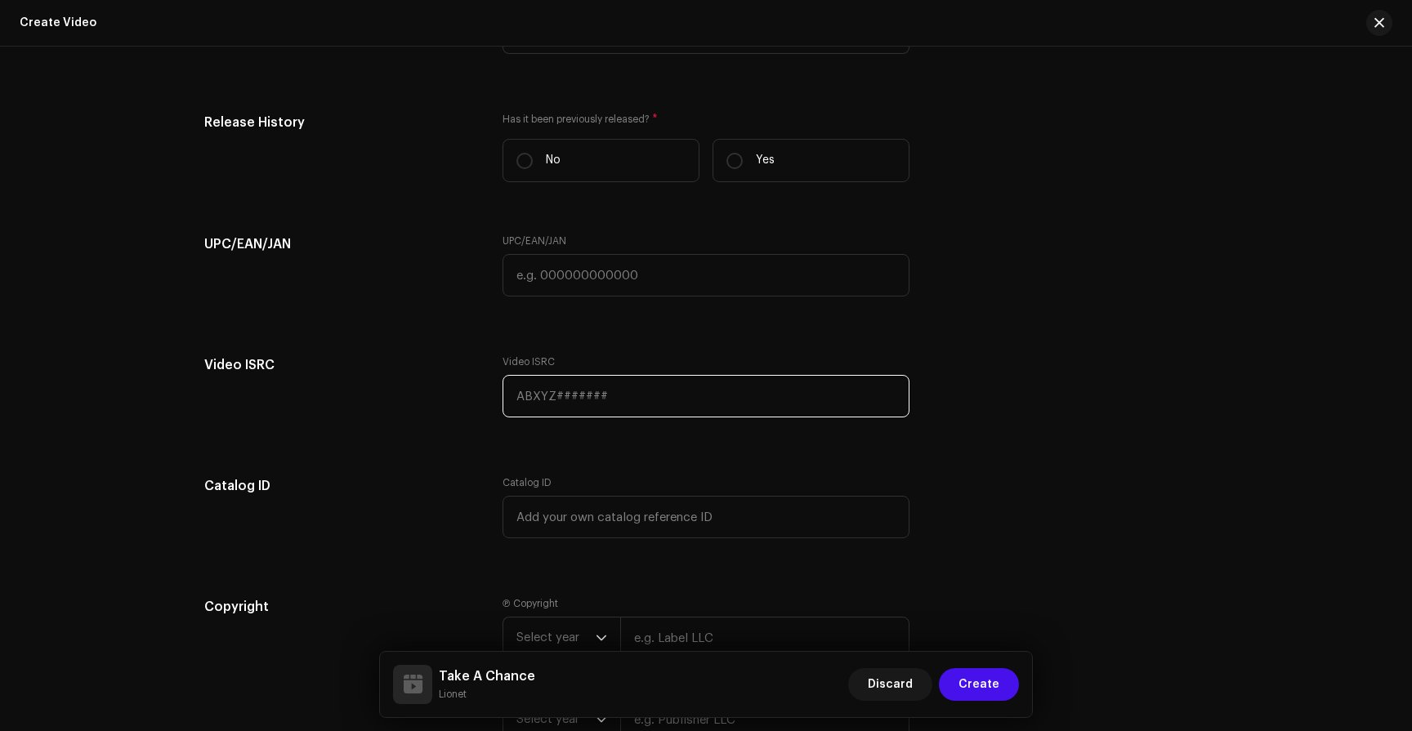
click at [721, 388] on input "text" at bounding box center [705, 396] width 407 height 42
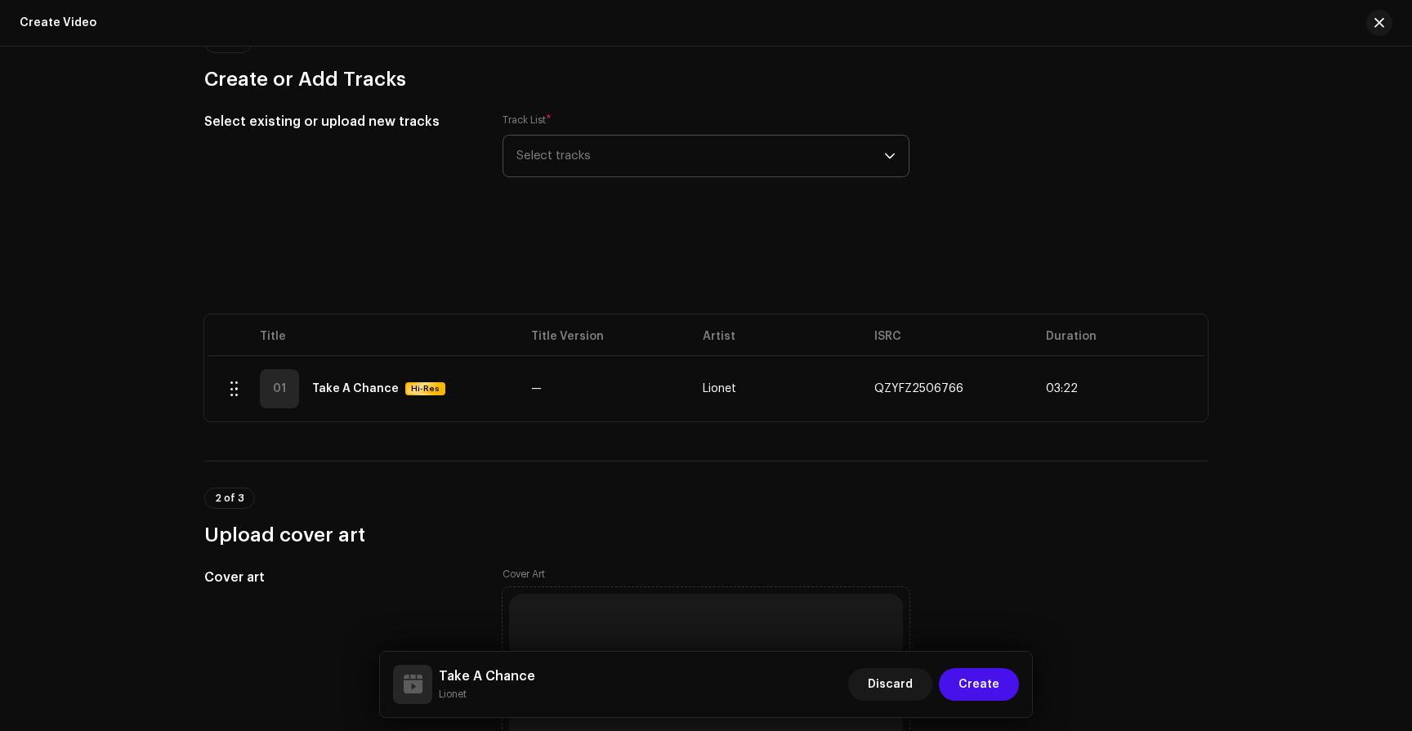
scroll to position [0, 0]
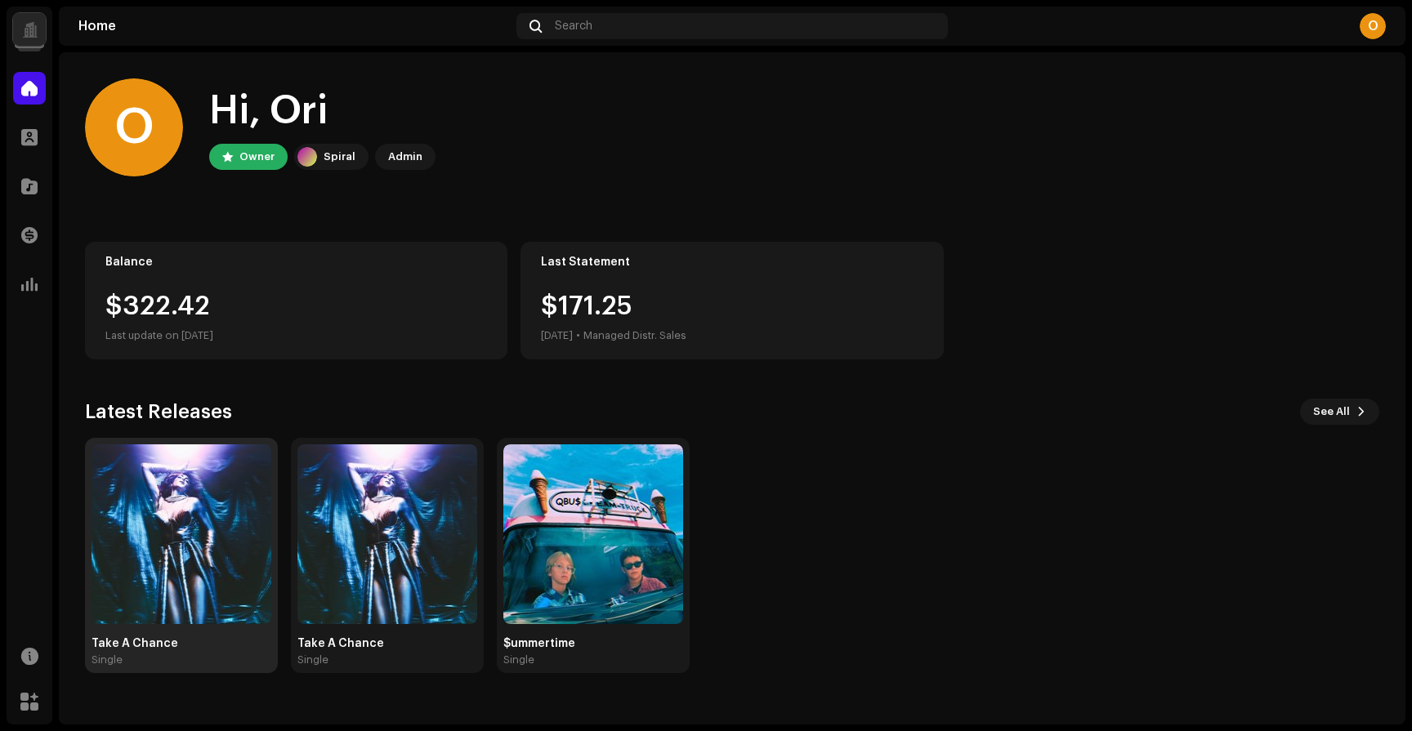
click at [211, 536] on img at bounding box center [182, 534] width 180 height 180
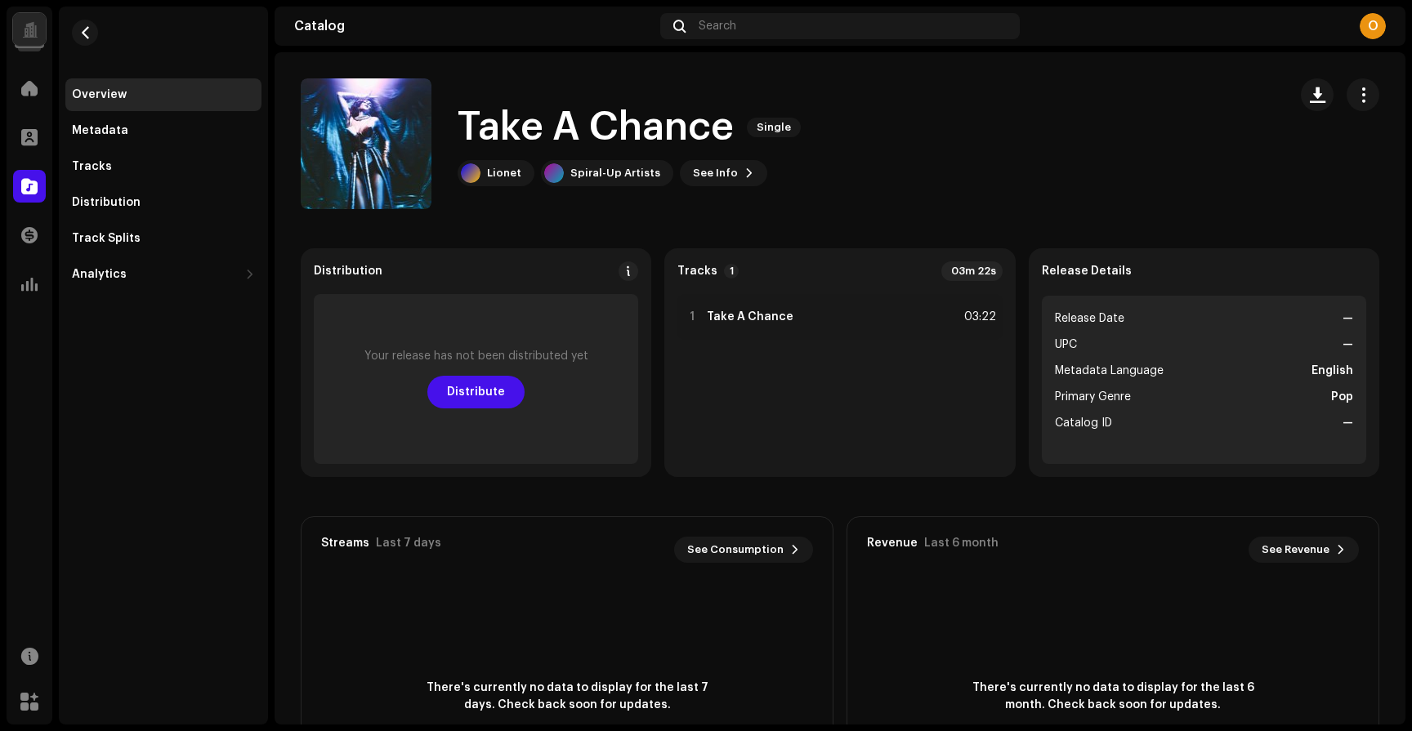
click at [70, 636] on div "Overview Metadata Tracks Distribution Track Splits Analytics Consumption Engage…" at bounding box center [163, 366] width 209 height 718
click at [33, 657] on span at bounding box center [29, 656] width 17 height 13
click at [87, 663] on div "Help Center" at bounding box center [107, 660] width 69 height 13
